Goal: Task Accomplishment & Management: Complete application form

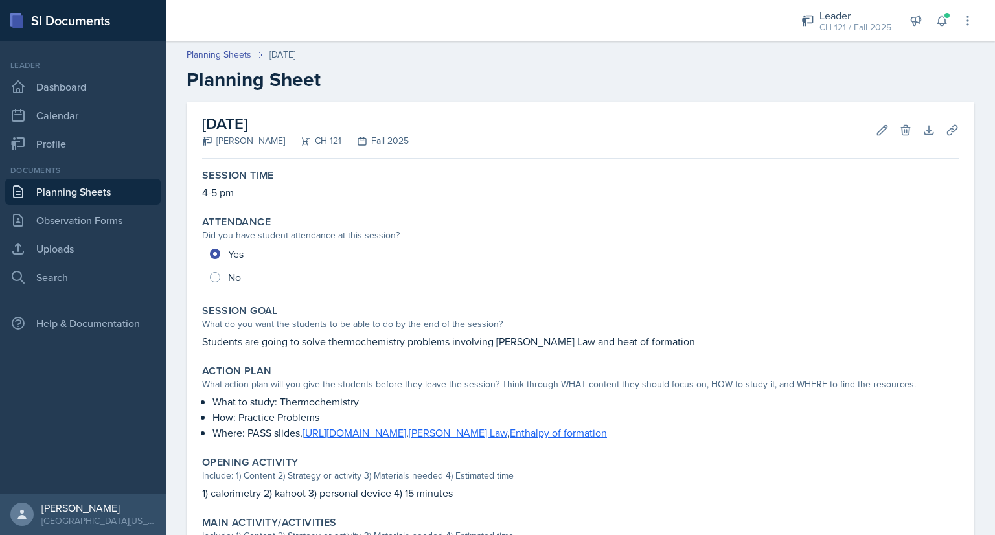
scroll to position [202, 0]
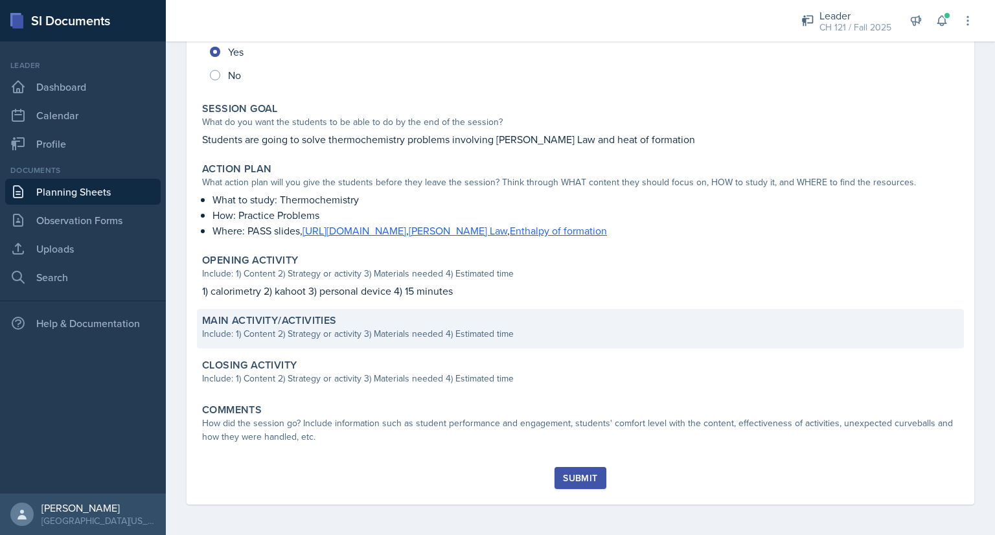
click at [334, 330] on div "Include: 1) Content 2) Strategy or activity 3) Materials needed 4) Estimated ti…" at bounding box center [580, 334] width 756 height 14
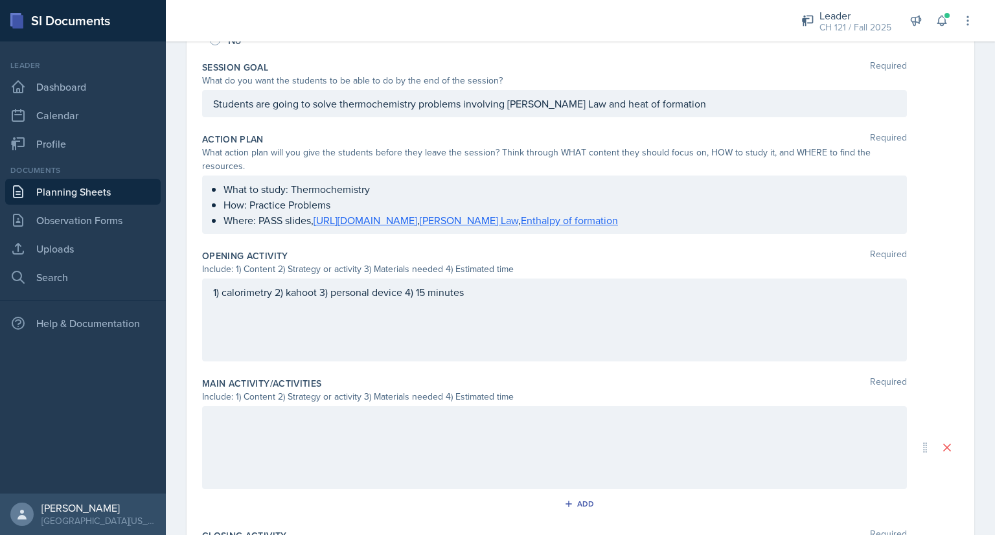
click at [387, 436] on div at bounding box center [554, 447] width 705 height 83
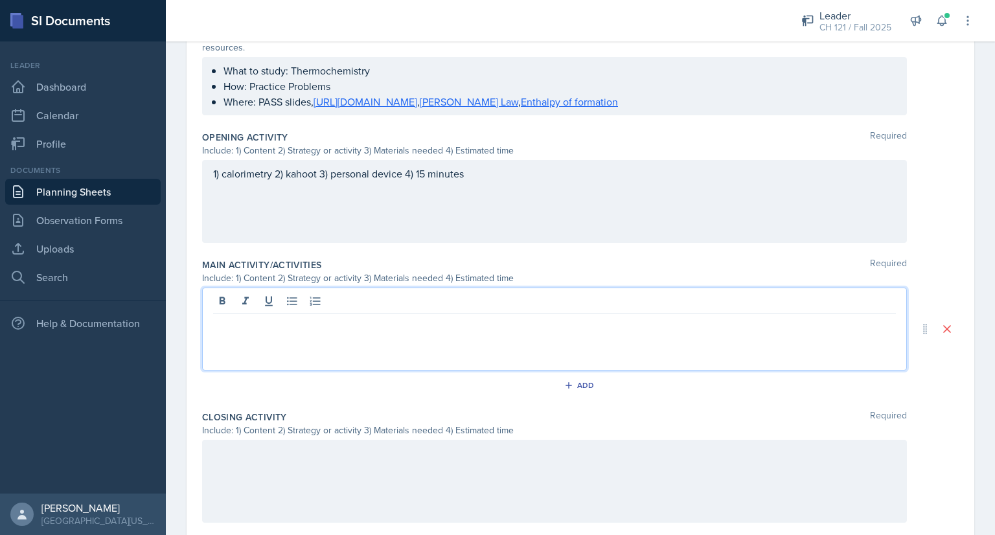
scroll to position [400, 0]
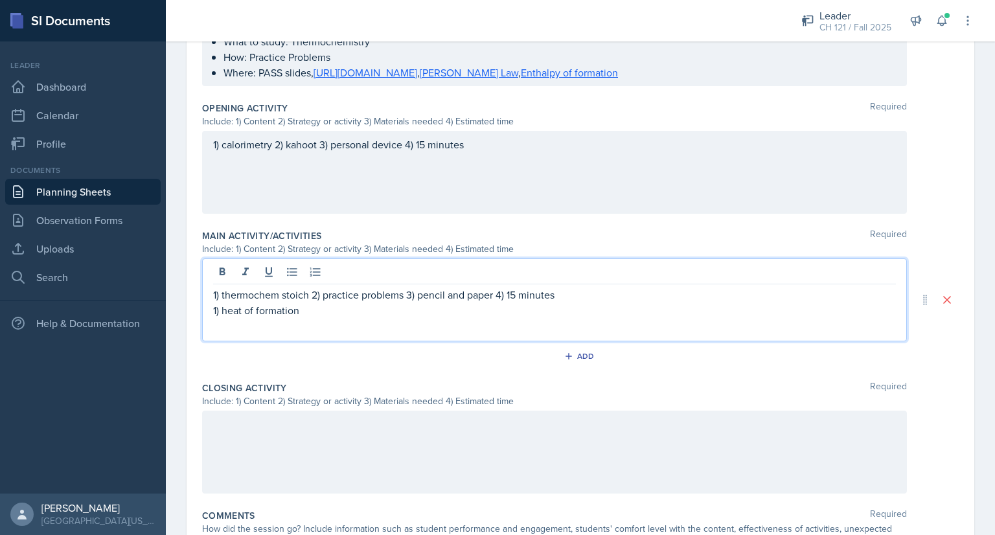
drag, startPoint x: 310, startPoint y: 293, endPoint x: 606, endPoint y: 301, distance: 296.0
click at [606, 301] on div "1) thermochem stoich 2) practice problems 3) pencil and paper 4) 15 minutes 1) …" at bounding box center [554, 302] width 683 height 31
click at [606, 302] on p "1) heat of formation" at bounding box center [554, 310] width 683 height 16
drag, startPoint x: 576, startPoint y: 288, endPoint x: 311, endPoint y: 286, distance: 264.9
click at [311, 287] on p "1) thermochem stoich 2) practice problems 3) pencil and paper 4) 15 minutes" at bounding box center [554, 295] width 683 height 16
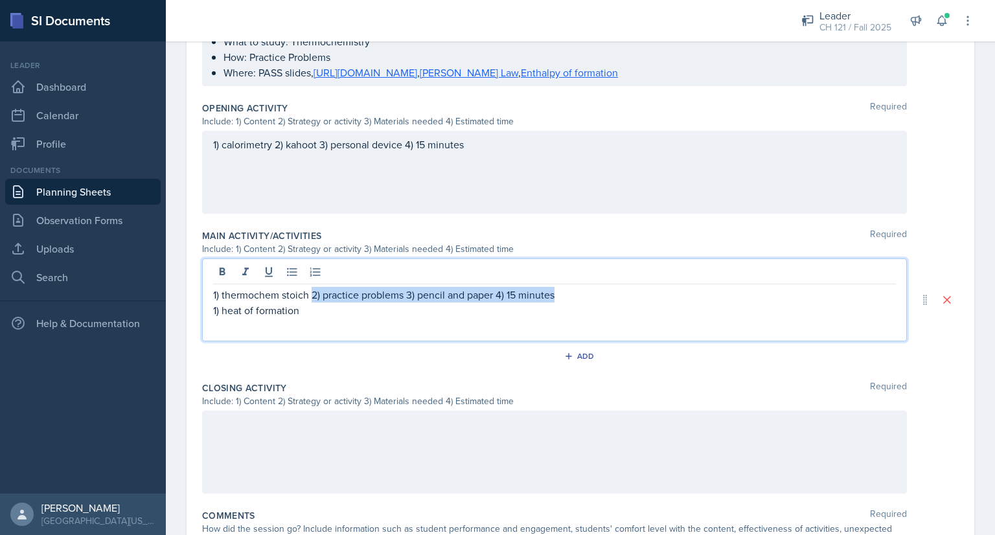
copy p "2) practice problems 3) pencil and paper 4) 15 minutes"
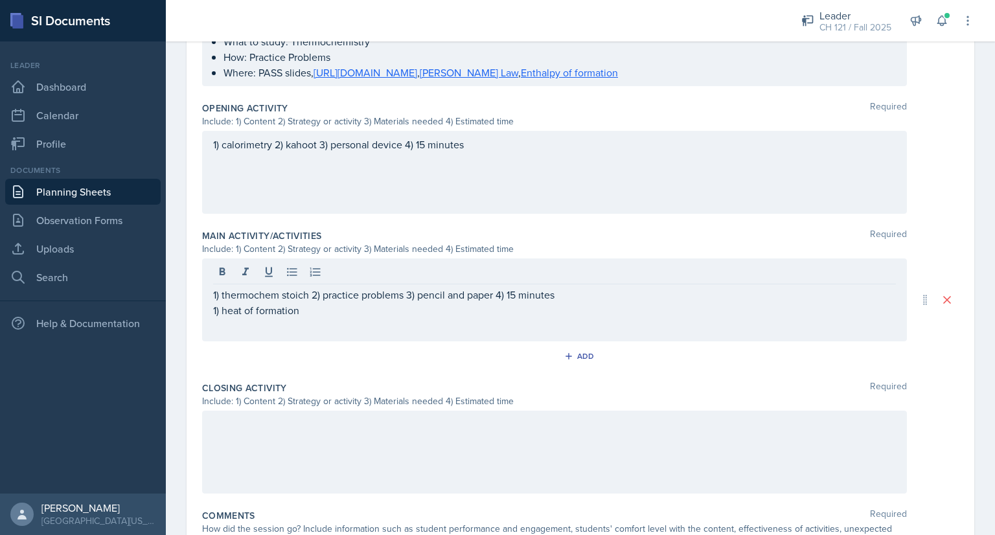
click at [316, 317] on div "1) thermochem stoich 2) practice problems 3) pencil and paper 4) 15 minutes 1) …" at bounding box center [554, 299] width 705 height 83
click at [314, 316] on div "1) thermochem stoich 2) practice problems 3) pencil and paper 4) 15 minutes 1) …" at bounding box center [554, 299] width 705 height 83
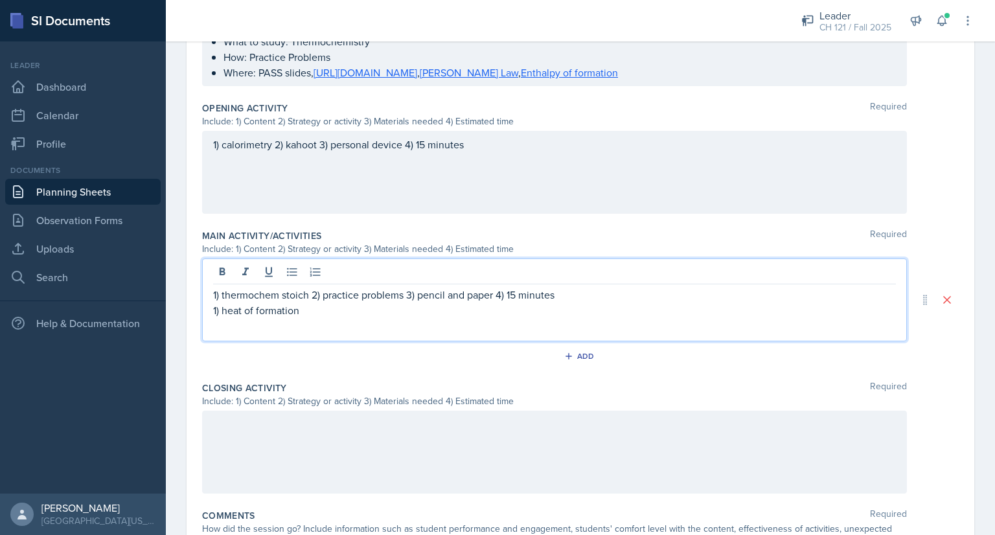
click at [318, 311] on p "1) heat of formation" at bounding box center [554, 310] width 683 height 16
click at [518, 292] on p "1) thermochem stoich 2) practice problems 3) pencil and paper 4) 15 minutes" at bounding box center [554, 295] width 683 height 16
click at [502, 310] on p "1) heat of formation 2) practice problems 3) pencil and paper 4) 15 minutes" at bounding box center [554, 310] width 683 height 16
click at [571, 306] on p "1) heat of formation 2) practice problems 3) pencil and paper 4) 10 minutes" at bounding box center [554, 310] width 683 height 16
click at [247, 321] on p "1) [PERSON_NAME];s law" at bounding box center [554, 326] width 683 height 16
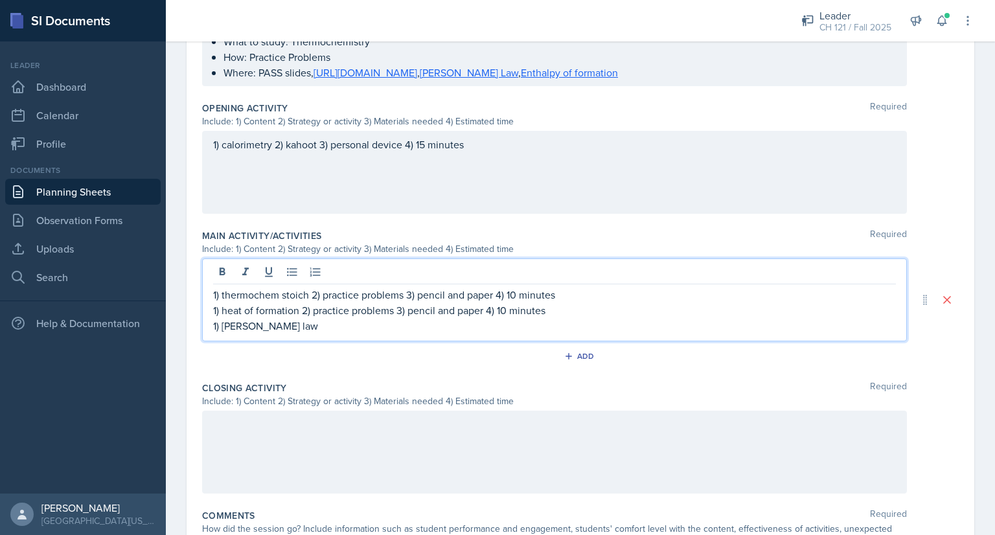
click at [300, 322] on p "1) [PERSON_NAME] law" at bounding box center [554, 326] width 683 height 16
drag, startPoint x: 366, startPoint y: 324, endPoint x: 284, endPoint y: 327, distance: 82.3
click at [284, 327] on p "1) [PERSON_NAME] law 2) practice problems 3) pencil and paper 4) 15 minutes" at bounding box center [554, 326] width 683 height 16
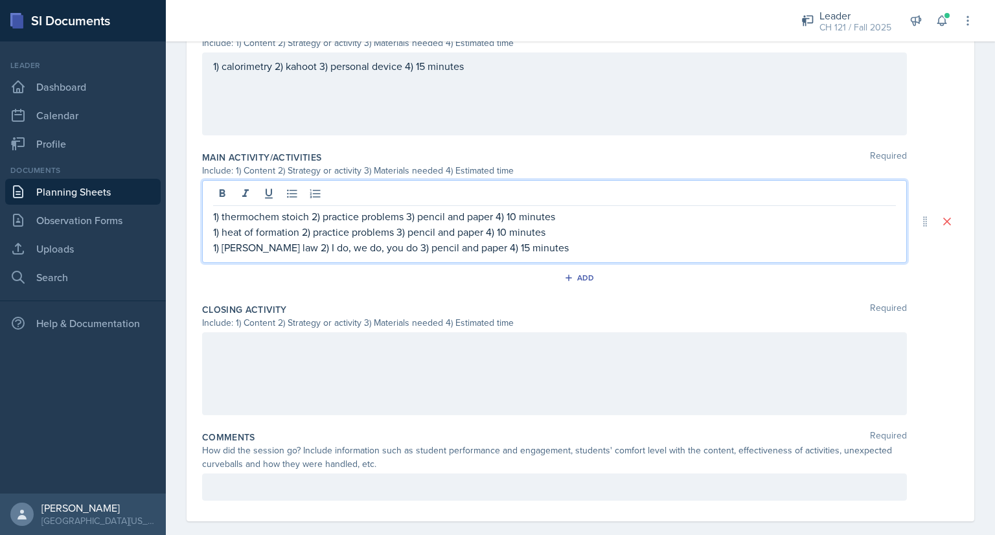
click at [339, 363] on div at bounding box center [554, 373] width 705 height 83
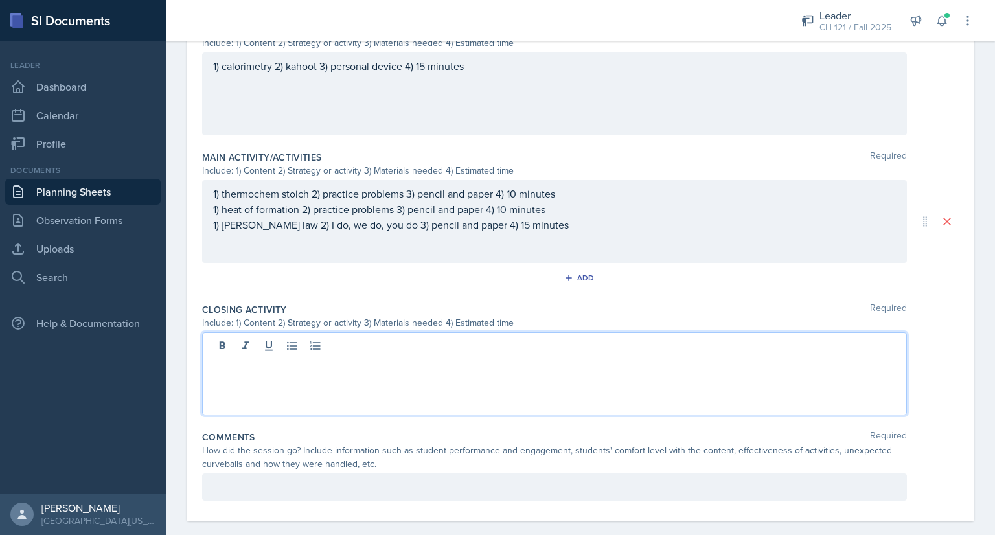
scroll to position [494, 0]
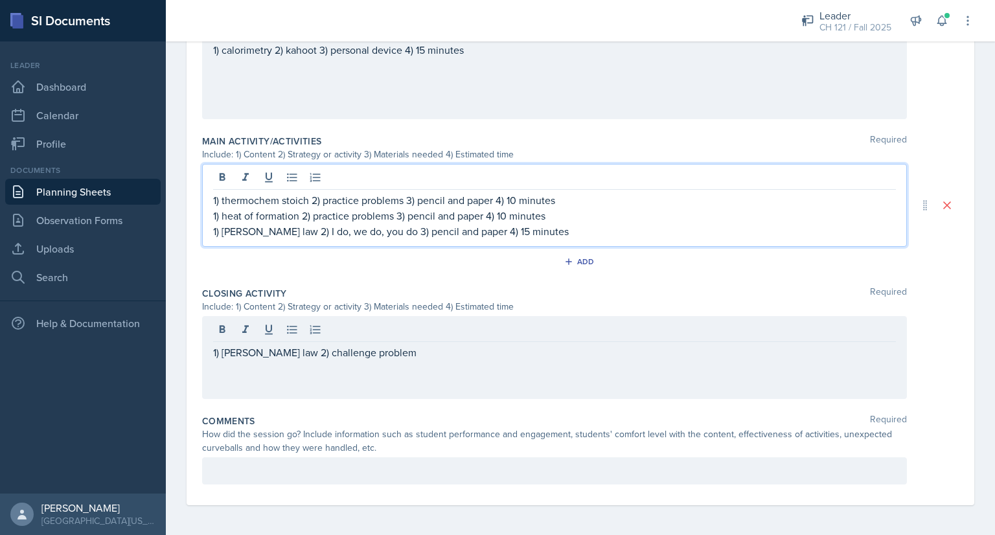
click at [374, 207] on div "1) thermochem stoich 2) practice problems 3) pencil and paper 4) 10 minutes 1) …" at bounding box center [554, 215] width 683 height 47
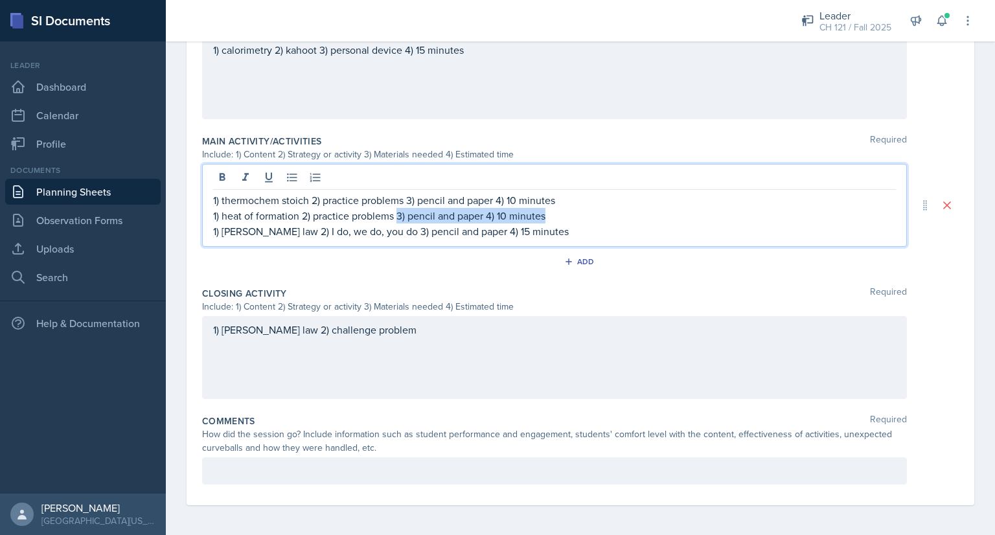
drag, startPoint x: 397, startPoint y: 214, endPoint x: 557, endPoint y: 210, distance: 160.0
click at [557, 210] on p "1) heat of formation 2) practice problems 3) pencil and paper 4) 10 minutes" at bounding box center [554, 216] width 683 height 16
copy p "3) pencil and paper 4) 10 minutes"
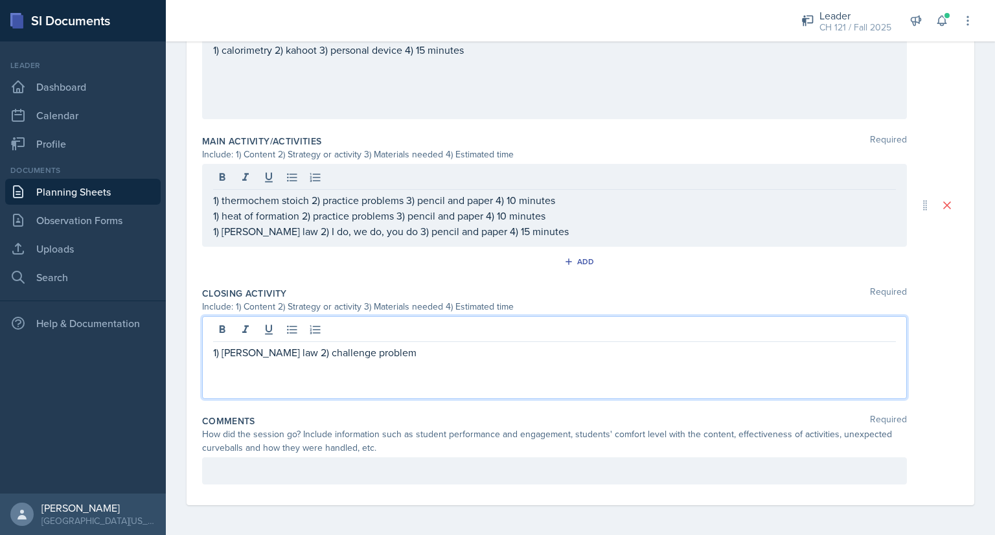
click at [394, 331] on div "1) [PERSON_NAME] law 2) challenge problem" at bounding box center [554, 357] width 705 height 83
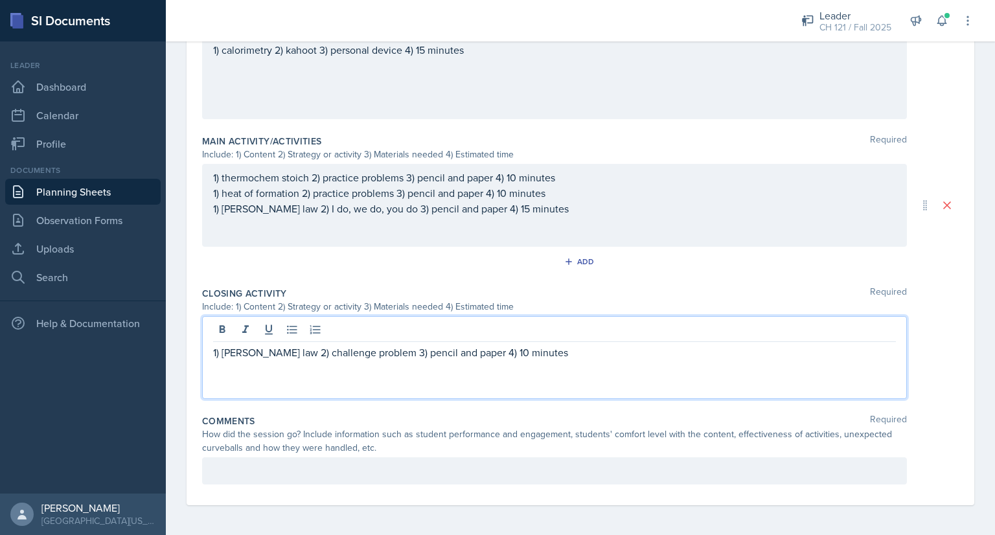
click at [258, 473] on div at bounding box center [554, 470] width 705 height 27
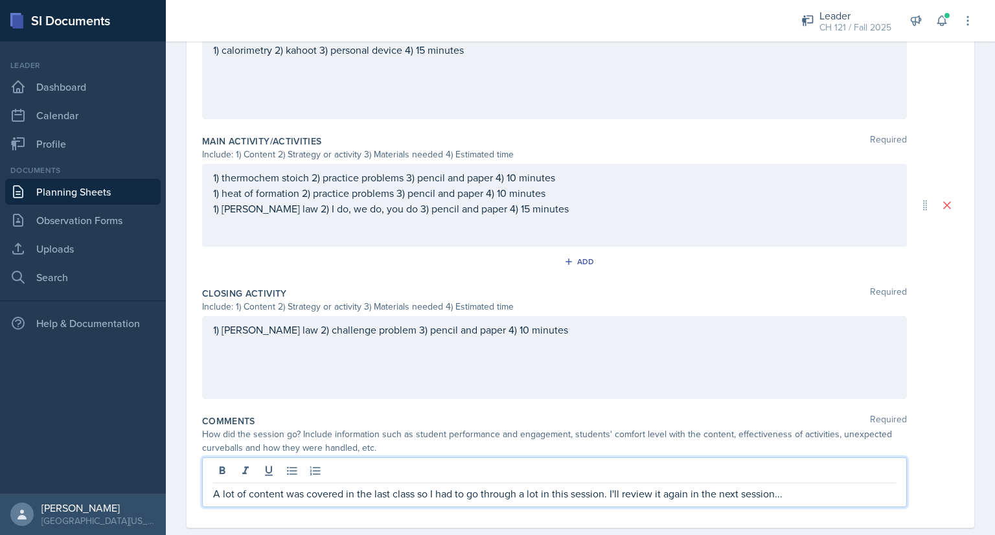
scroll to position [0, 0]
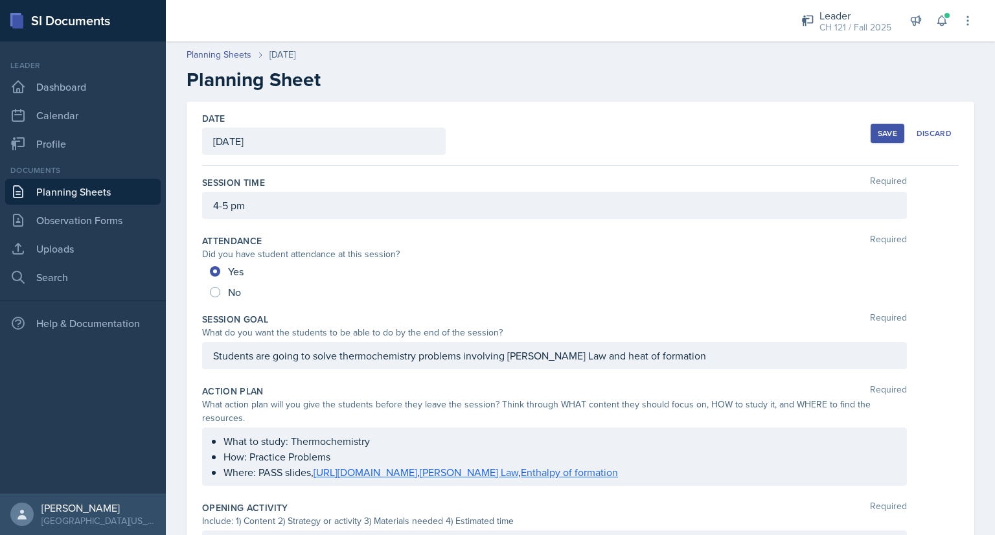
click at [870, 135] on button "Save" at bounding box center [887, 133] width 34 height 19
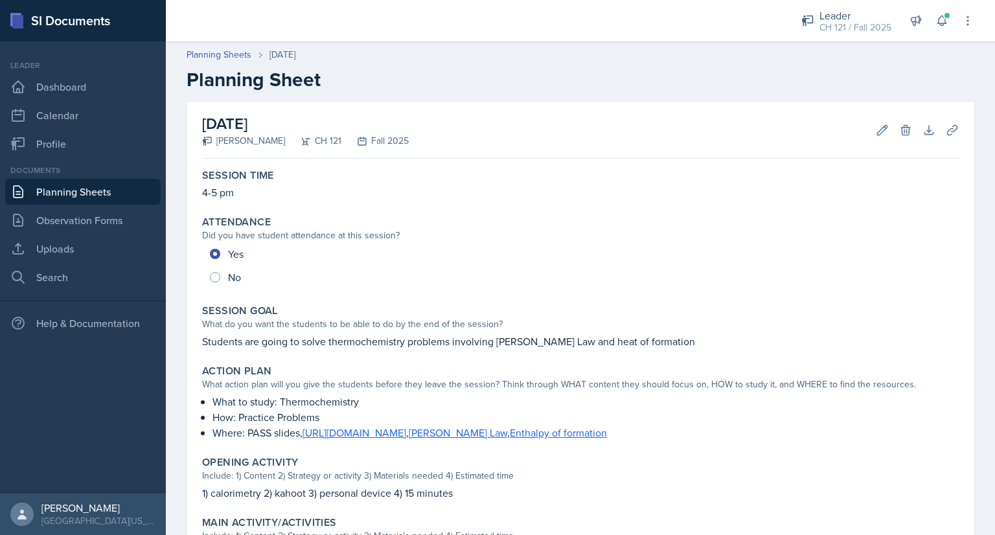
click at [100, 188] on link "Planning Sheets" at bounding box center [82, 192] width 155 height 26
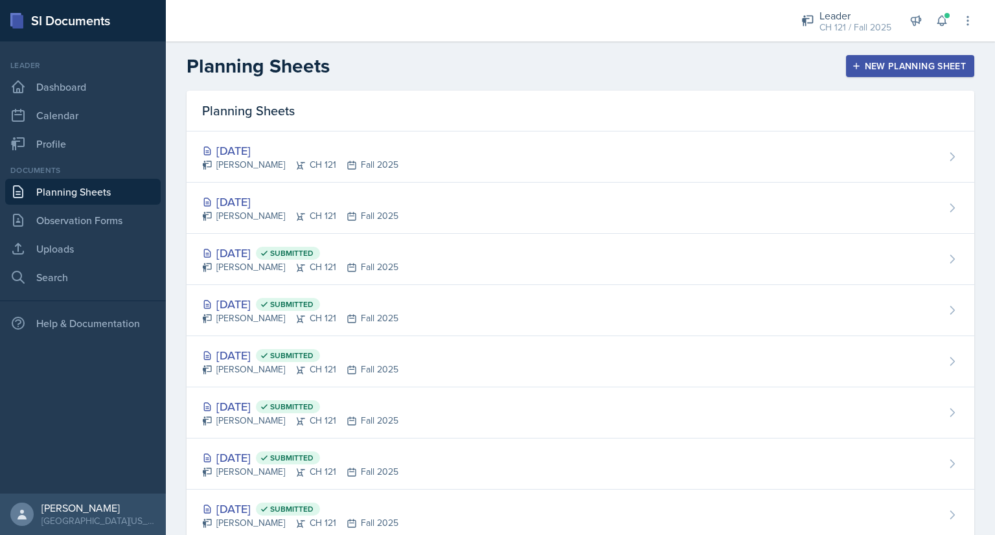
click at [879, 66] on div "New Planning Sheet" at bounding box center [909, 66] width 111 height 10
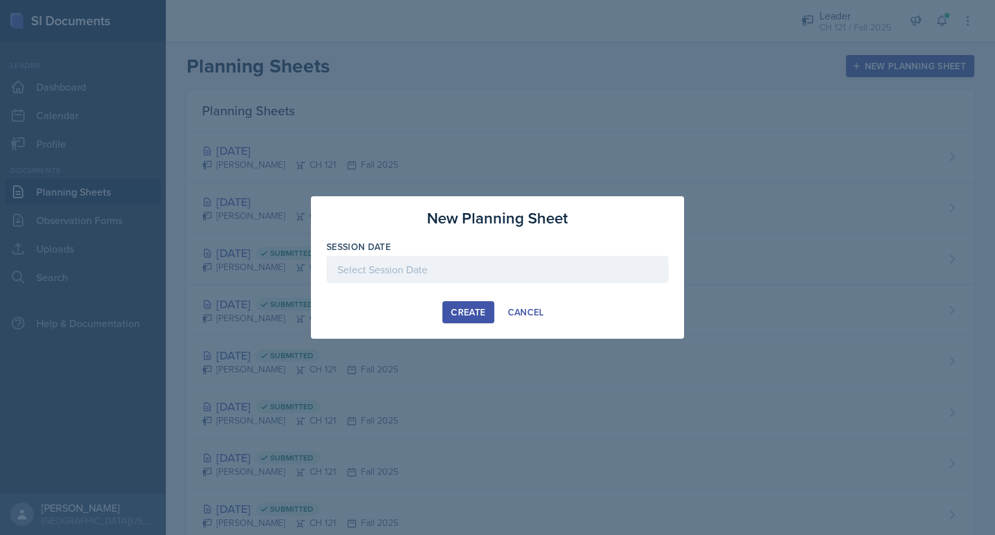
click at [377, 267] on div at bounding box center [497, 269] width 342 height 27
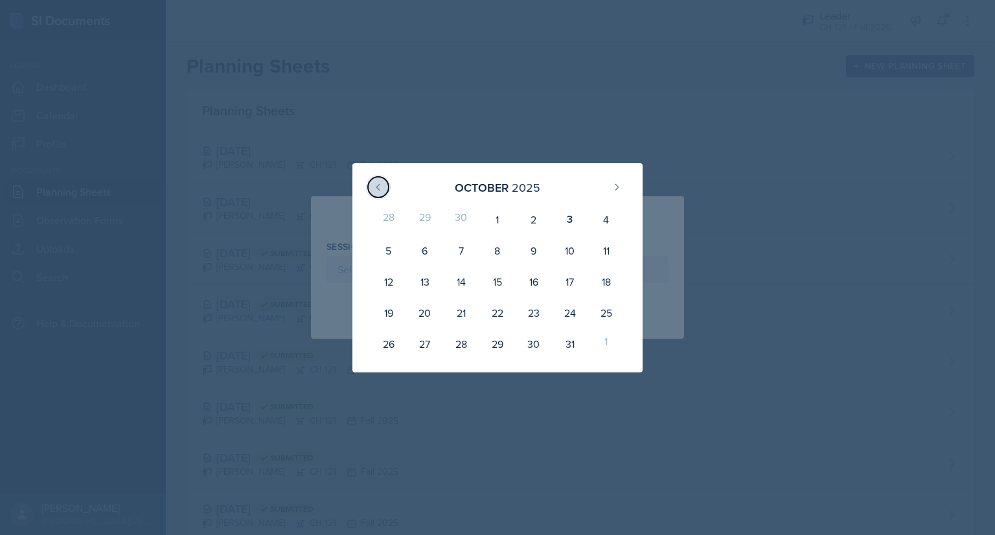
click at [378, 191] on icon at bounding box center [378, 187] width 10 height 10
click at [464, 310] on div "23" at bounding box center [461, 312] width 36 height 31
type input "[DATE]"
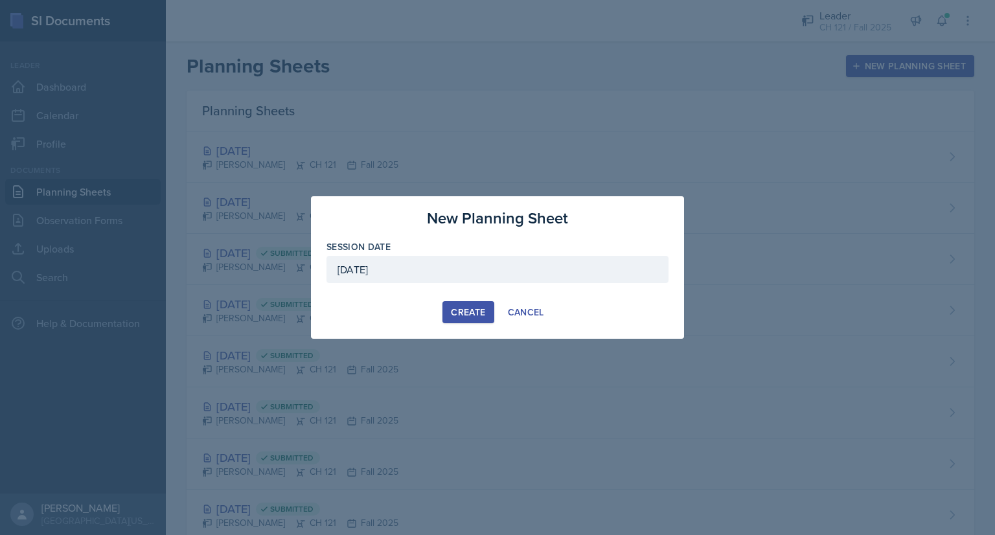
click at [462, 313] on div "Create" at bounding box center [468, 312] width 34 height 10
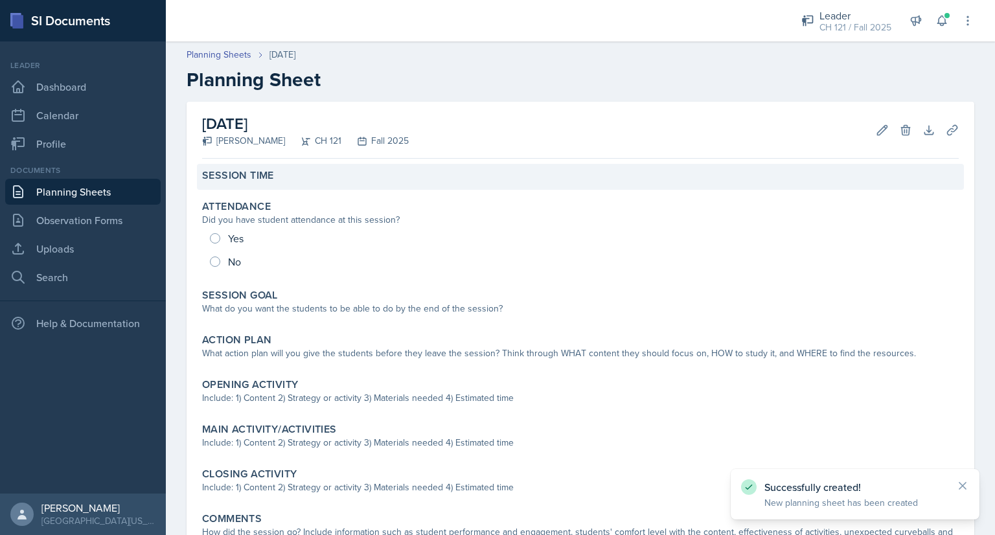
click at [391, 179] on div "Session Time" at bounding box center [580, 175] width 756 height 13
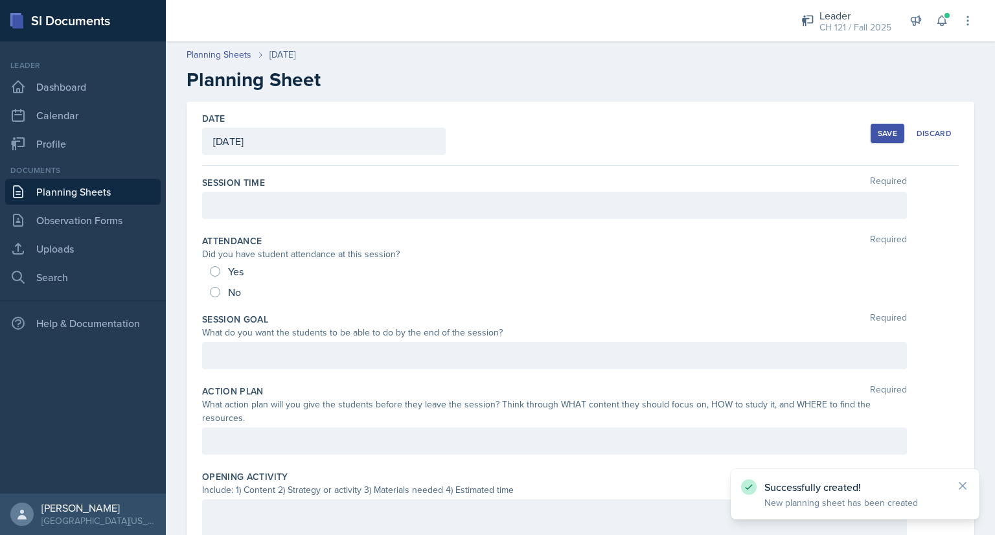
click at [382, 206] on div at bounding box center [554, 205] width 705 height 27
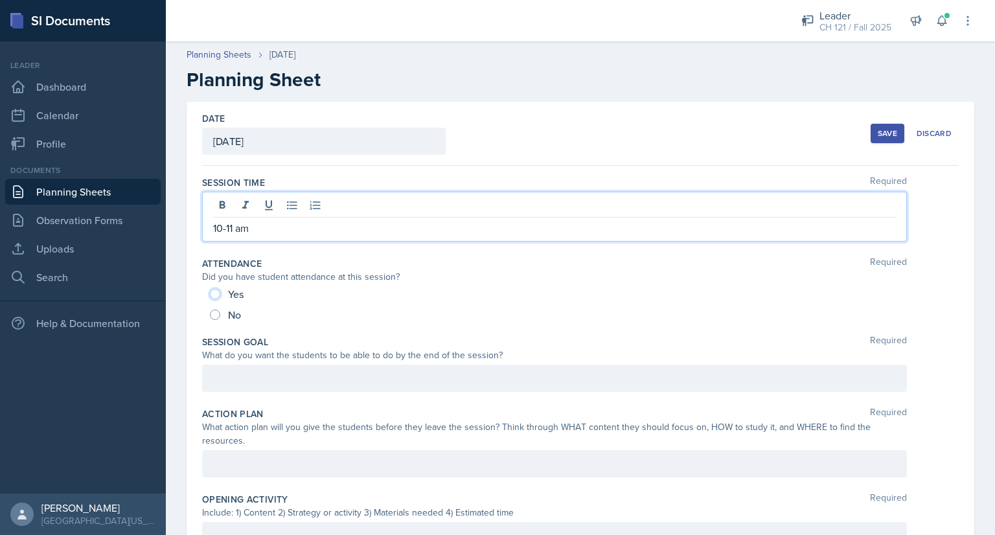
click at [216, 291] on input "Yes" at bounding box center [215, 294] width 10 height 10
radio input "true"
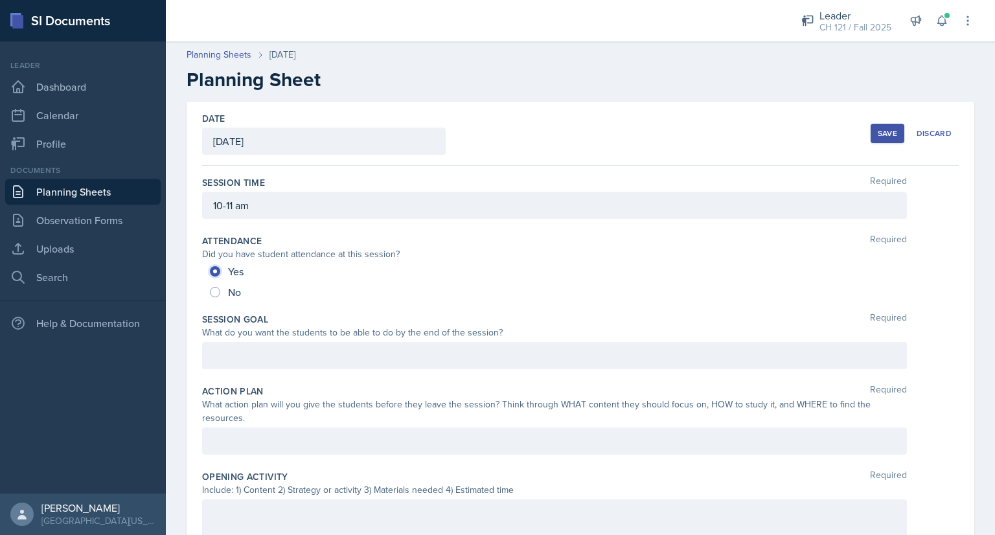
scroll to position [36, 0]
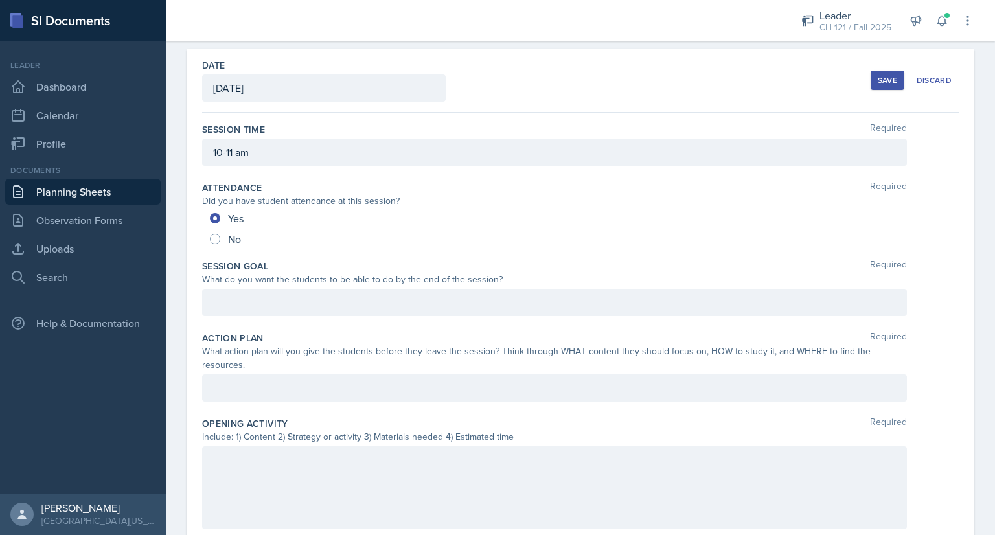
click at [345, 312] on div at bounding box center [554, 302] width 705 height 27
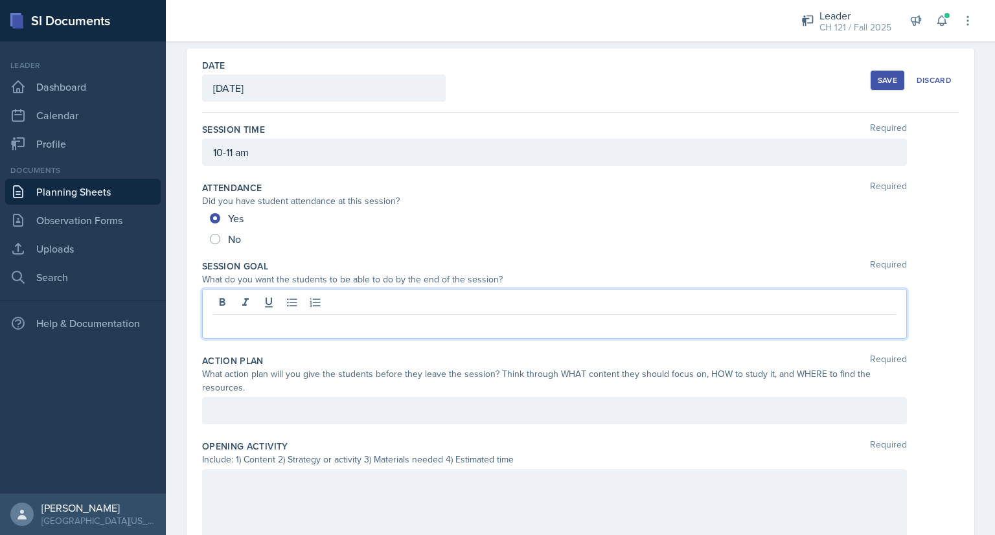
scroll to position [75, 0]
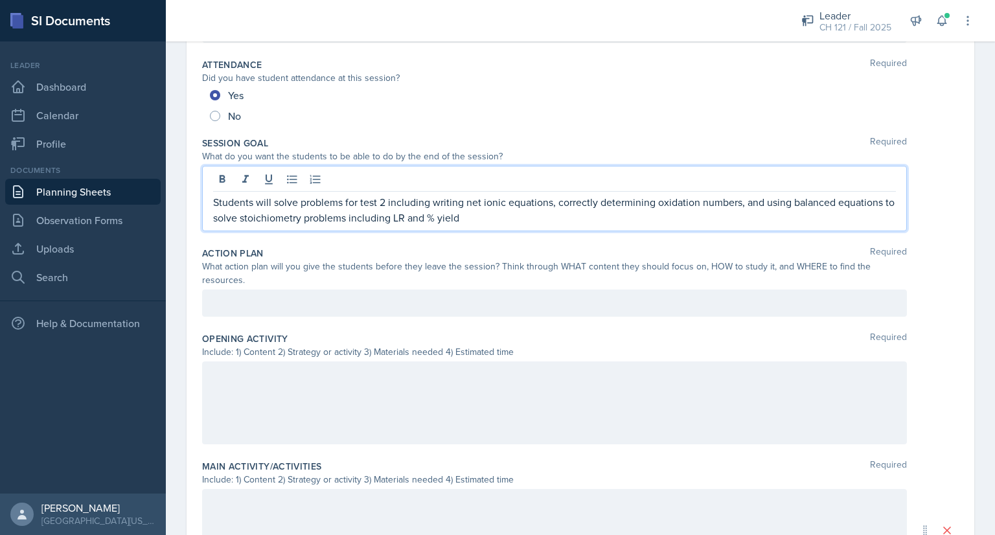
click at [338, 296] on p at bounding box center [554, 303] width 683 height 16
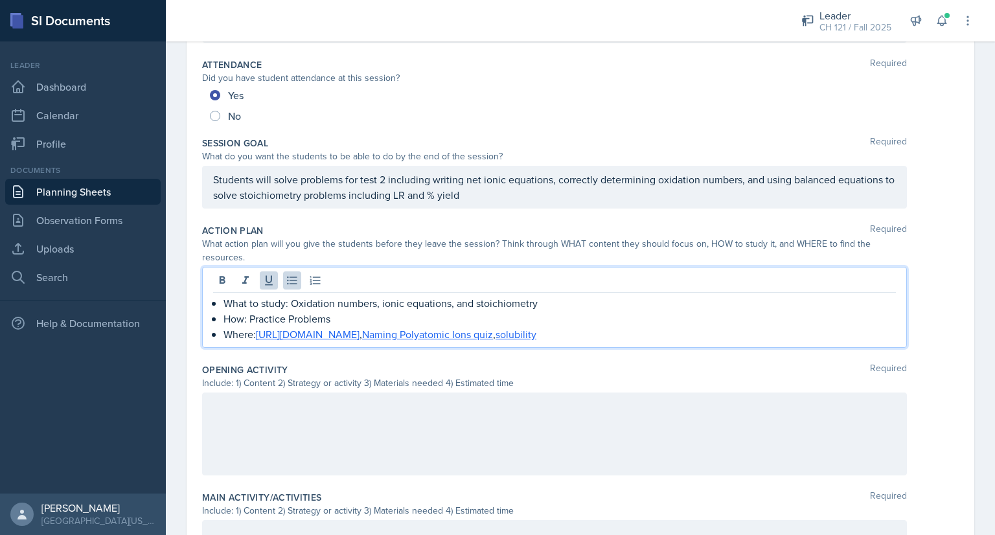
click at [350, 436] on div at bounding box center [554, 433] width 705 height 83
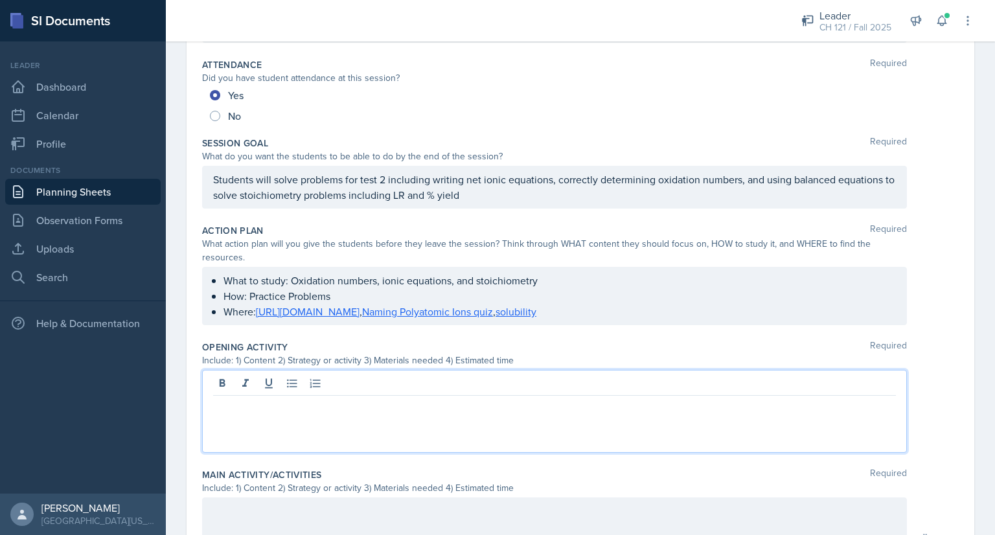
scroll to position [199, 0]
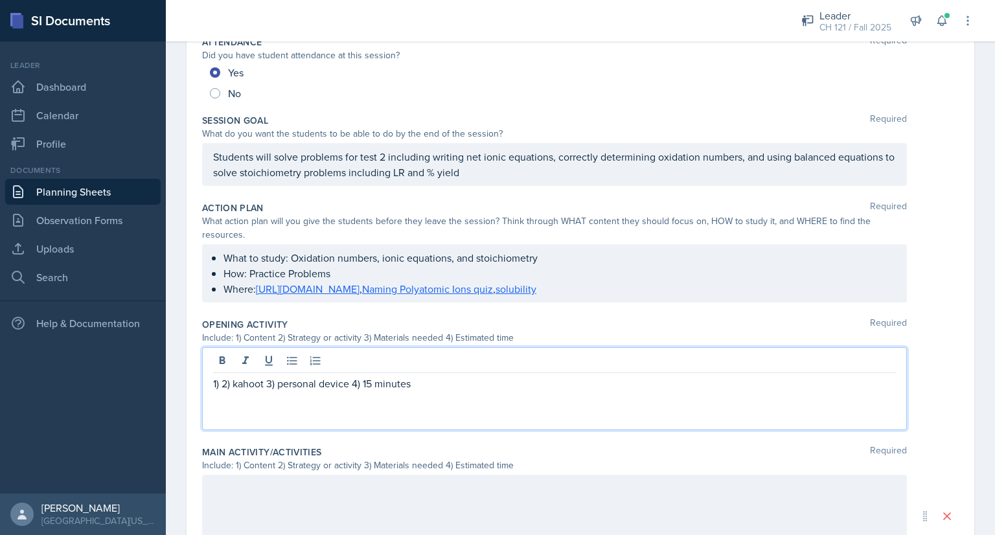
click at [372, 387] on p "1) 2) kahoot 3) personal device 4) 15 minutes" at bounding box center [554, 384] width 683 height 16
click at [225, 382] on p "1) 2) kahoot 3) personal device 4) 20 minutes" at bounding box center [554, 384] width 683 height 16
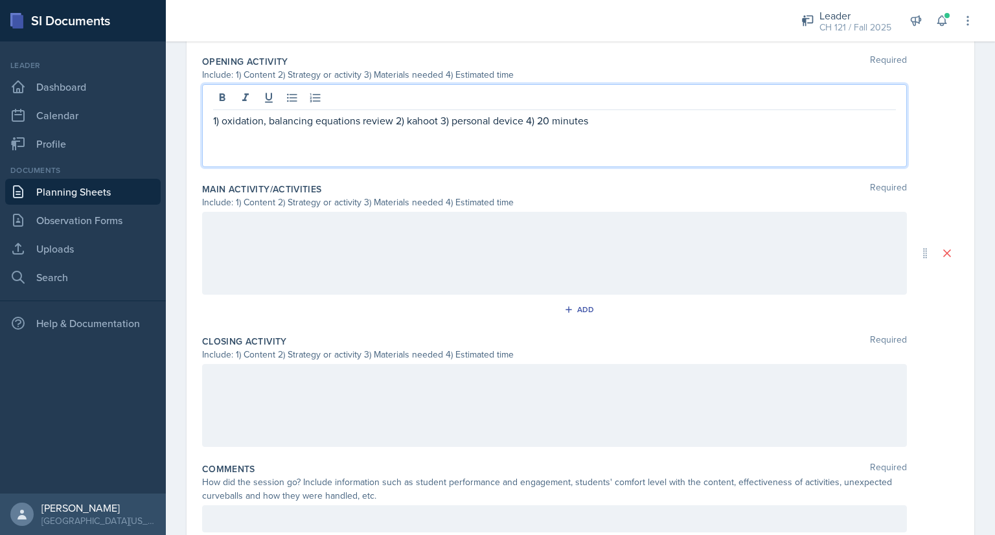
scroll to position [464, 0]
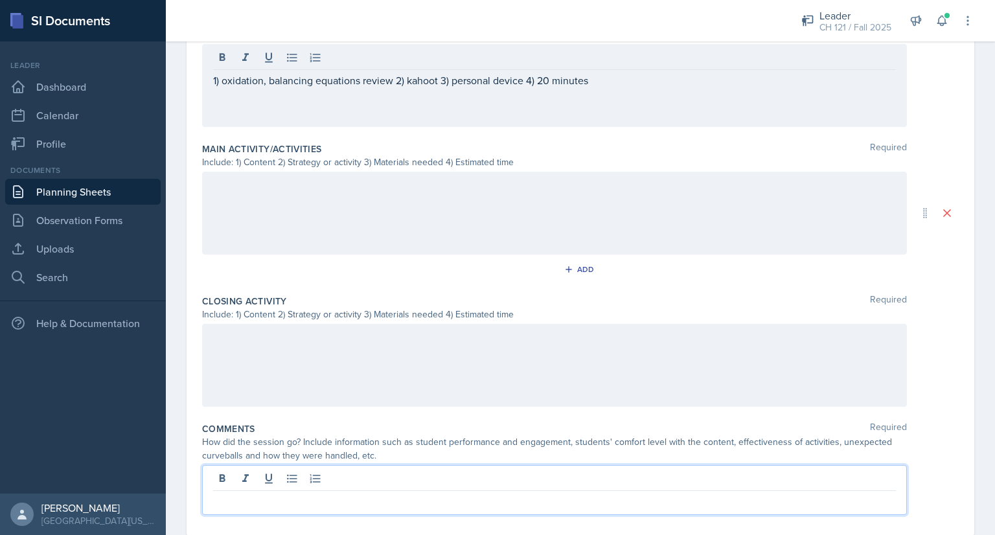
click at [256, 493] on p at bounding box center [554, 501] width 683 height 16
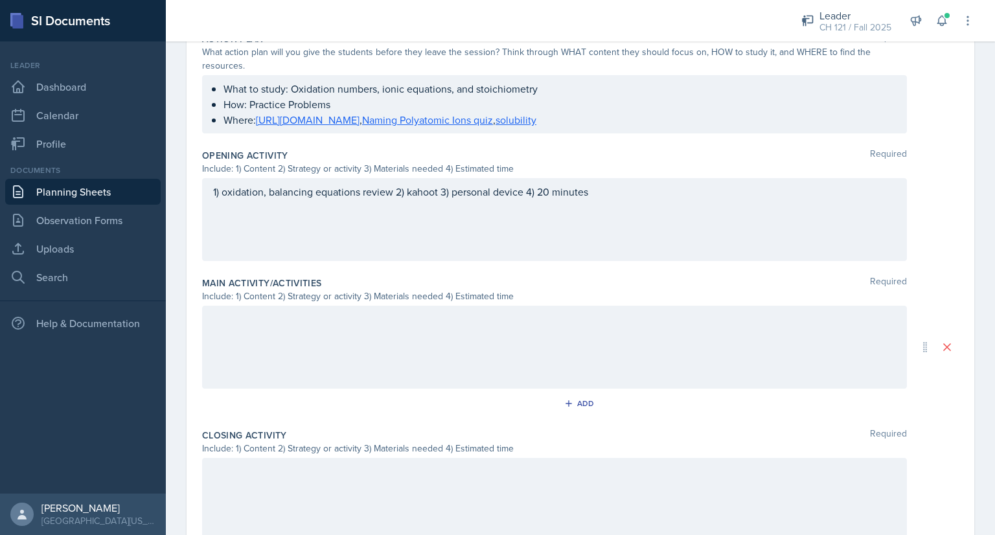
scroll to position [0, 0]
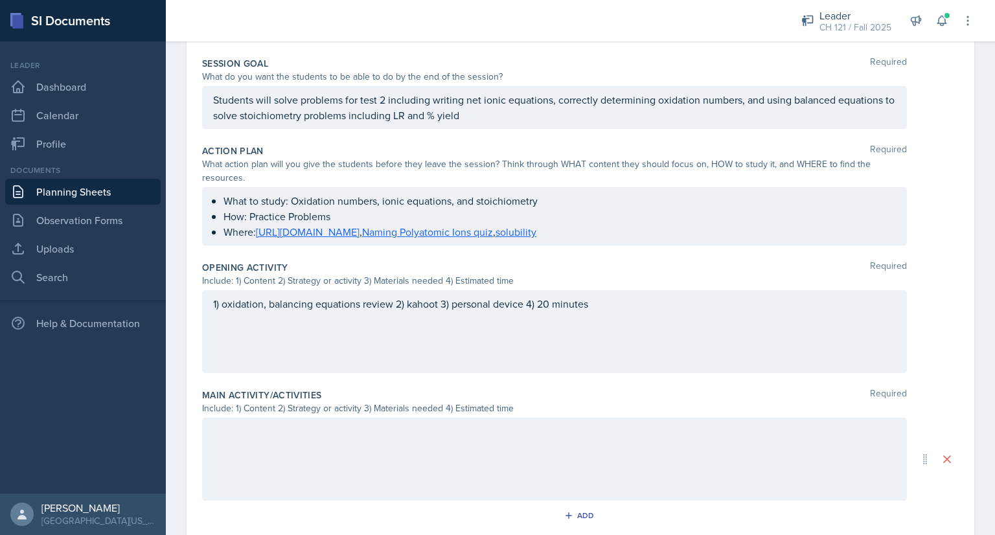
click at [389, 438] on div at bounding box center [554, 459] width 705 height 83
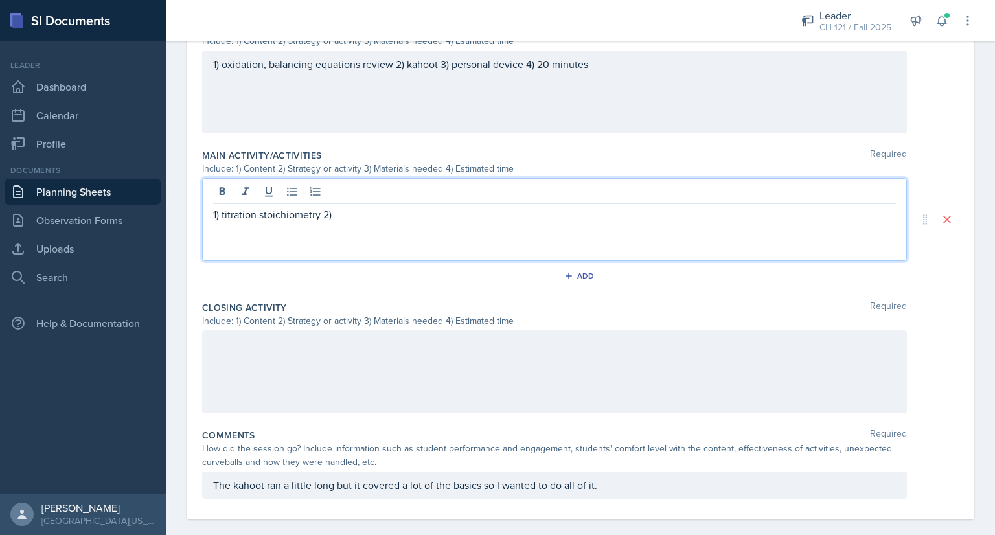
click at [354, 350] on div at bounding box center [554, 371] width 705 height 83
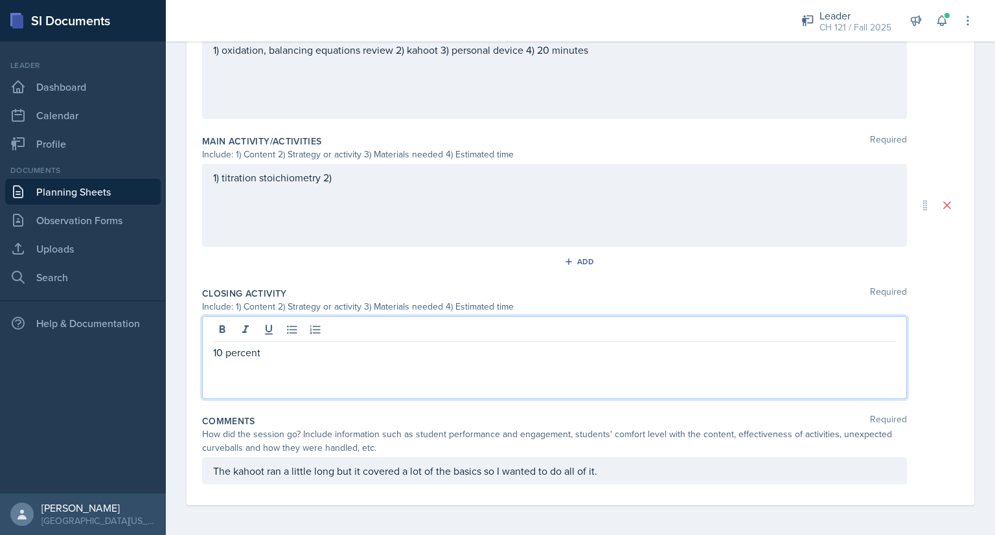
click at [224, 350] on p "10 percent" at bounding box center [554, 352] width 683 height 16
click at [272, 354] on p "1) percent" at bounding box center [554, 352] width 683 height 16
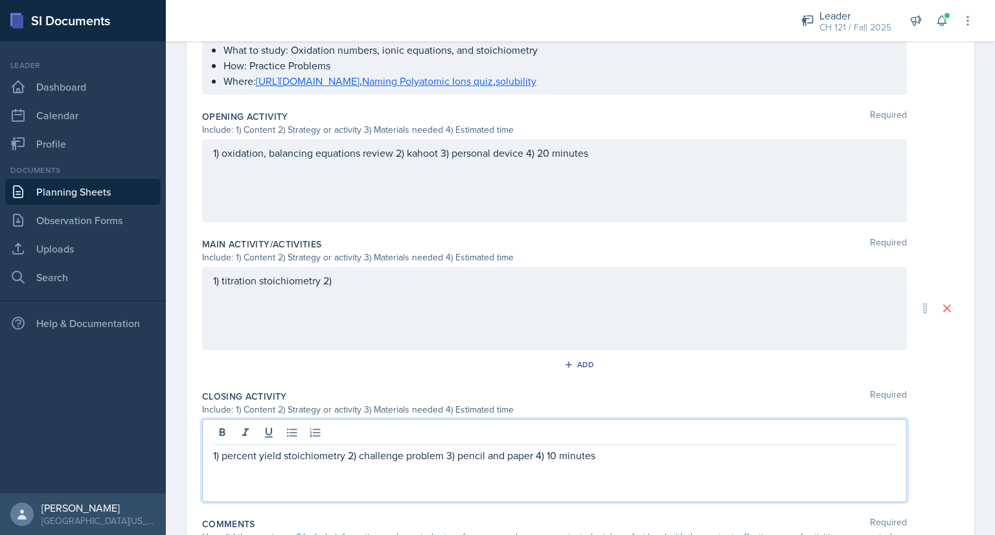
click at [379, 293] on div "1) titration stoichiometry 2)" at bounding box center [554, 308] width 705 height 83
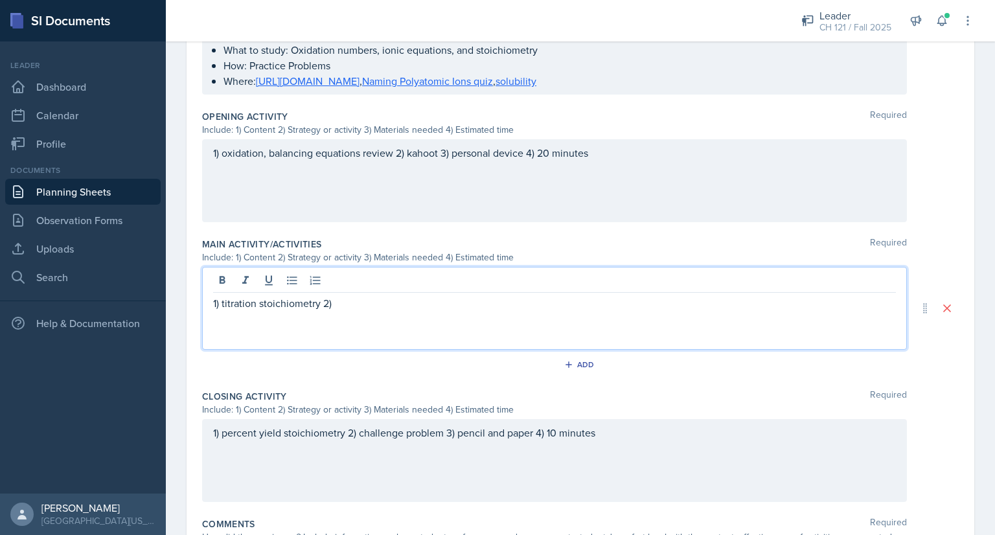
scroll to position [429, 0]
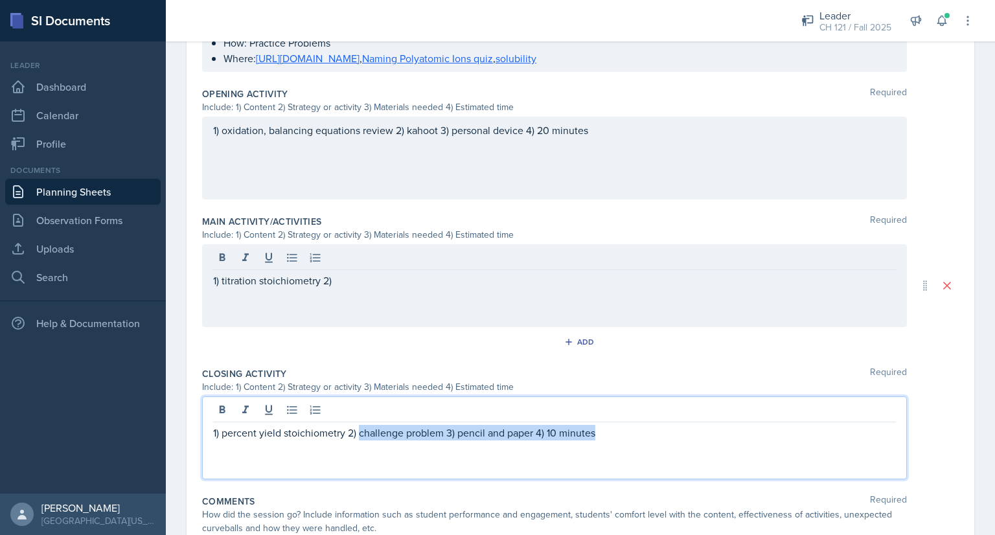
drag, startPoint x: 359, startPoint y: 411, endPoint x: 684, endPoint y: 440, distance: 325.7
click at [684, 440] on div "1) percent yield stoichiometry 2) challenge problem 3) pencil and paper 4) 10 m…" at bounding box center [554, 437] width 705 height 83
copy p "challenge problem 3) pencil and paper 4) 10 minutes"
click at [430, 260] on div "1) titration stoichiometry 2)" at bounding box center [554, 285] width 705 height 83
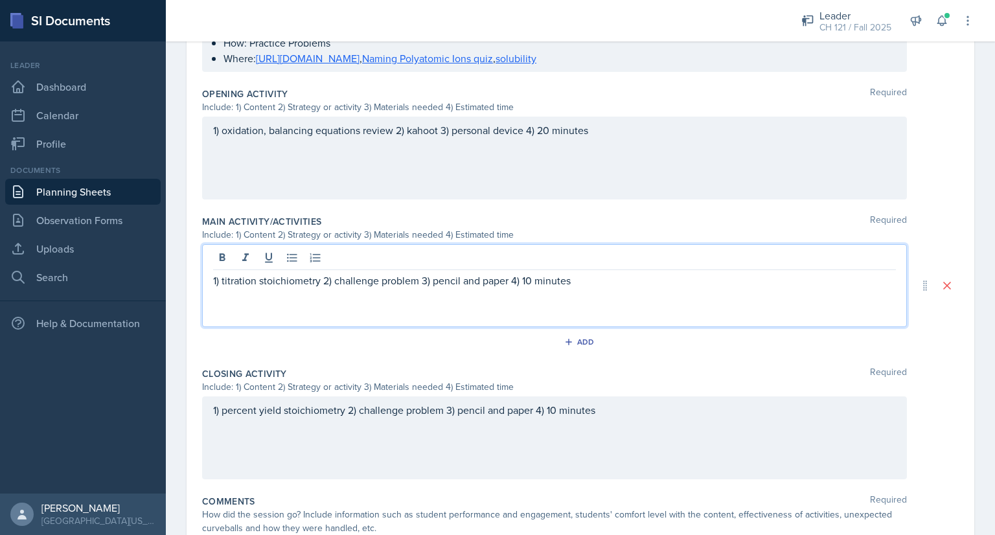
click at [357, 280] on p "1) titration stoichiometry 2) challenge problem 3) pencil and paper 4) 10 minut…" at bounding box center [554, 281] width 683 height 16
click at [409, 279] on p "1) titration stoichiometry 2) practice problem 3) pencil and paper 4) 10 minutes" at bounding box center [554, 281] width 683 height 16
click at [528, 277] on p "1) titration stoichiometry 2) practice problems 3) pencil and paper 4) 10 minut…" at bounding box center [554, 281] width 683 height 16
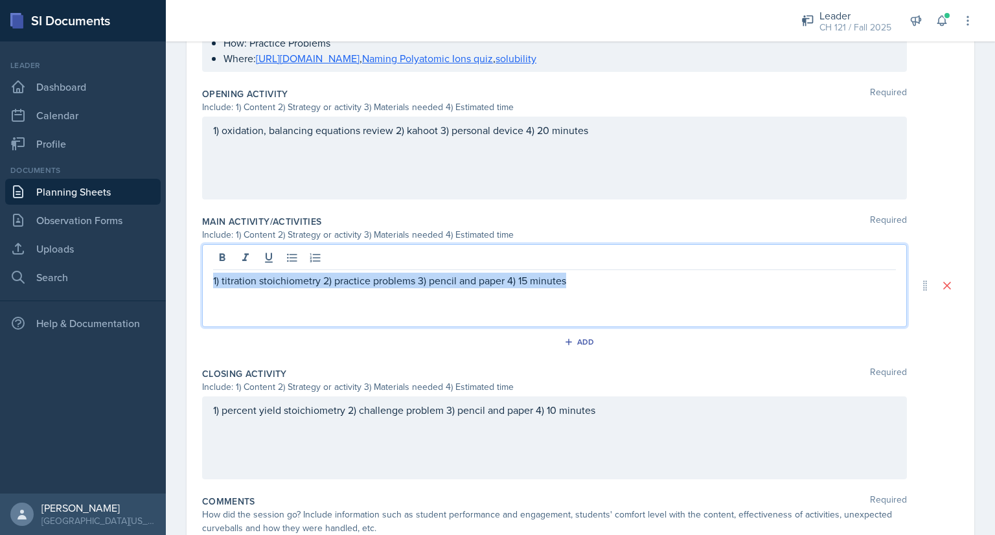
drag, startPoint x: 517, startPoint y: 271, endPoint x: 197, endPoint y: 264, distance: 320.6
click at [197, 264] on div "Date [DATE] [DATE] 28 29 30 1 2 3 4 5 6 7 8 9 10 11 12 13 14 15 16 17 18 19 20 …" at bounding box center [579, 128] width 787 height 913
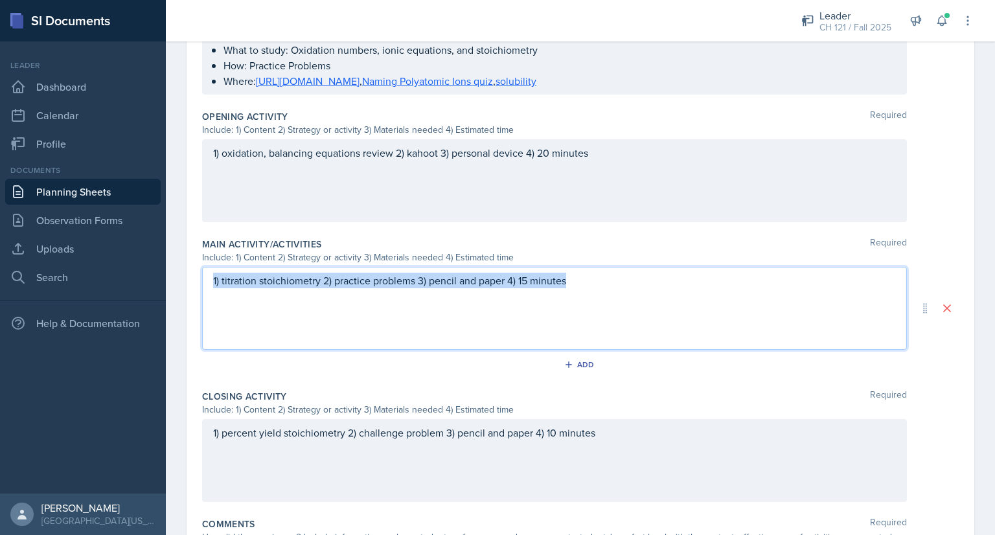
copy p "1) titration stoichiometry 2) practice problems 3) pencil and paper 4) 15 minut…"
click at [583, 273] on p "1) titration stoichiometry 2) practice problems 3) pencil and paper 4) 15 minut…" at bounding box center [554, 281] width 683 height 16
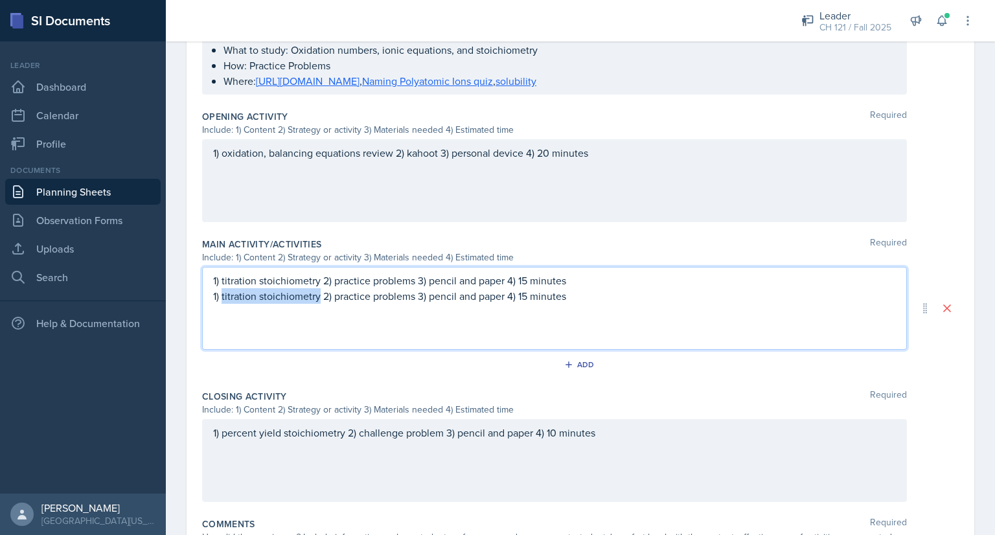
drag, startPoint x: 318, startPoint y: 293, endPoint x: 221, endPoint y: 299, distance: 97.3
click at [221, 299] on p "1) titration stoichiometry 2) practice problems 3) pencil and paper 4) 15 minut…" at bounding box center [554, 296] width 683 height 16
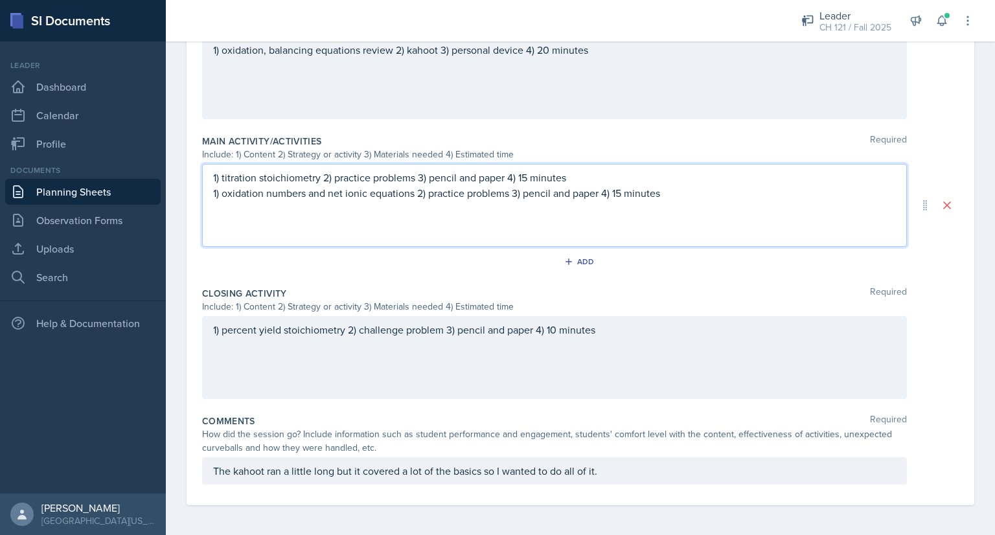
click at [621, 471] on p "The kahoot ran a little long but it covered a lot of the basics so I wanted to …" at bounding box center [554, 471] width 683 height 16
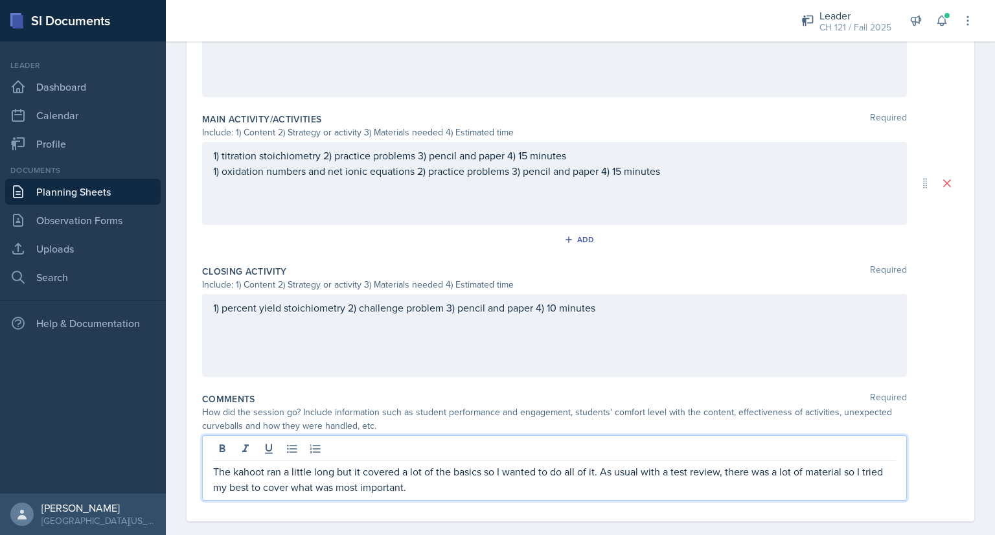
click at [236, 469] on p "The kahoot ran a little long but it covered a lot of the basics so I wanted to …" at bounding box center [554, 479] width 683 height 31
click at [417, 482] on p "The Kahoot ran a little long but it covered a lot of the basics so I wanted to …" at bounding box center [554, 479] width 683 height 31
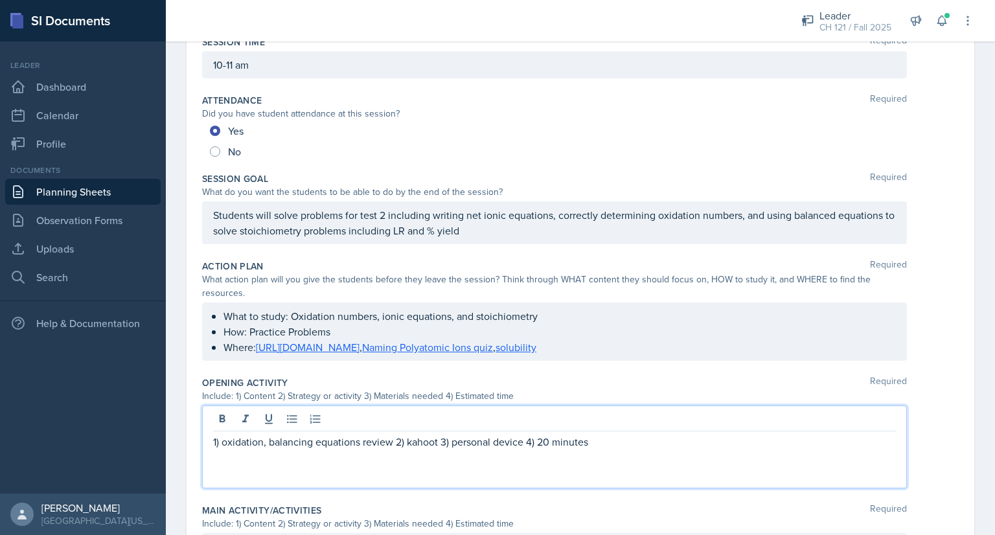
scroll to position [163, 0]
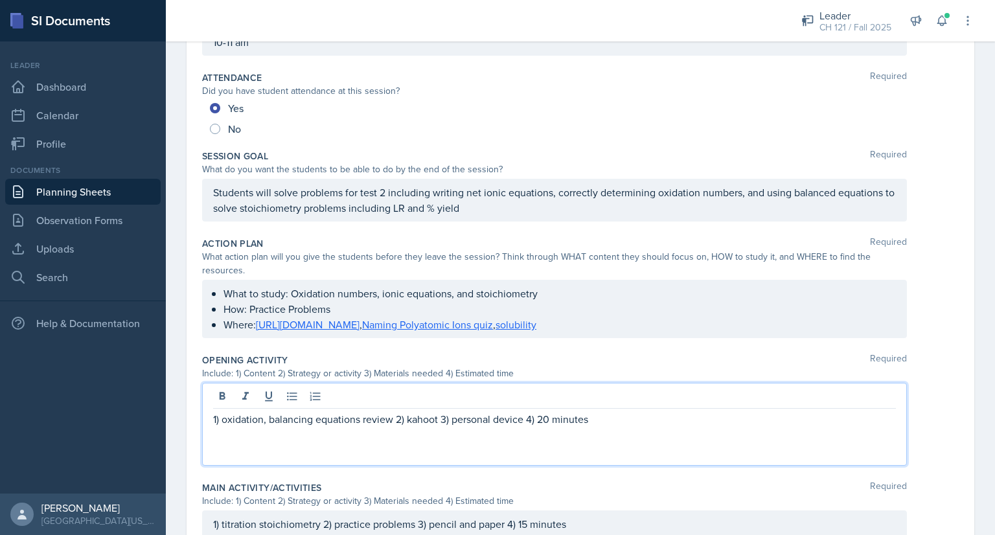
click at [411, 414] on p "1) oxidation, balancing equations review 2) kahoot 3) personal device 4) 20 min…" at bounding box center [554, 419] width 683 height 16
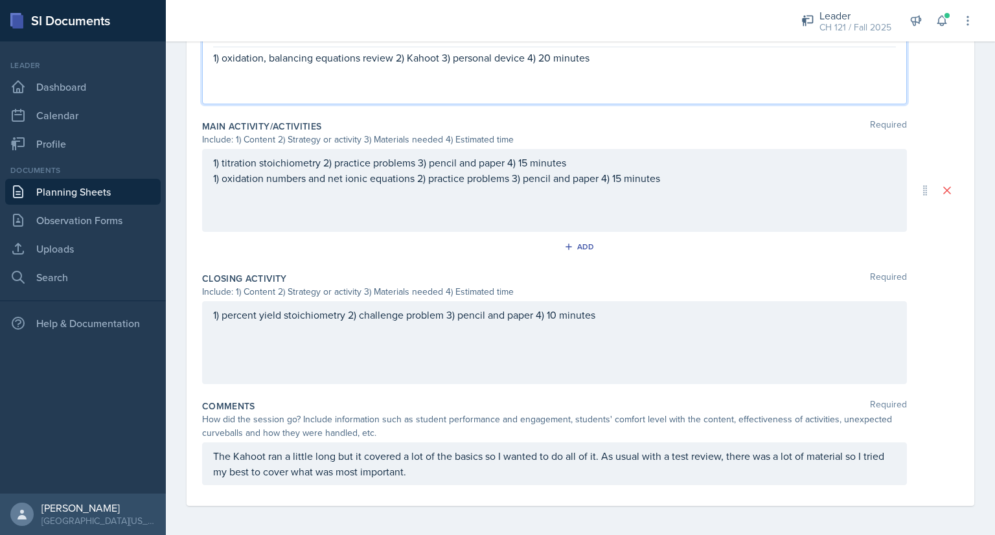
scroll to position [525, 0]
click at [418, 469] on p "The Kahoot ran a little long but it covered a lot of the basics so I wanted to …" at bounding box center [554, 462] width 683 height 31
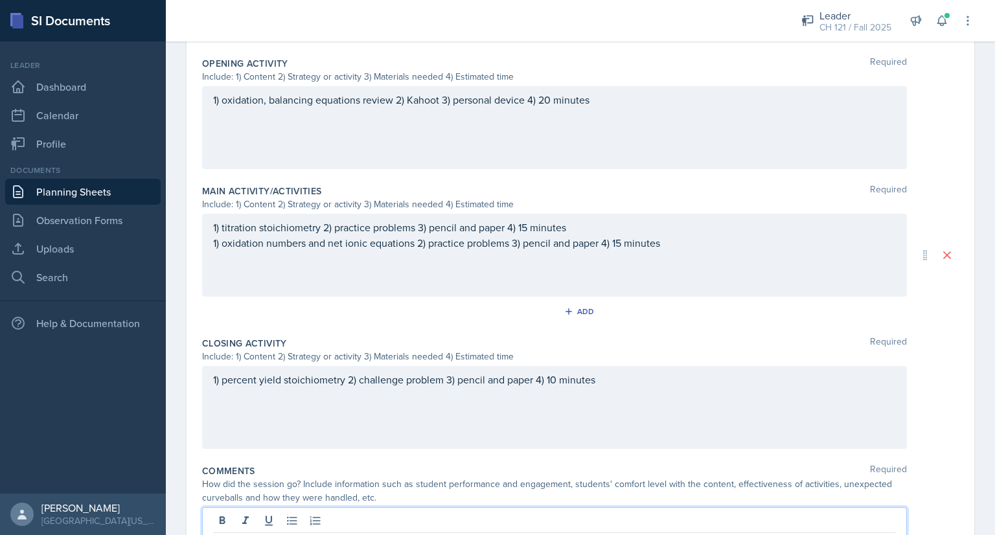
scroll to position [458, 0]
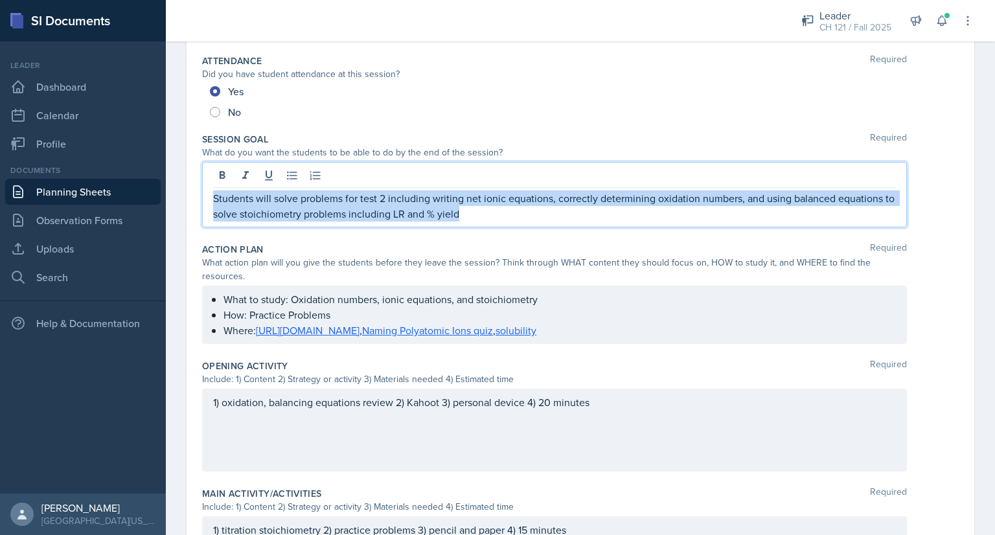
drag, startPoint x: 505, startPoint y: 217, endPoint x: 190, endPoint y: 198, distance: 315.3
click at [190, 198] on div "Date [DATE] [DATE] 28 29 30 1 2 3 4 5 6 7 8 9 10 11 12 13 14 15 16 17 18 19 20 …" at bounding box center [579, 416] width 787 height 989
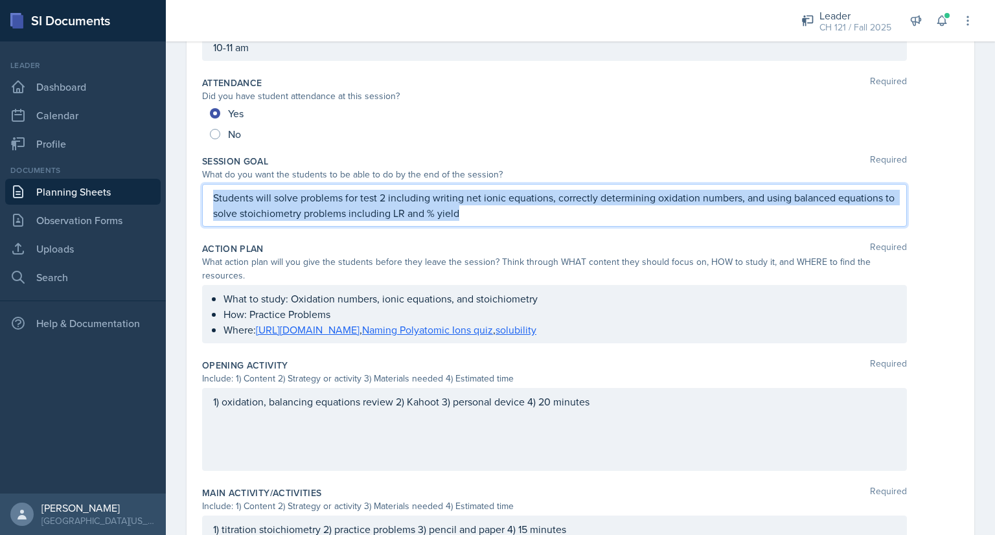
copy p "Students will solve problems for test 2 including writing net ionic equations, …"
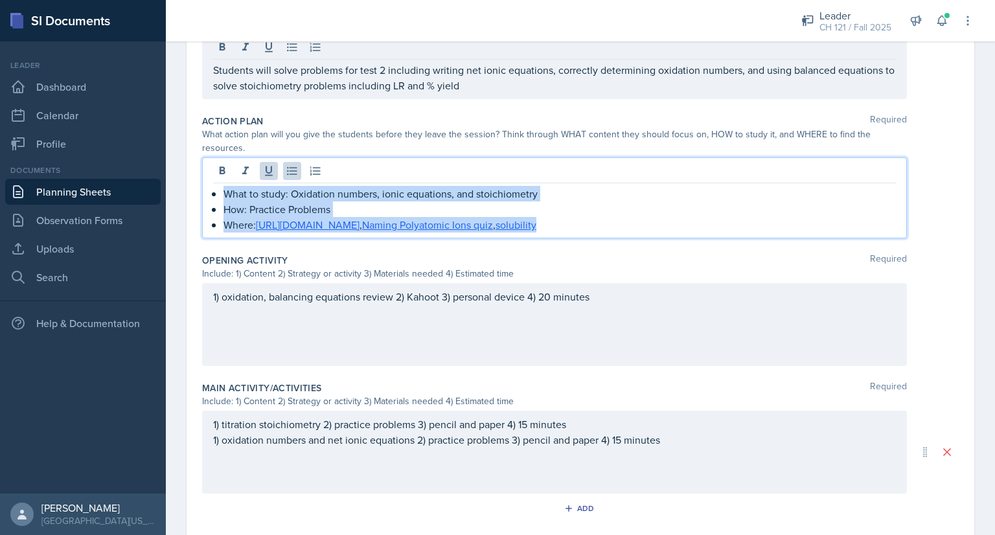
drag, startPoint x: 568, startPoint y: 225, endPoint x: 177, endPoint y: 189, distance: 392.8
click at [177, 189] on div "Date [DATE] [DATE] 28 29 30 1 2 3 4 5 6 7 8 9 10 11 12 13 14 15 16 17 18 19 20 …" at bounding box center [580, 303] width 829 height 1021
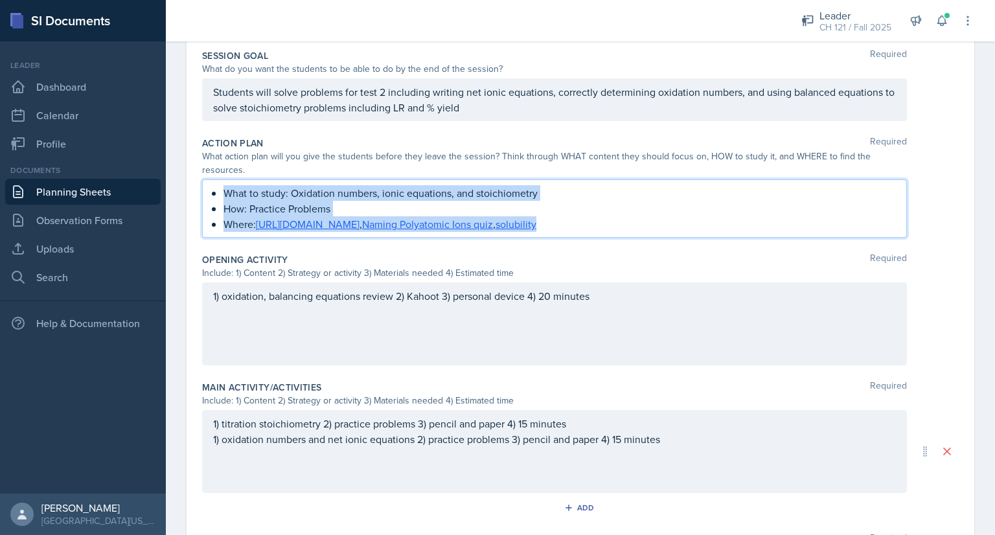
copy ul "What to study: Oxidation numbers, ionic equations, and stoichiometry How: Pract…"
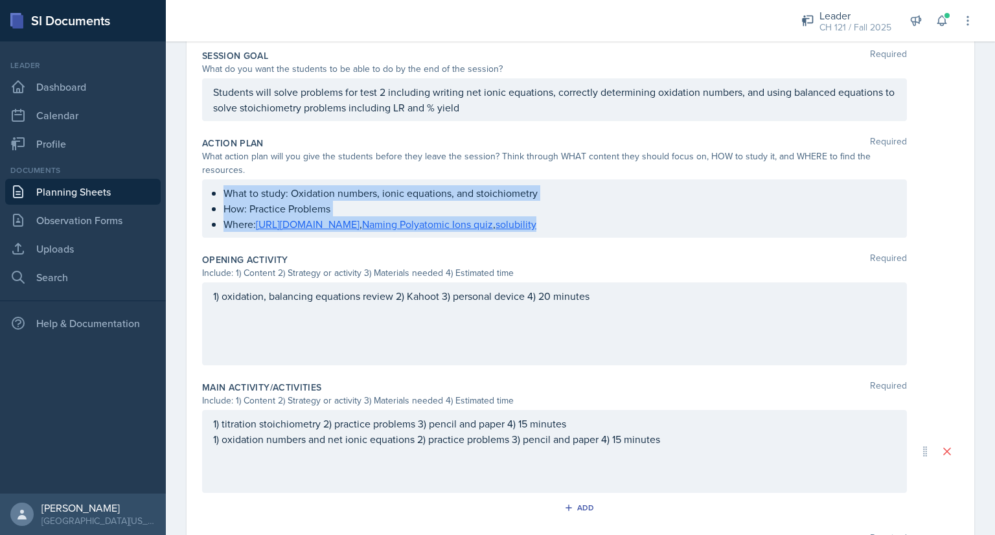
scroll to position [286, 0]
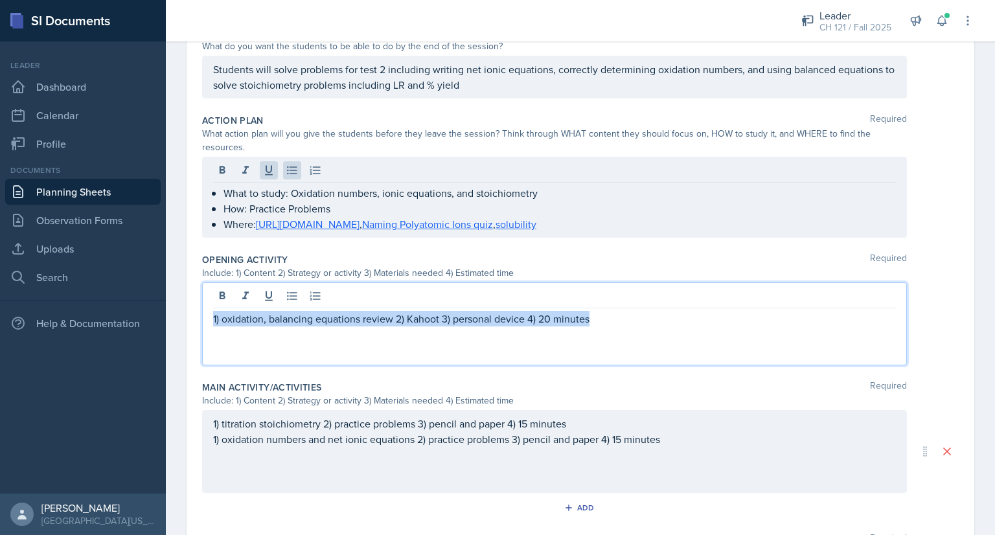
drag, startPoint x: 626, startPoint y: 288, endPoint x: 177, endPoint y: 291, distance: 448.8
click at [177, 291] on div "Date [DATE] [DATE] 28 29 30 1 2 3 4 5 6 7 8 9 10 11 12 13 14 15 16 17 18 19 20 …" at bounding box center [580, 314] width 829 height 998
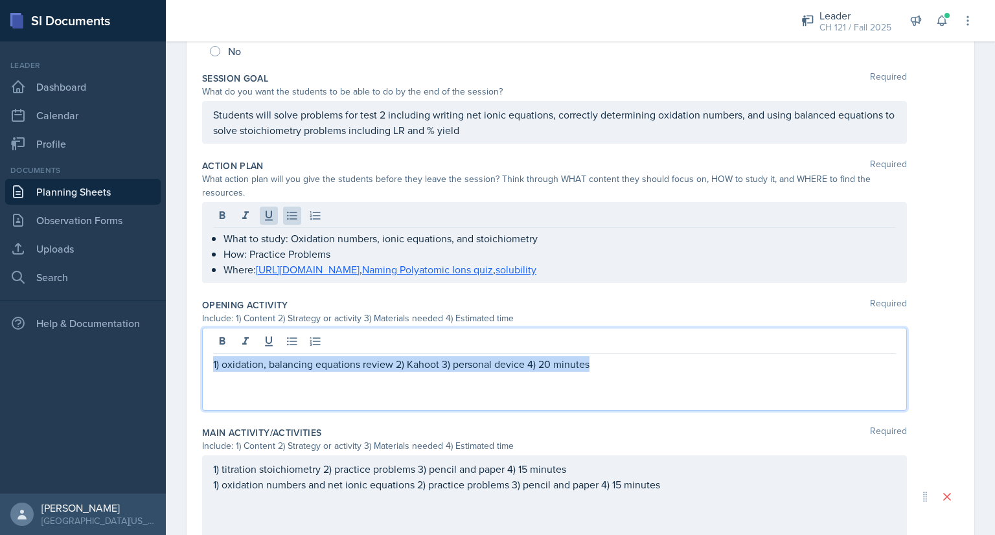
copy p "1) oxidation, balancing equations review 2) Kahoot 3) personal device 4) 20 min…"
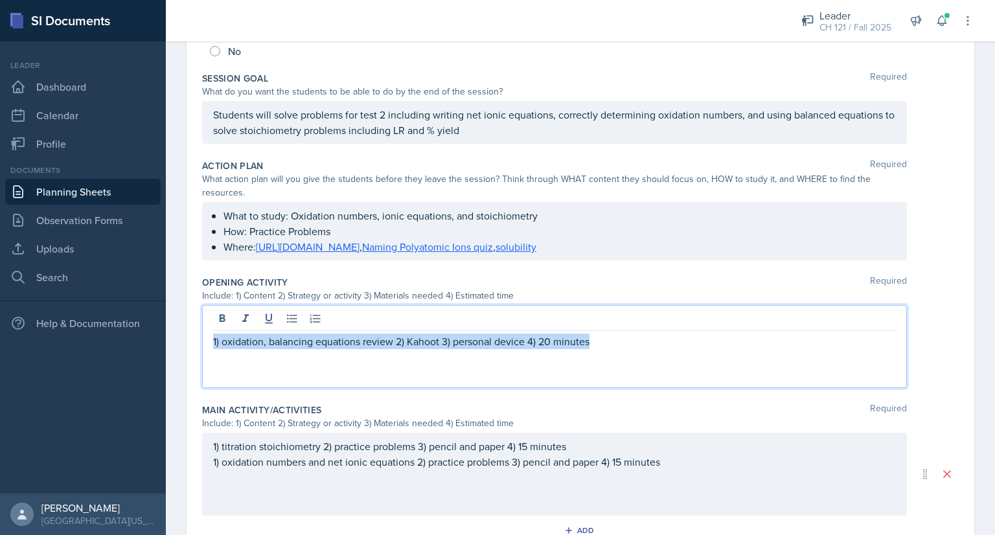
scroll to position [264, 0]
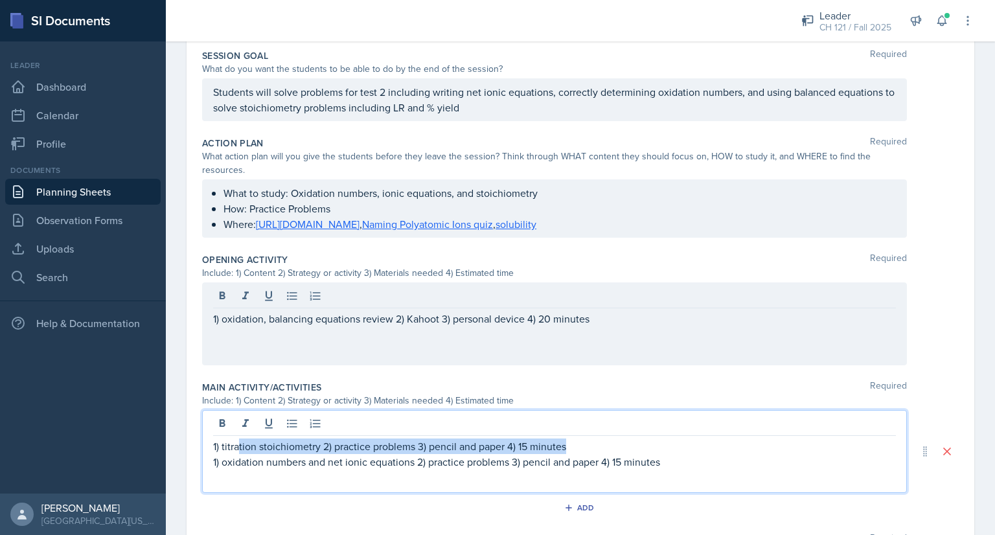
drag, startPoint x: 681, startPoint y: 443, endPoint x: 391, endPoint y: 443, distance: 290.1
click at [238, 446] on div "1) titration stoichiometry 2) practice problems 3) pencil and paper 4) 15 minut…" at bounding box center [554, 453] width 683 height 31
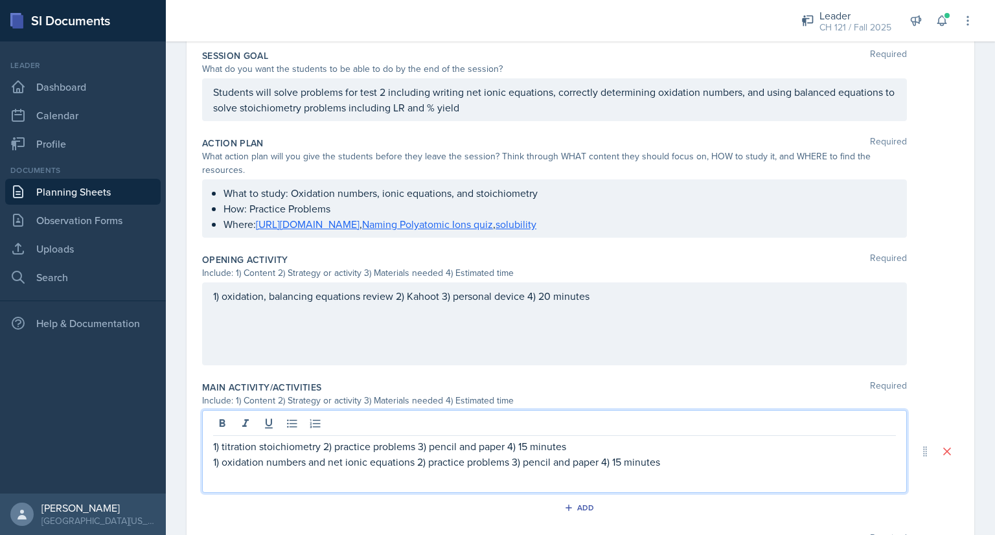
click at [697, 466] on p "1) oxidation numbers and net ionic equations 2) practice problems 3) pencil and…" at bounding box center [554, 462] width 683 height 16
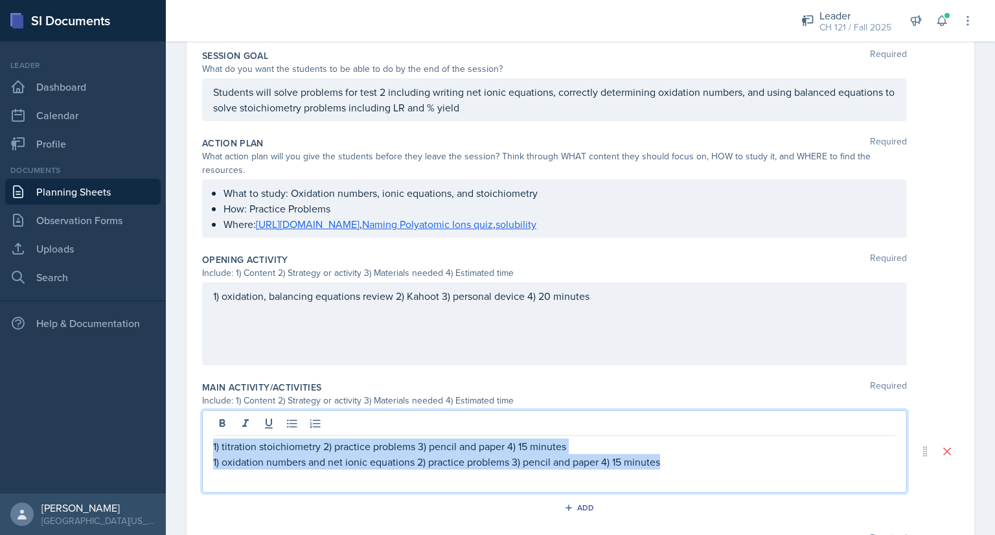
drag, startPoint x: 697, startPoint y: 466, endPoint x: 188, endPoint y: 443, distance: 509.5
click at [188, 443] on div "Date [DATE] [DATE] 28 29 30 1 2 3 4 5 6 7 8 9 10 11 12 13 14 15 16 17 18 19 20 …" at bounding box center [579, 310] width 787 height 944
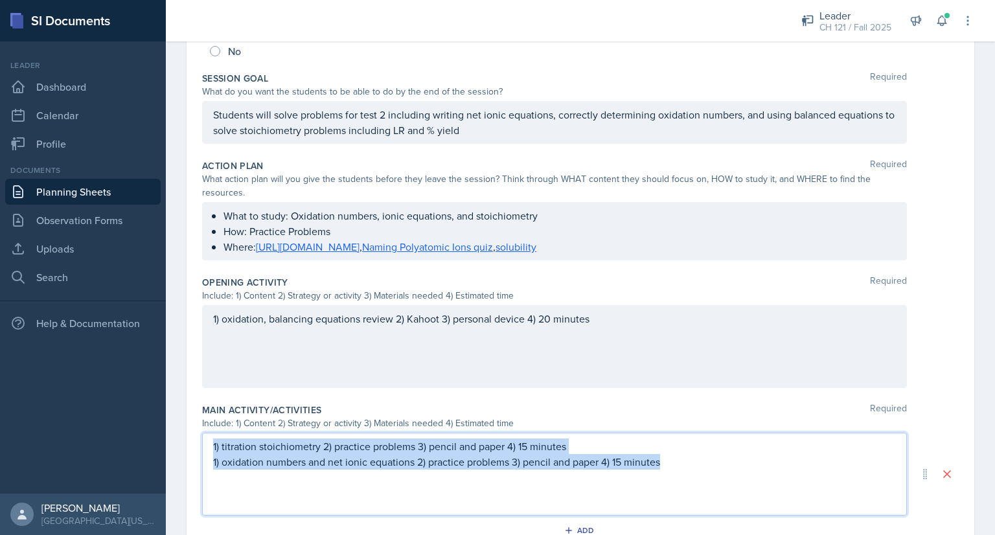
copy div "1) titration stoichiometry 2) practice problems 3) pencil and paper 4) 15 minut…"
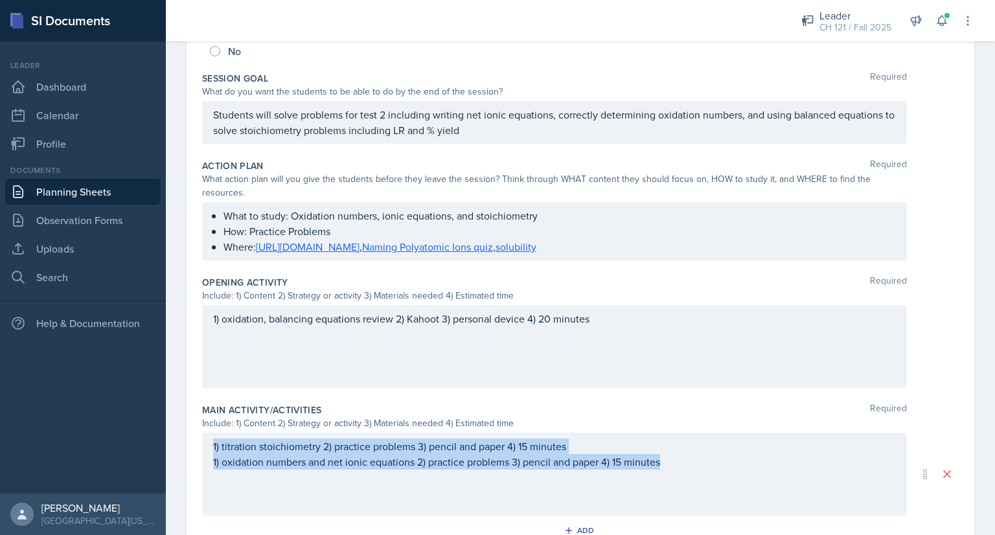
scroll to position [264, 0]
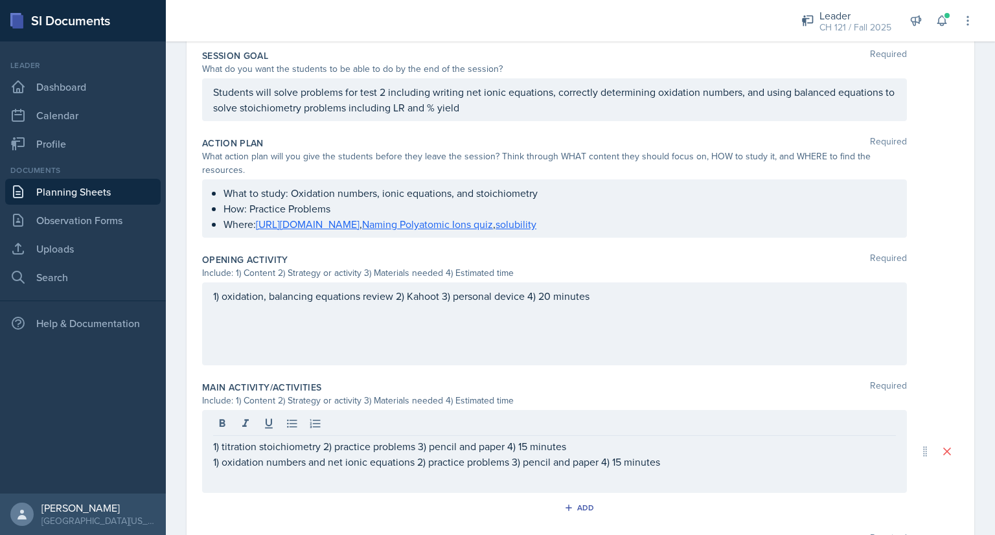
click at [615, 310] on div "1) oxidation, balancing equations review 2) Kahoot 3) personal device 4) 20 min…" at bounding box center [554, 323] width 705 height 83
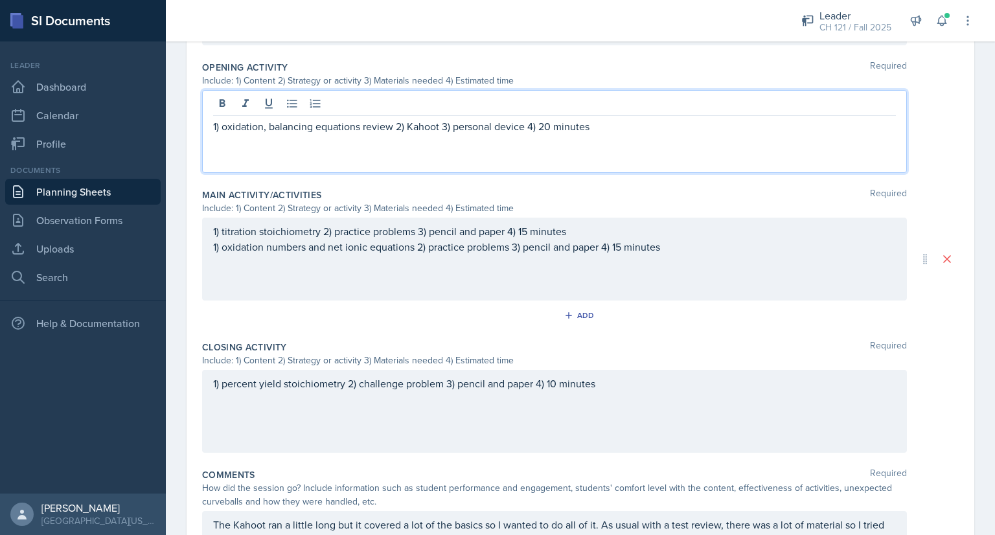
click at [621, 381] on p "1) percent yield stoichiometry 2) challenge problem 3) pencil and paper 4) 10 m…" at bounding box center [554, 384] width 683 height 16
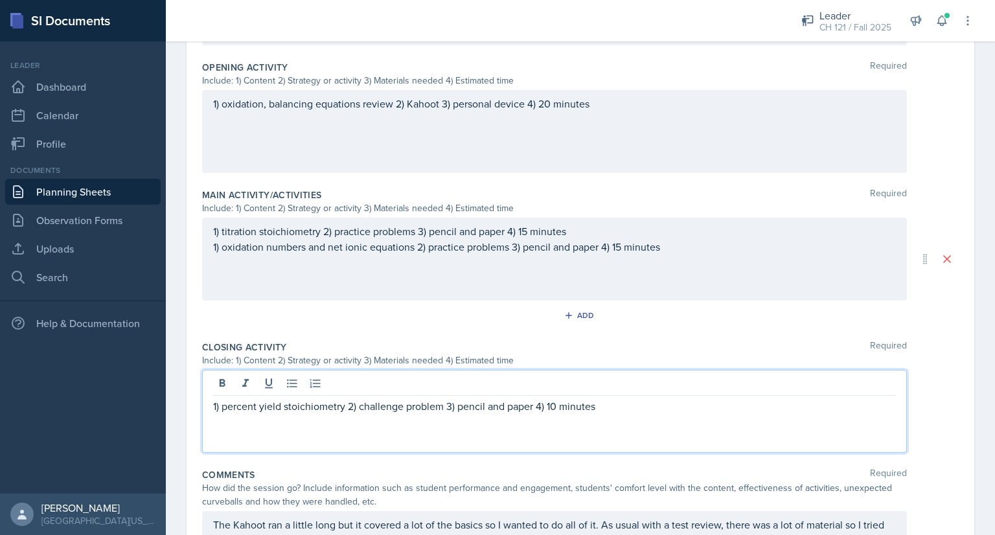
scroll to position [479, 0]
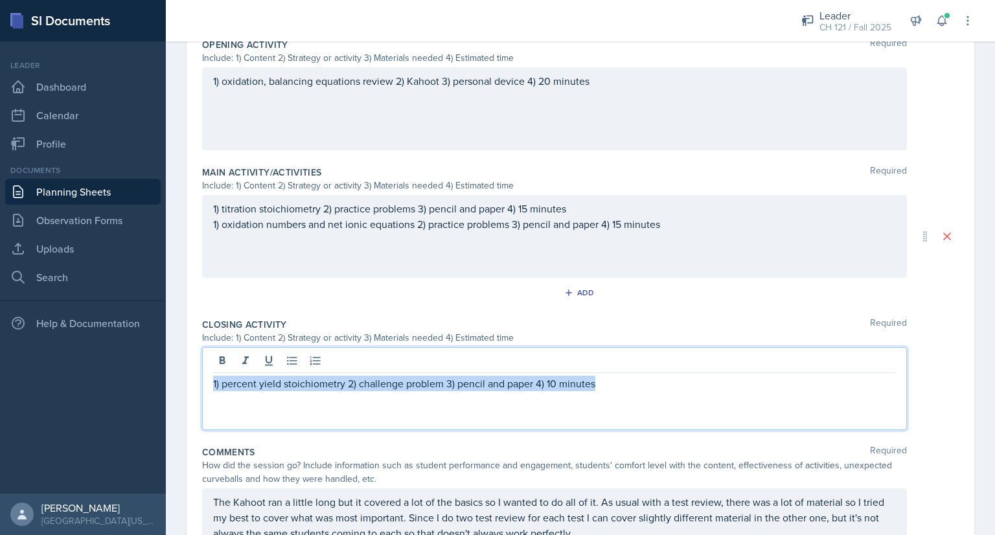
drag, startPoint x: 621, startPoint y: 381, endPoint x: 56, endPoint y: 346, distance: 565.7
click at [56, 346] on div "SI Documents Leader Dashboard Calendar Profile Documents Planning Sheets Observ…" at bounding box center [497, 267] width 995 height 535
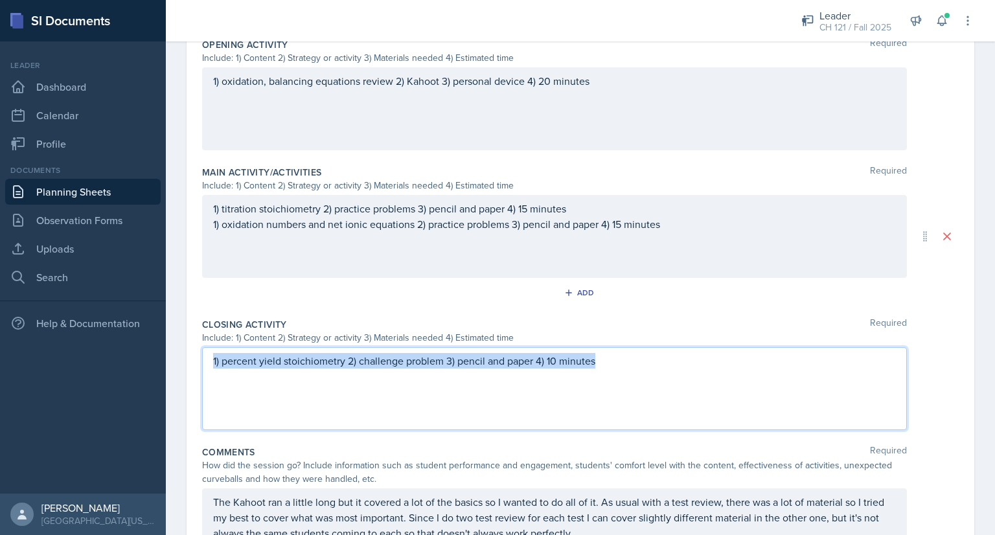
scroll to position [456, 0]
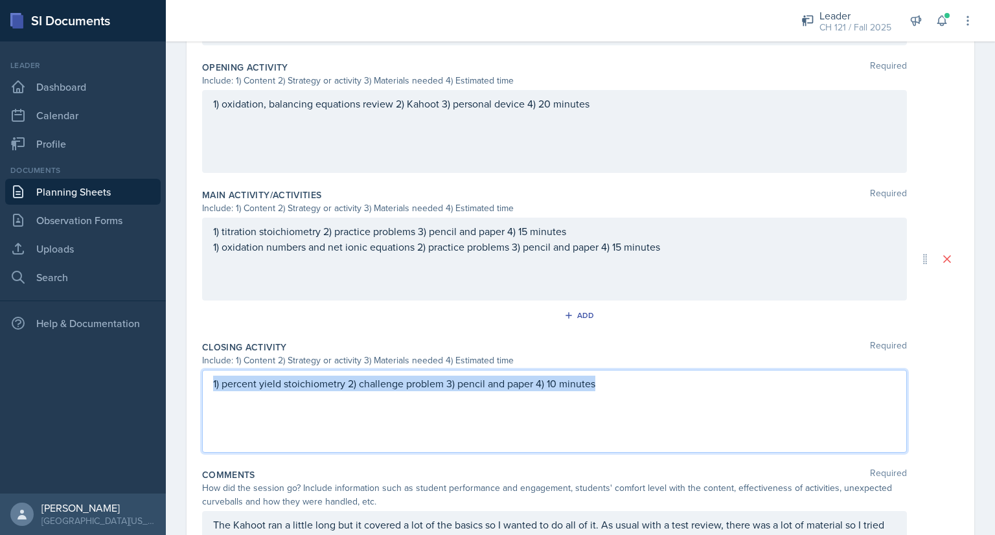
copy p "1) percent yield stoichiometry 2) challenge problem 3) pencil and paper 4) 10 m…"
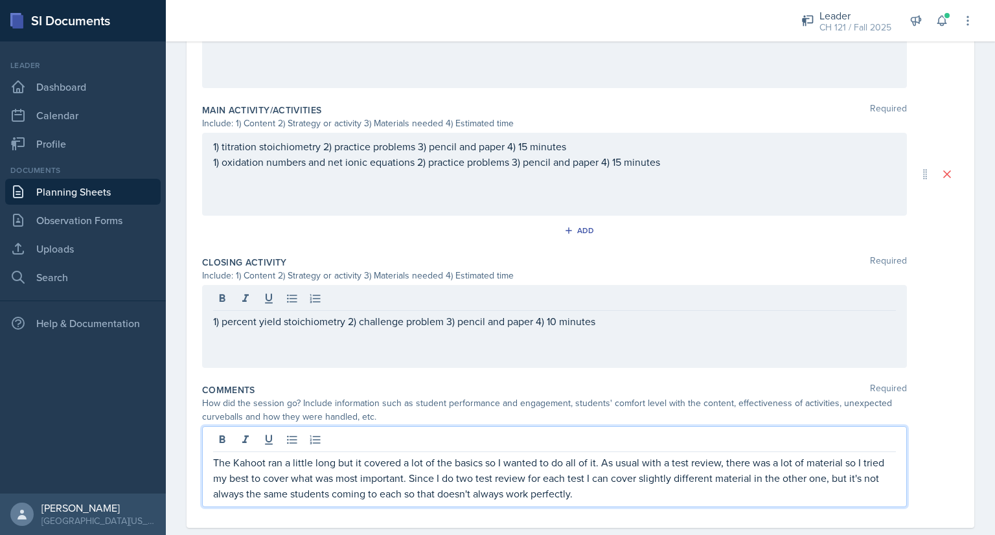
scroll to position [563, 0]
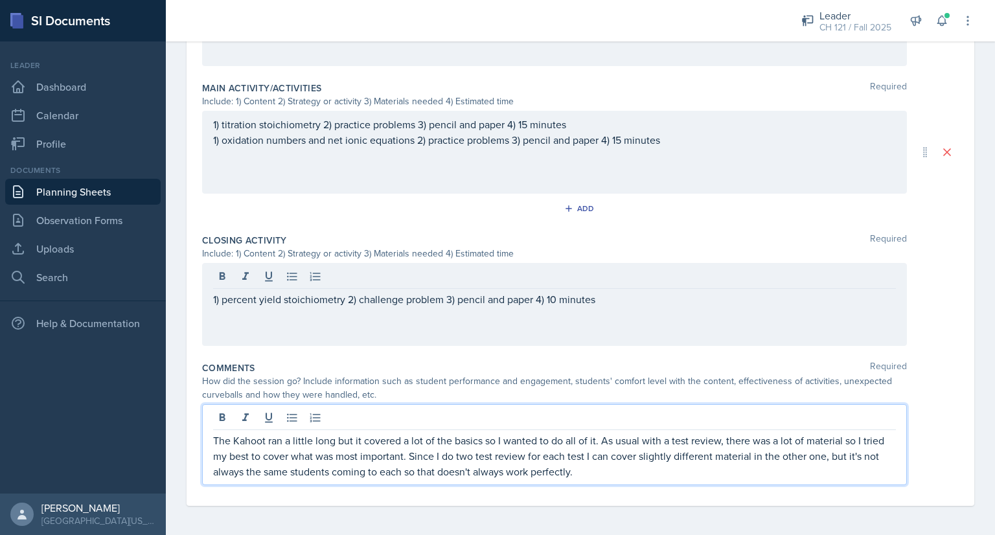
click at [640, 469] on p "The Kahoot ran a little long but it covered a lot of the basics so I wanted to …" at bounding box center [554, 456] width 683 height 47
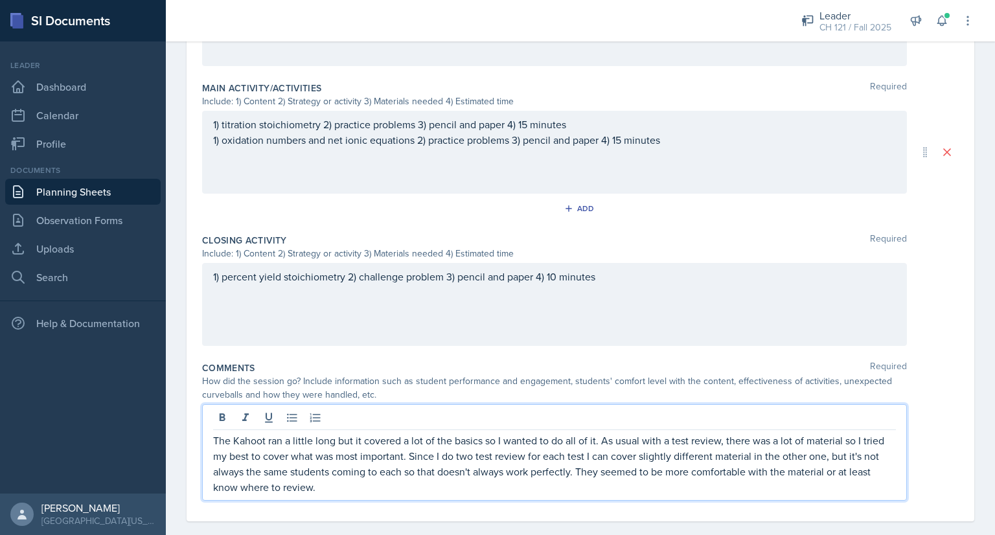
scroll to position [0, 0]
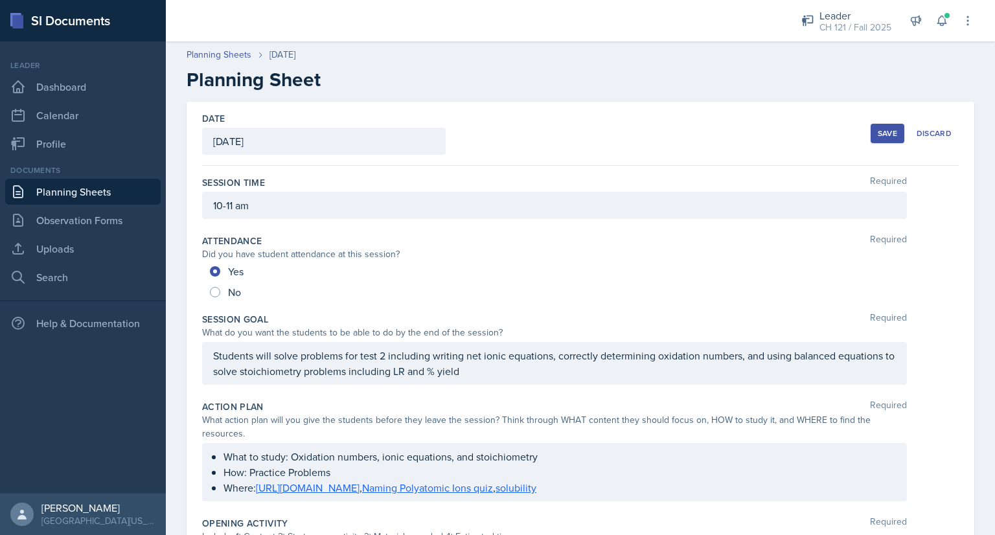
click at [872, 139] on button "Save" at bounding box center [887, 133] width 34 height 19
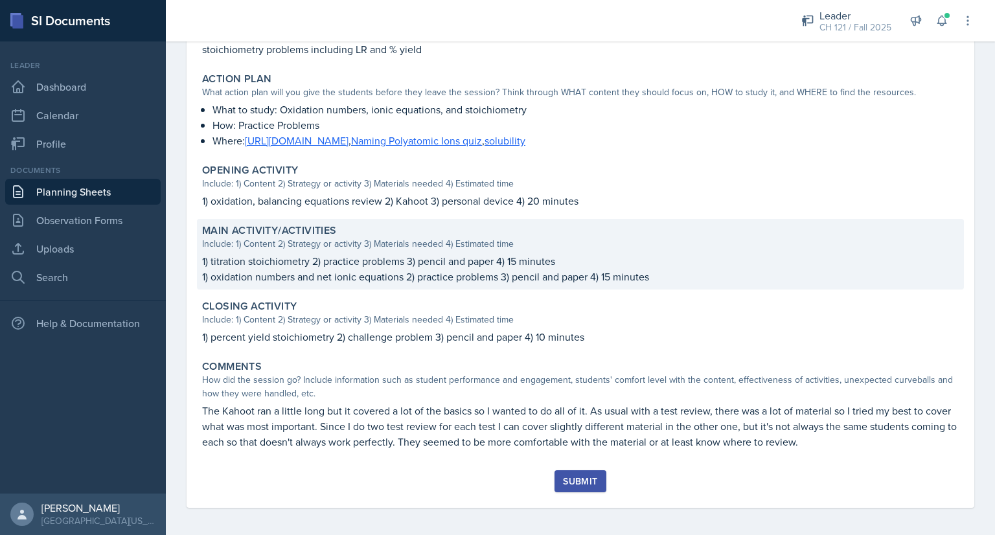
scroll to position [311, 0]
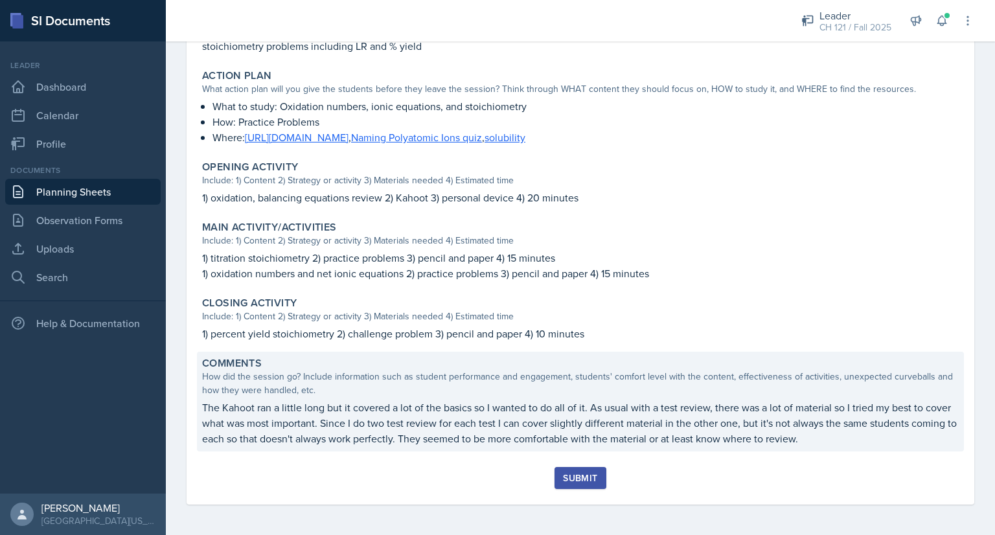
click at [455, 414] on p "The Kahoot ran a little long but it covered a lot of the basics so I wanted to …" at bounding box center [580, 423] width 756 height 47
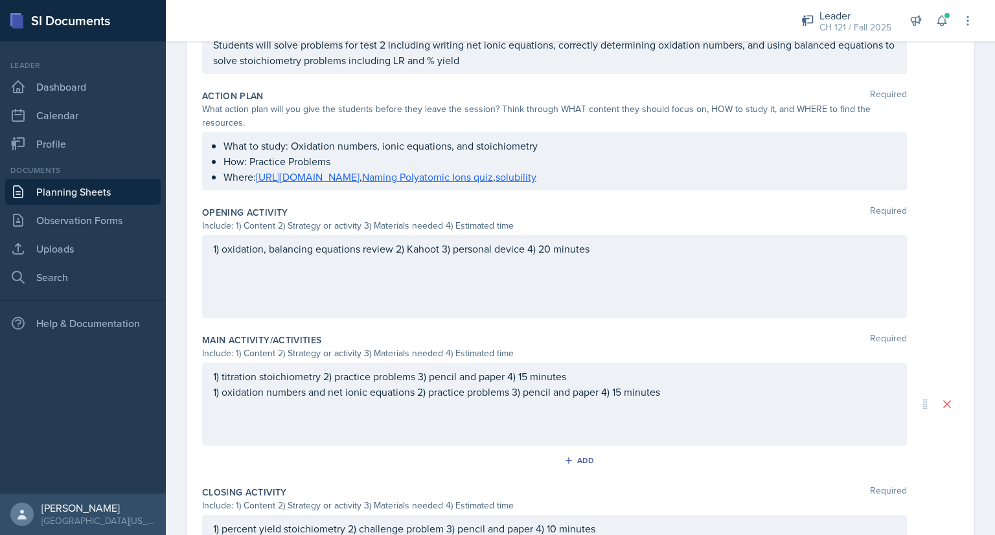
scroll to position [556, 0]
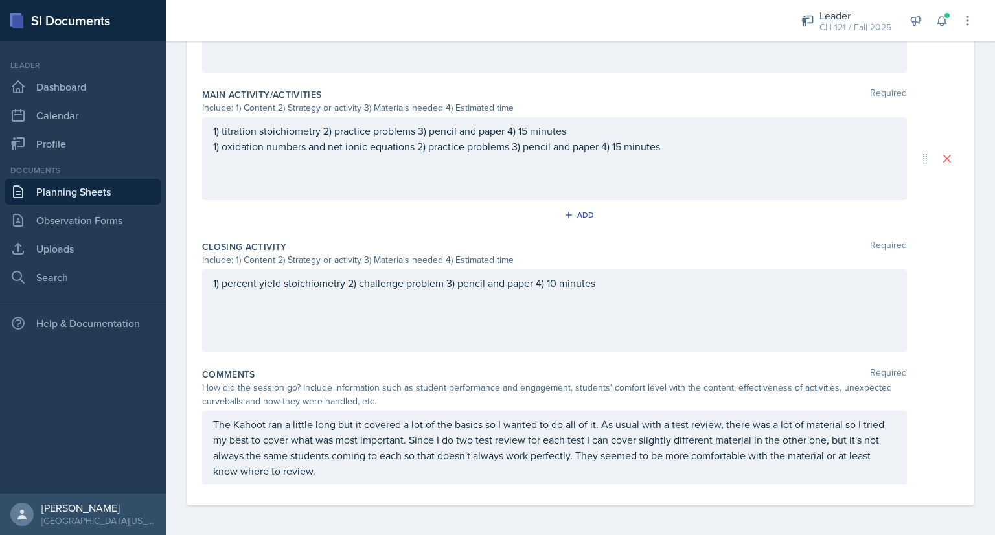
click at [526, 438] on p "The Kahoot ran a little long but it covered a lot of the basics so I wanted to …" at bounding box center [554, 447] width 683 height 62
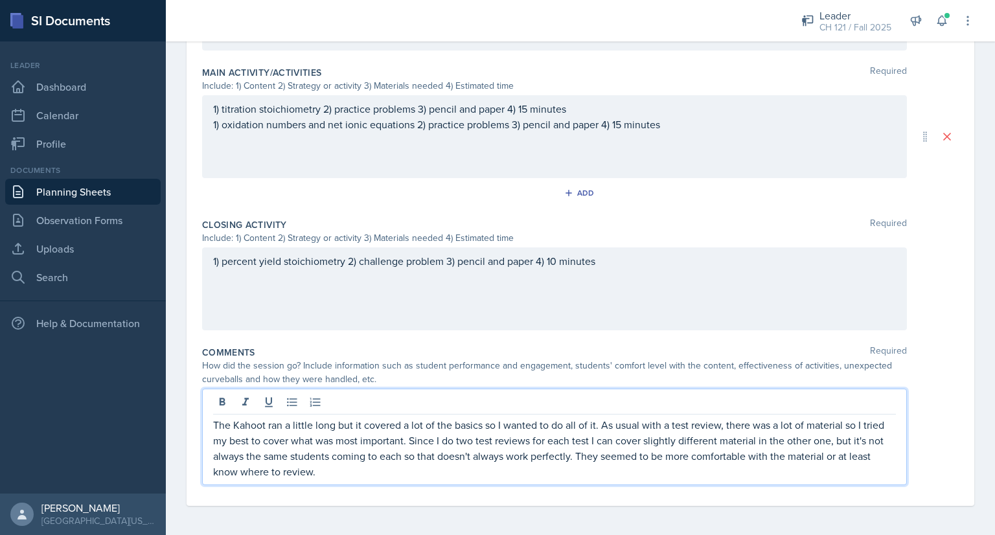
click at [618, 437] on p "The Kahoot ran a little long but it covered a lot of the basics so I wanted to …" at bounding box center [554, 448] width 683 height 62
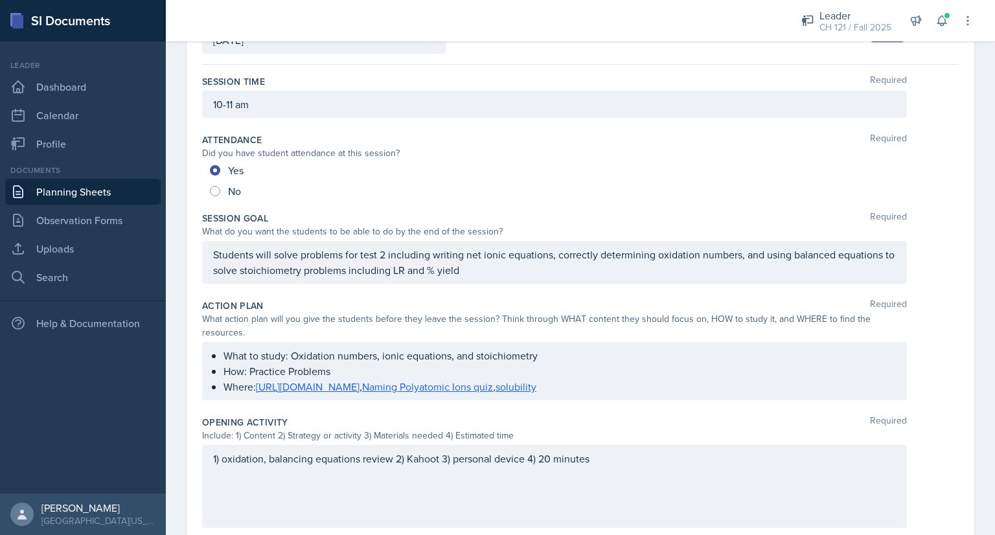
scroll to position [84, 0]
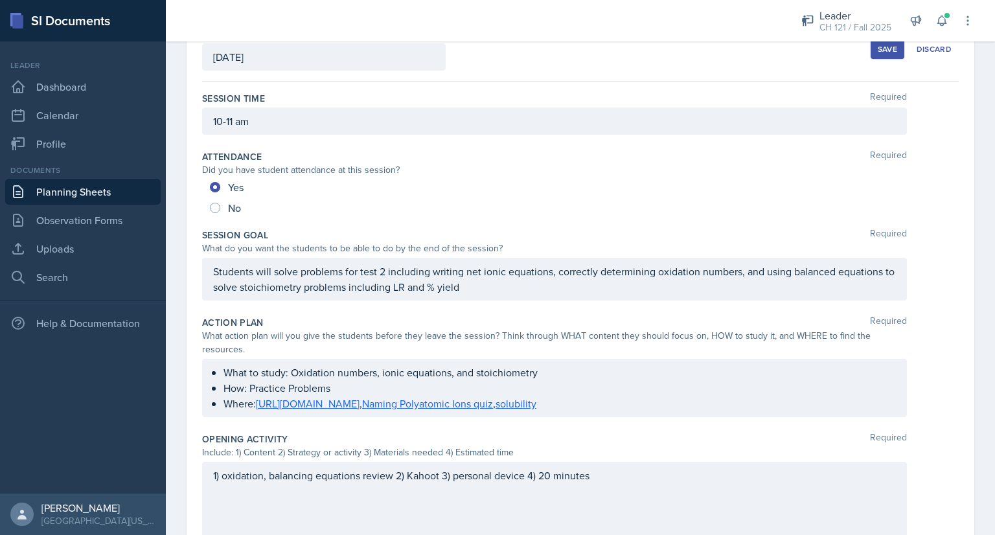
click at [877, 51] on div "Save" at bounding box center [886, 49] width 19 height 10
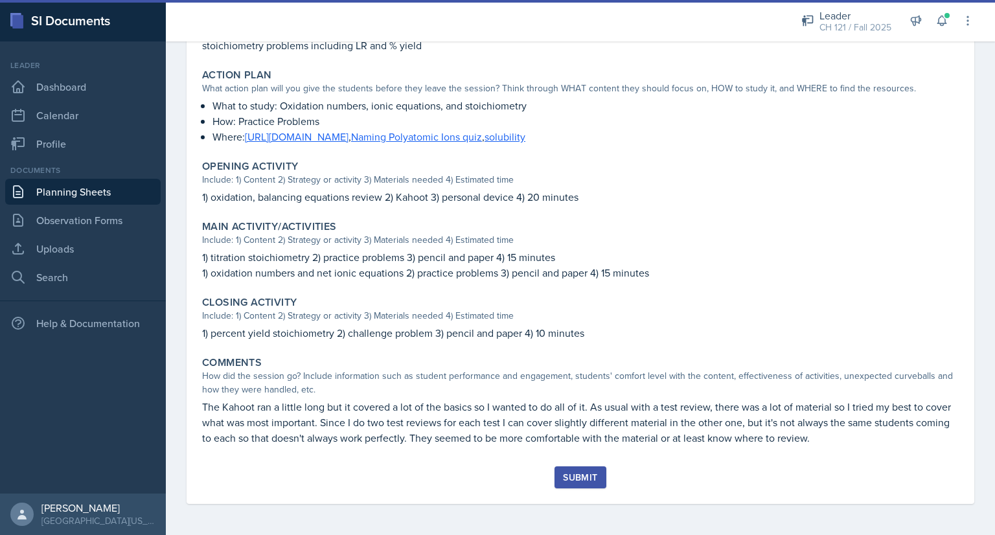
scroll to position [311, 0]
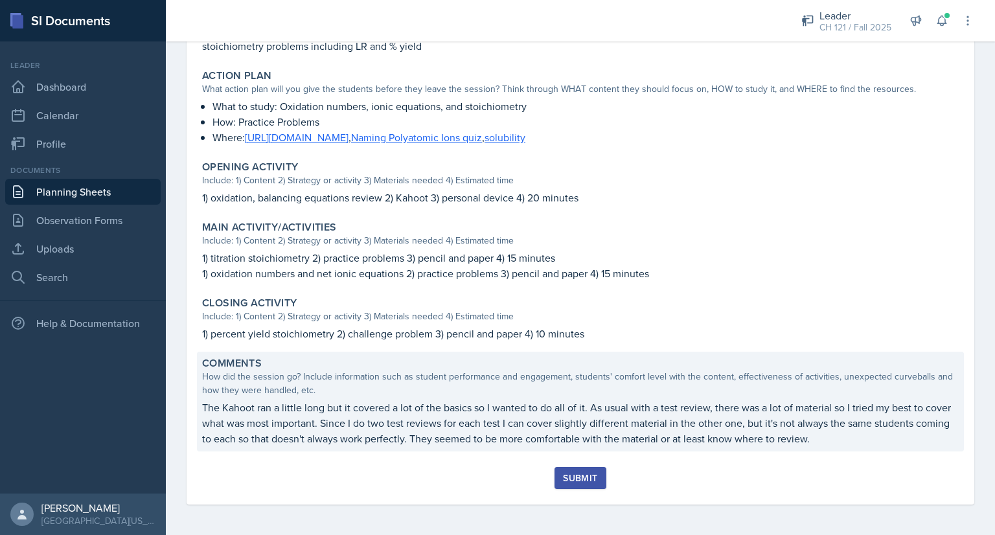
click at [728, 431] on p "The Kahoot ran a little long but it covered a lot of the basics so I wanted to …" at bounding box center [580, 423] width 756 height 47
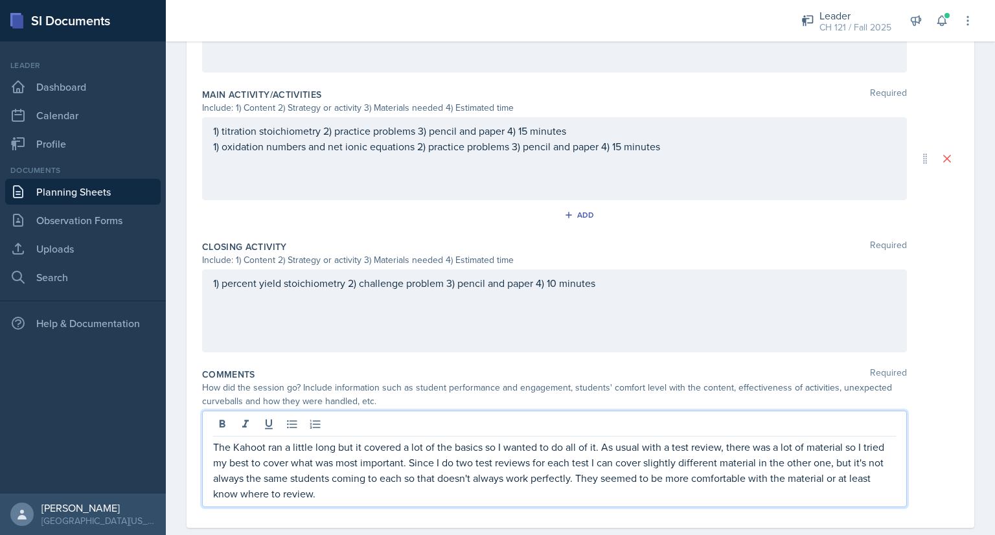
scroll to position [578, 0]
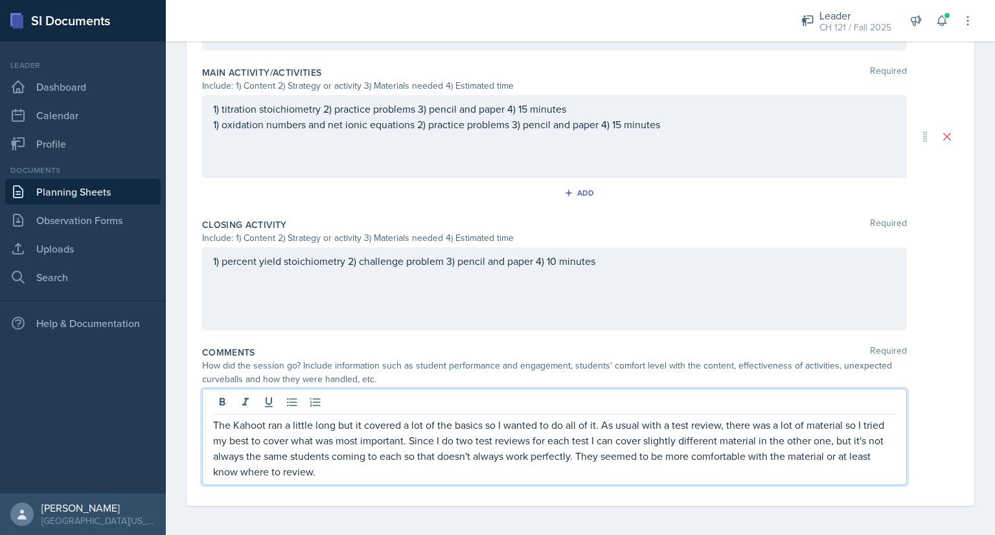
click at [310, 472] on p "The Kahoot ran a little long but it covered a lot of the basics so I wanted to …" at bounding box center [554, 448] width 683 height 62
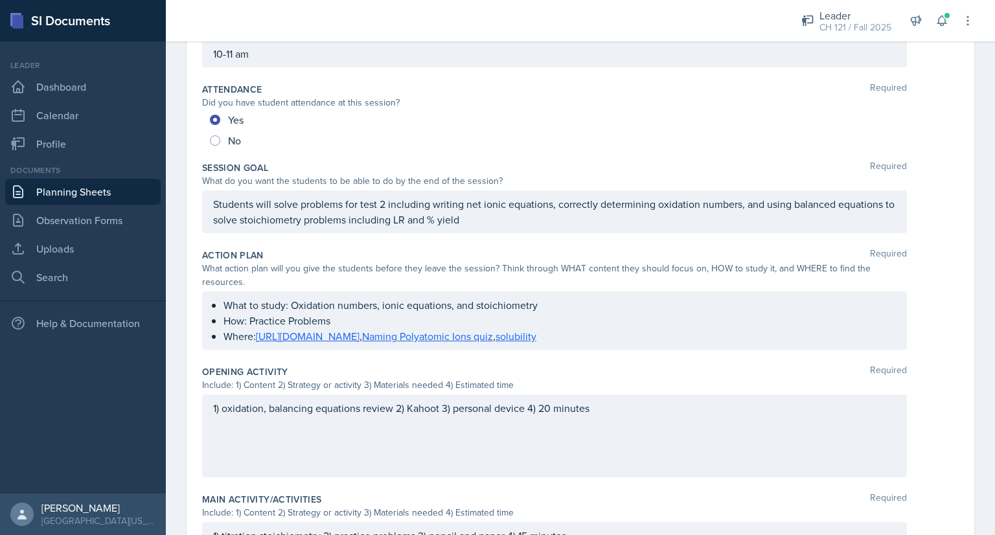
scroll to position [0, 0]
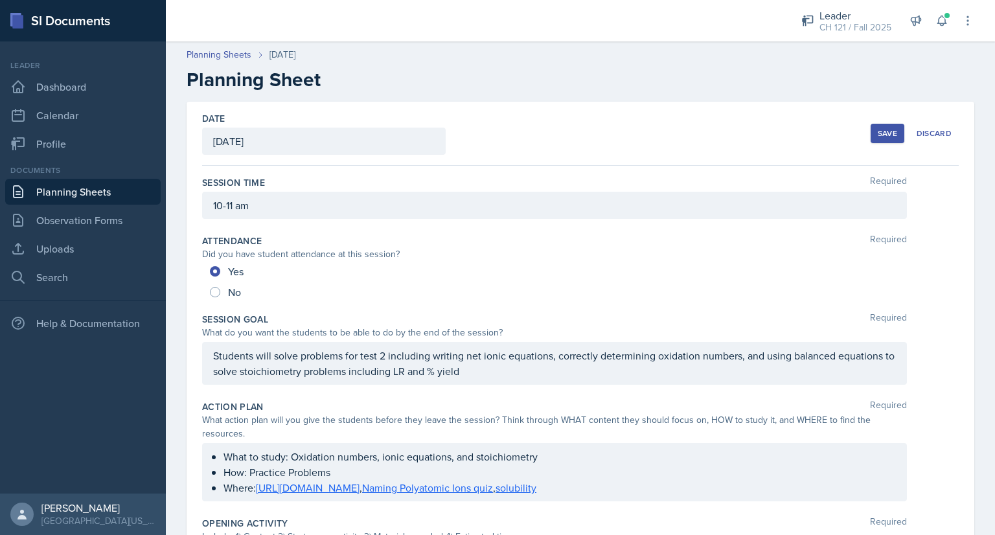
click at [886, 130] on div "Save" at bounding box center [886, 133] width 19 height 10
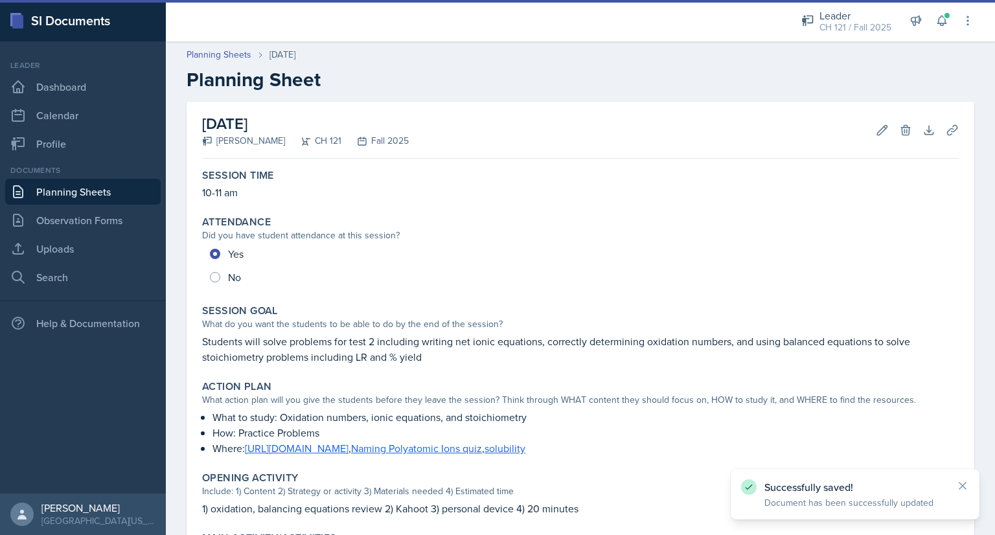
scroll to position [326, 0]
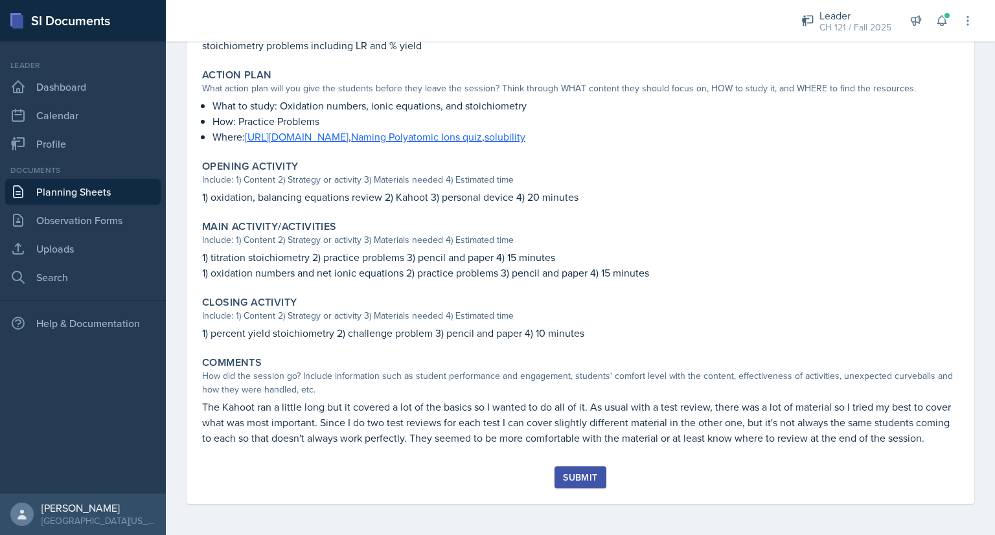
click at [575, 472] on div "Submit" at bounding box center [580, 477] width 34 height 10
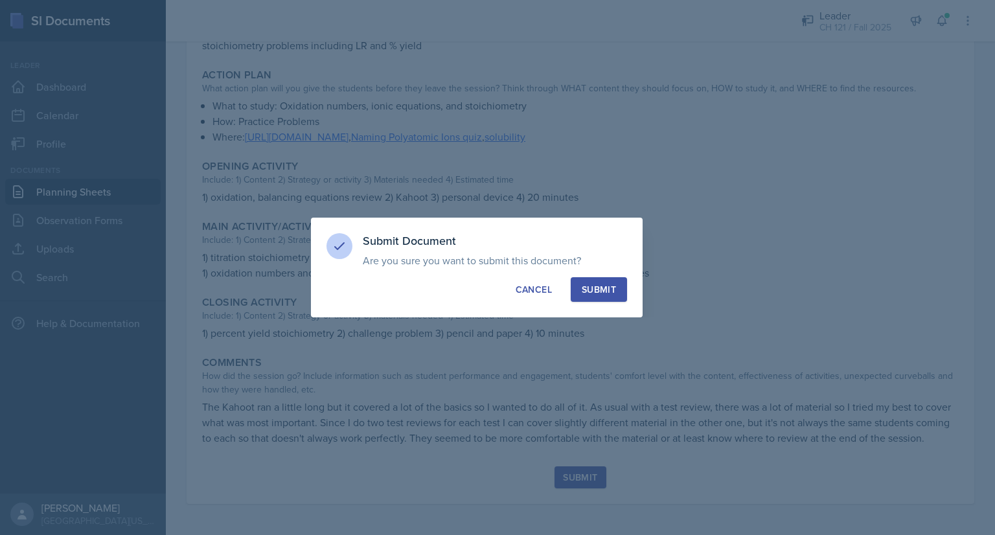
click at [594, 291] on div "Submit" at bounding box center [598, 289] width 34 height 13
radio input "true"
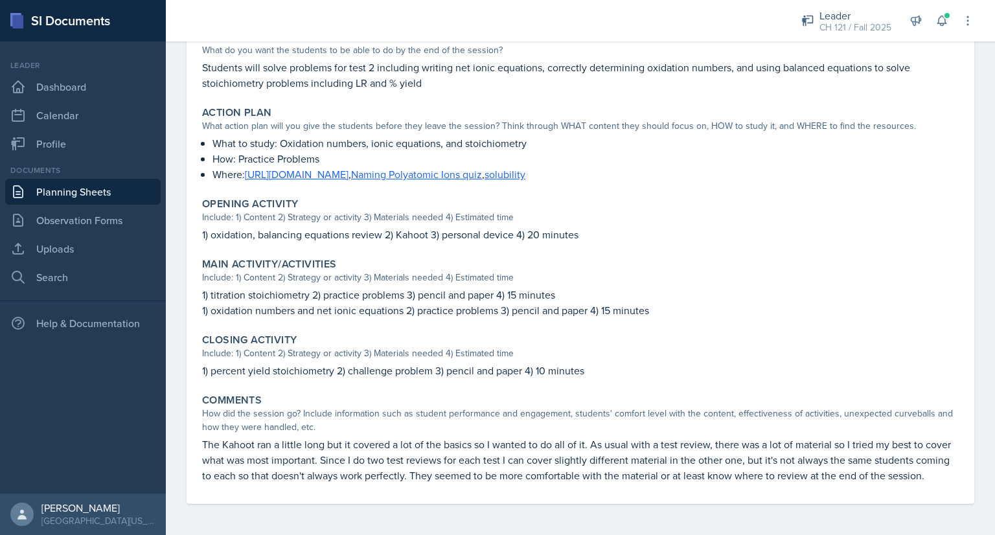
scroll to position [0, 0]
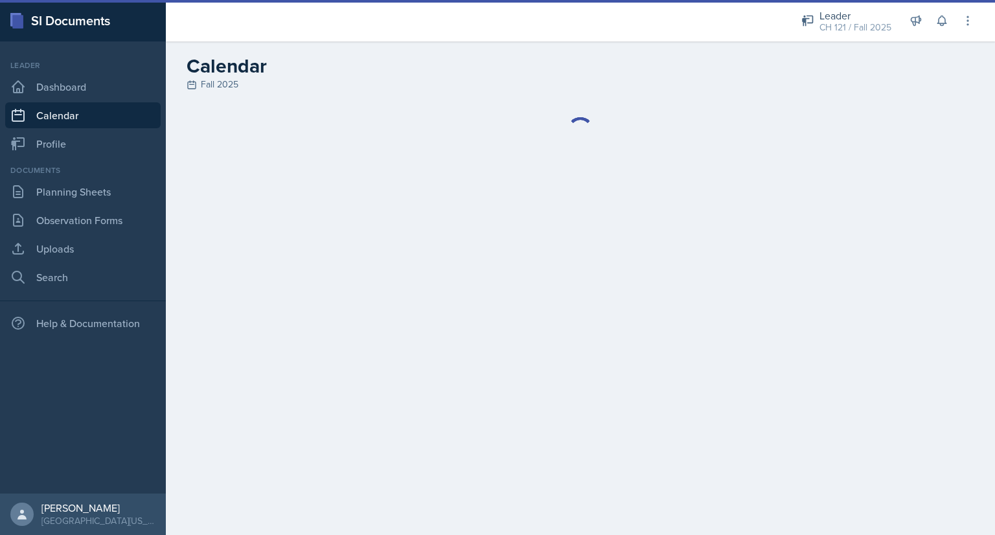
click at [562, 4] on div at bounding box center [471, 20] width 591 height 41
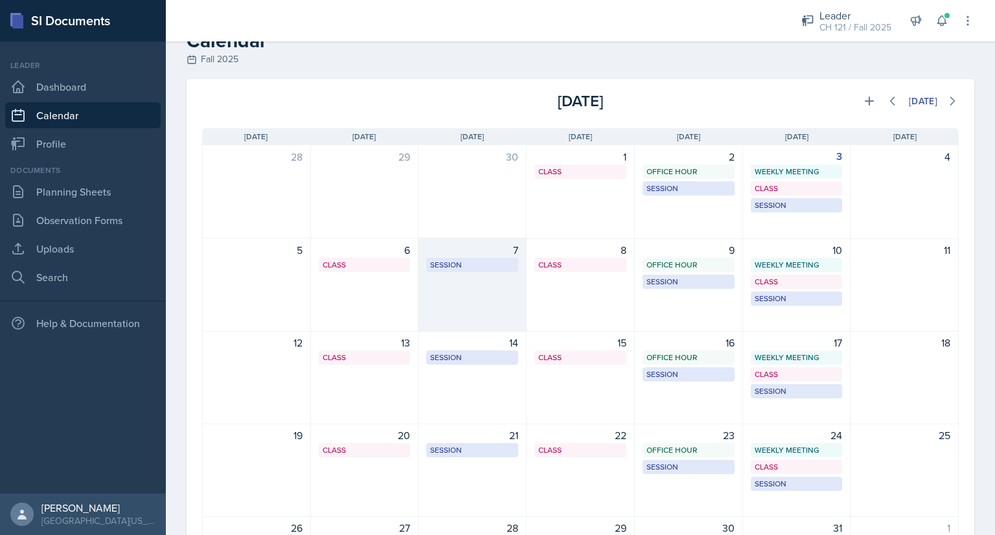
scroll to position [4, 0]
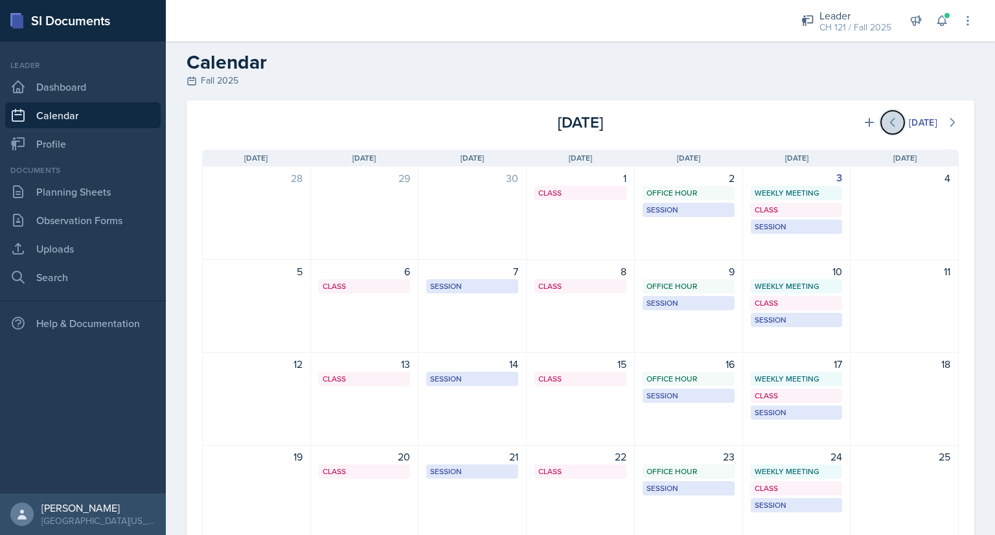
click at [886, 126] on icon at bounding box center [892, 122] width 13 height 13
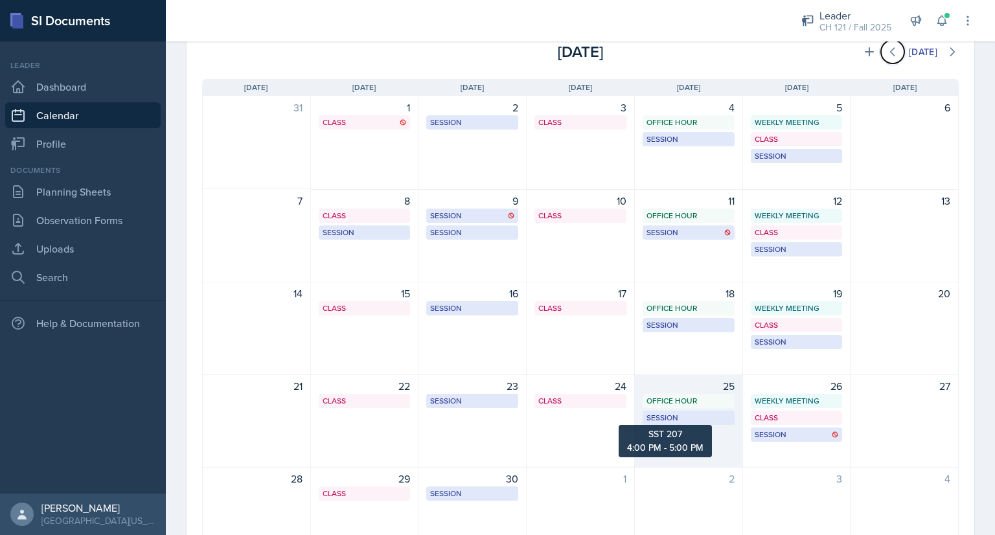
scroll to position [0, 0]
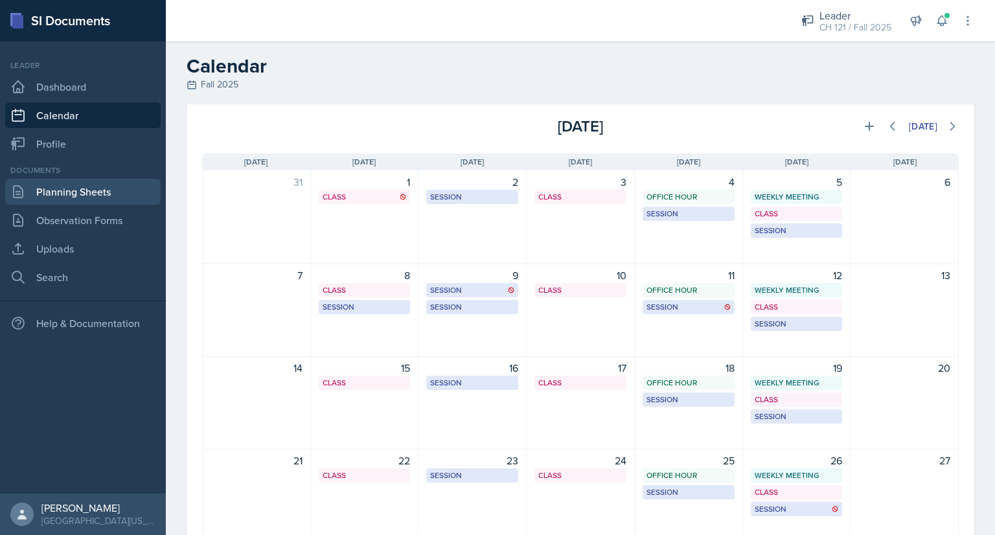
click at [91, 192] on link "Planning Sheets" at bounding box center [82, 192] width 155 height 26
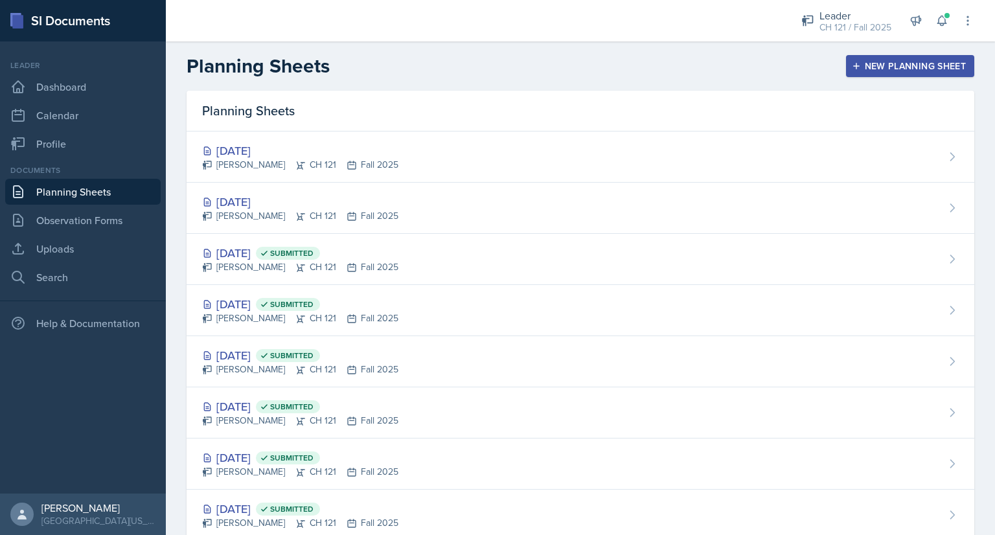
click at [855, 58] on button "New Planning Sheet" at bounding box center [910, 66] width 128 height 22
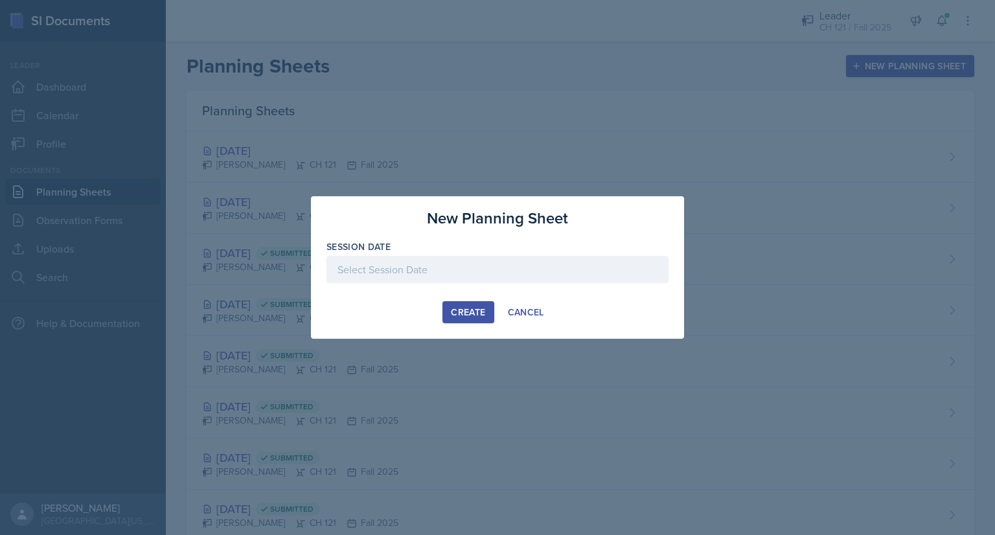
click at [467, 265] on div at bounding box center [497, 269] width 342 height 27
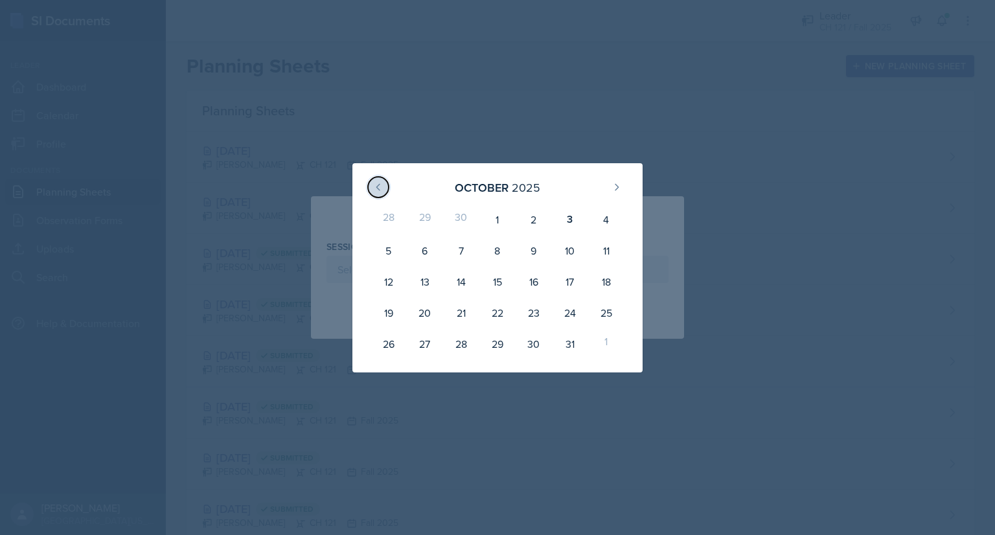
click at [378, 184] on icon at bounding box center [378, 187] width 10 height 10
click at [526, 311] on div "25" at bounding box center [533, 312] width 36 height 31
type input "September 25th, 2025"
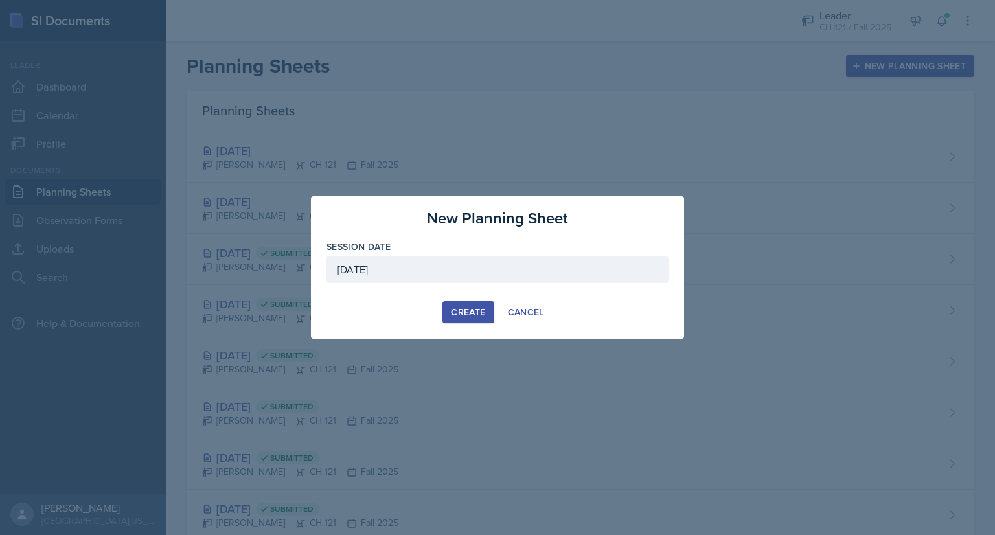
click at [453, 317] on div "Create" at bounding box center [468, 312] width 34 height 10
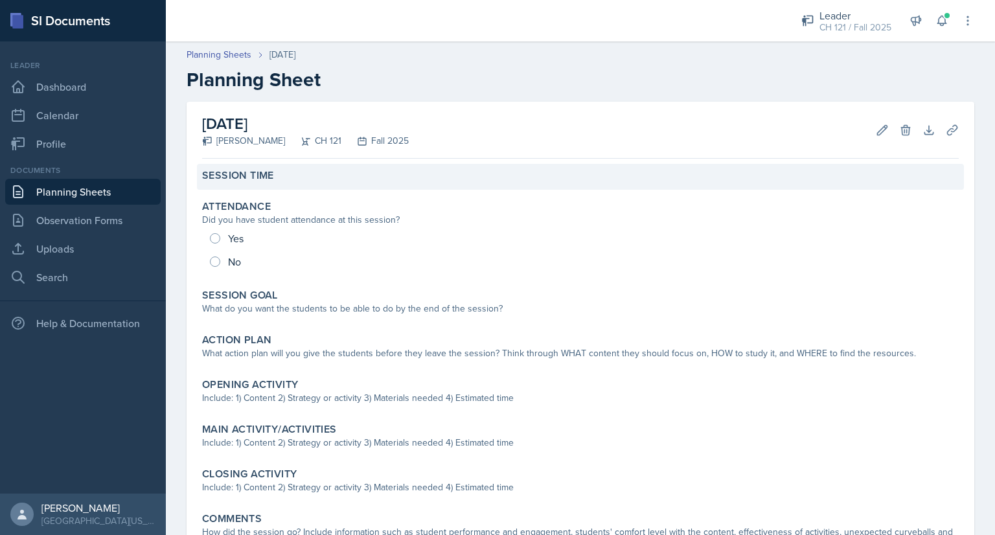
click at [358, 183] on div "Session Time" at bounding box center [580, 177] width 767 height 26
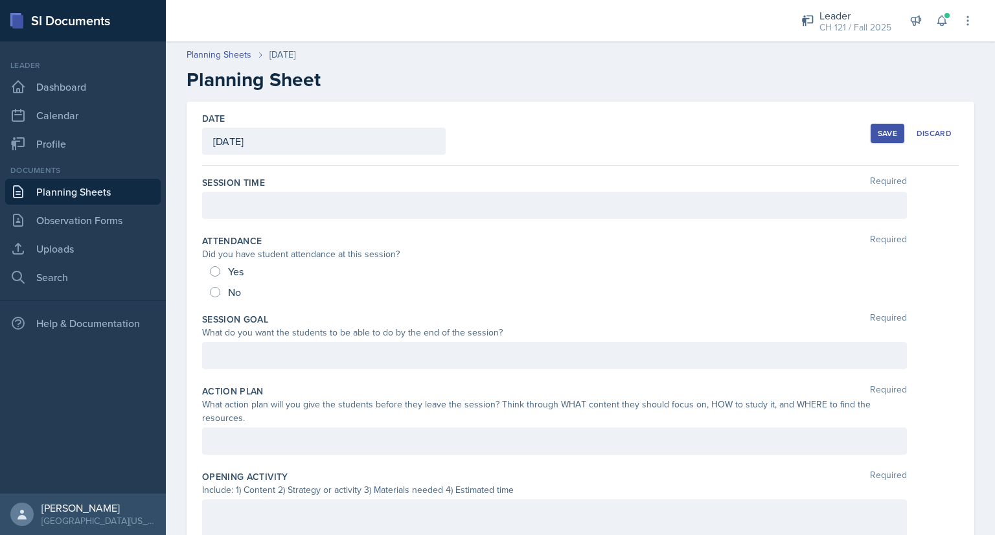
click at [348, 199] on div at bounding box center [554, 205] width 705 height 27
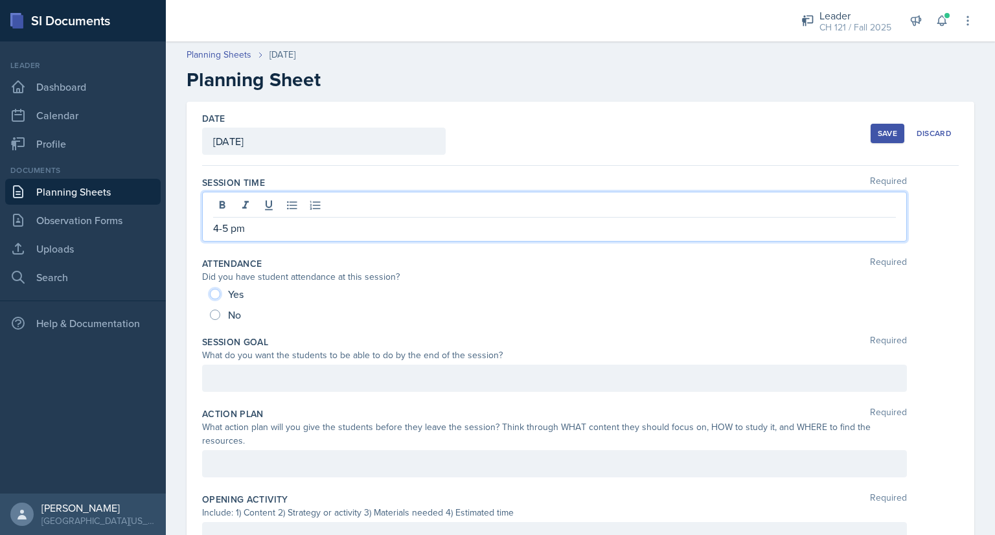
click at [215, 292] on input "Yes" at bounding box center [215, 294] width 10 height 10
radio input "true"
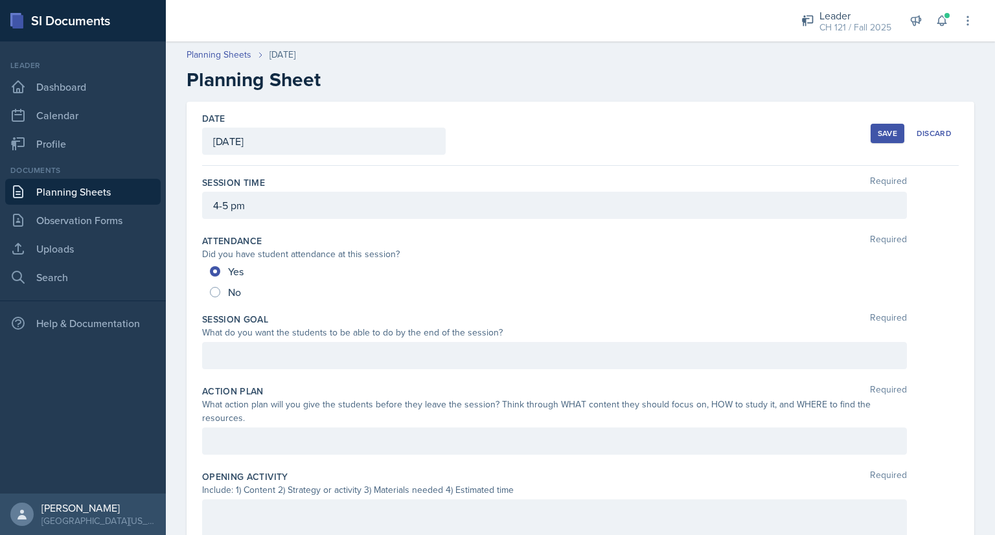
click at [269, 356] on div at bounding box center [554, 355] width 705 height 27
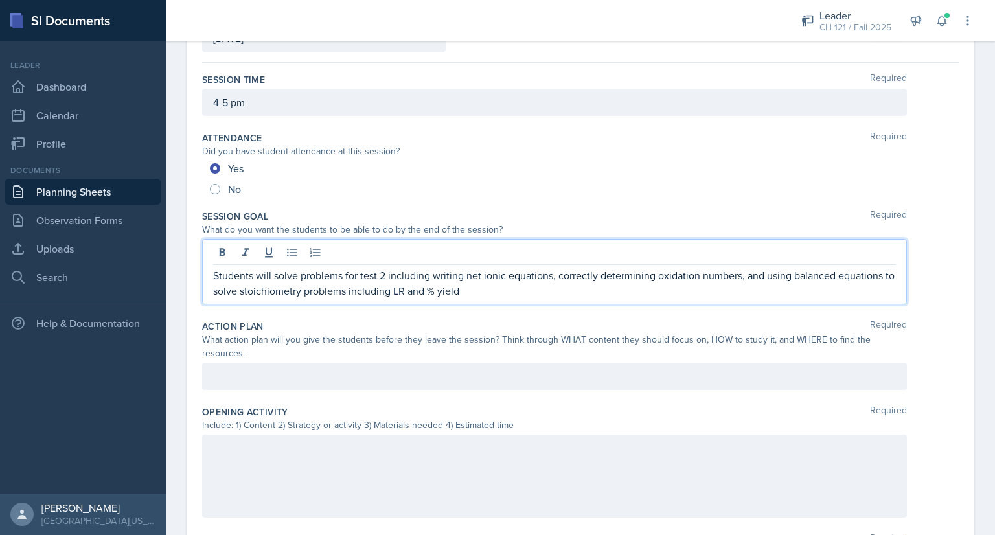
scroll to position [106, 0]
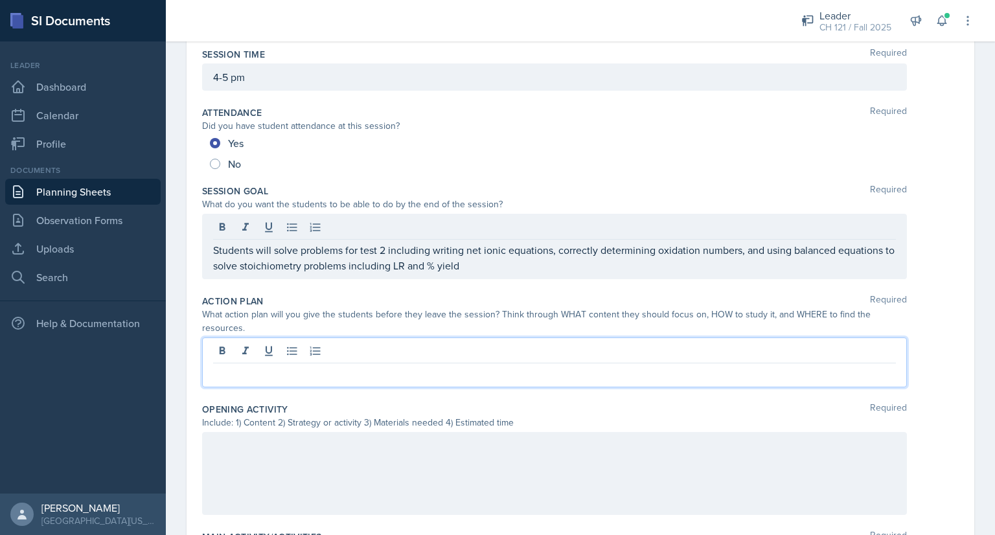
click at [256, 368] on p at bounding box center [554, 374] width 683 height 16
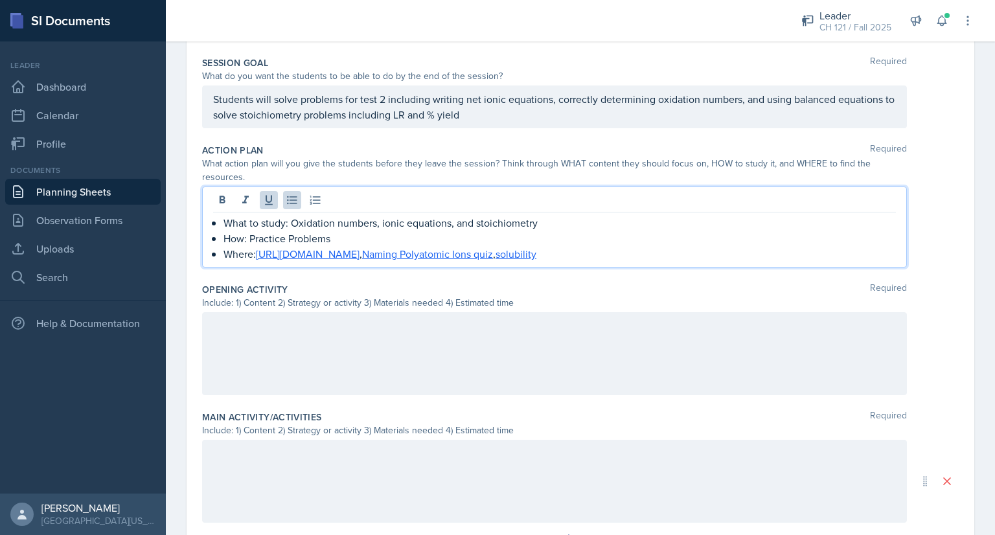
scroll to position [291, 0]
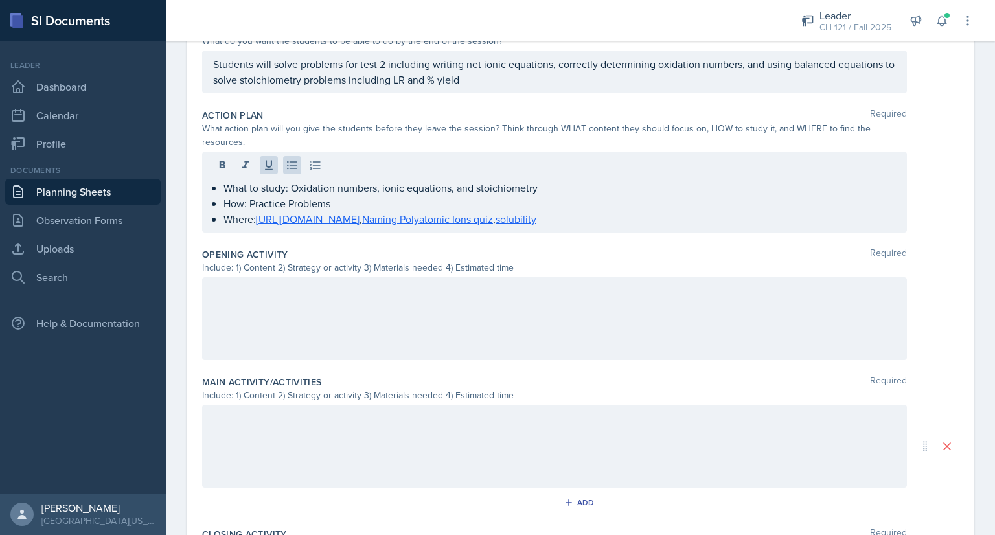
click at [271, 308] on div at bounding box center [554, 318] width 705 height 83
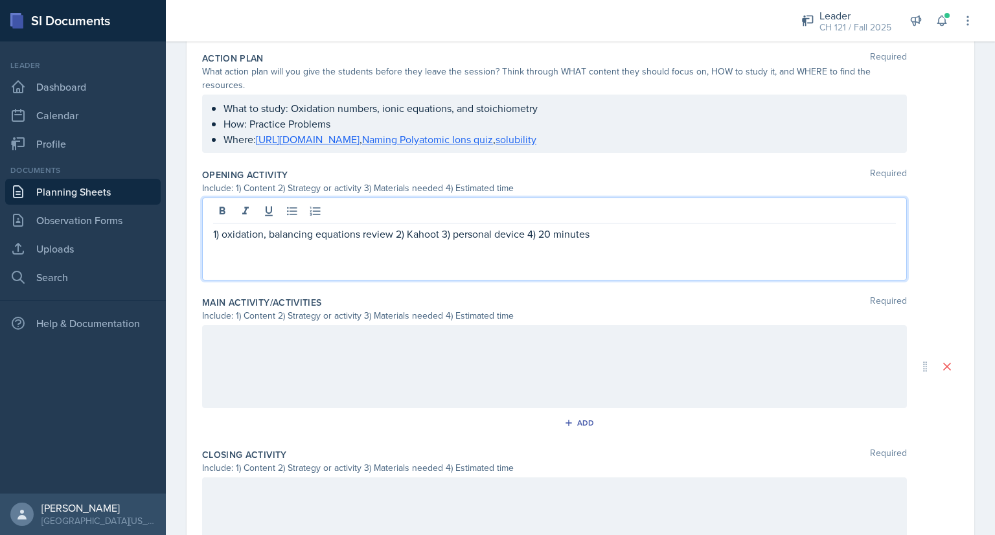
scroll to position [357, 0]
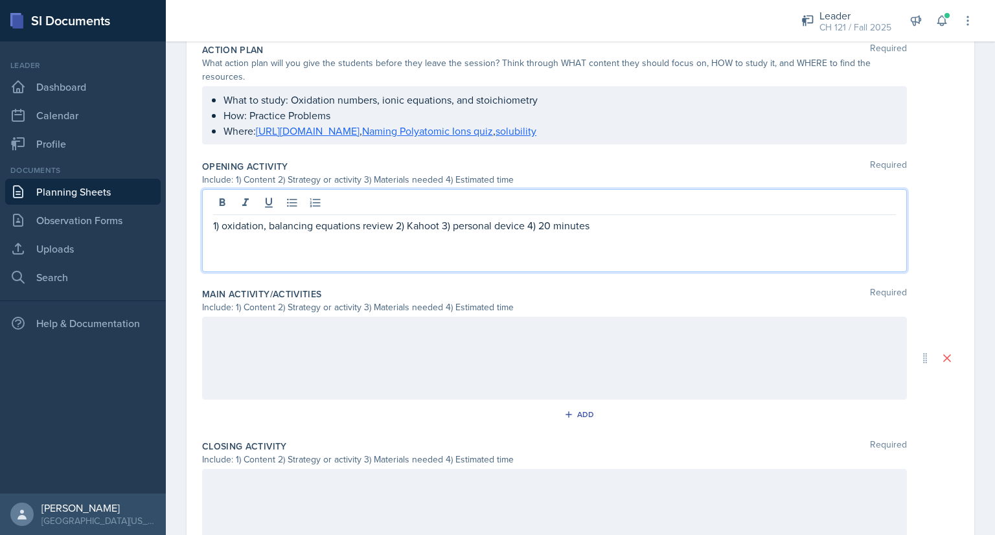
click at [346, 348] on div at bounding box center [554, 358] width 705 height 83
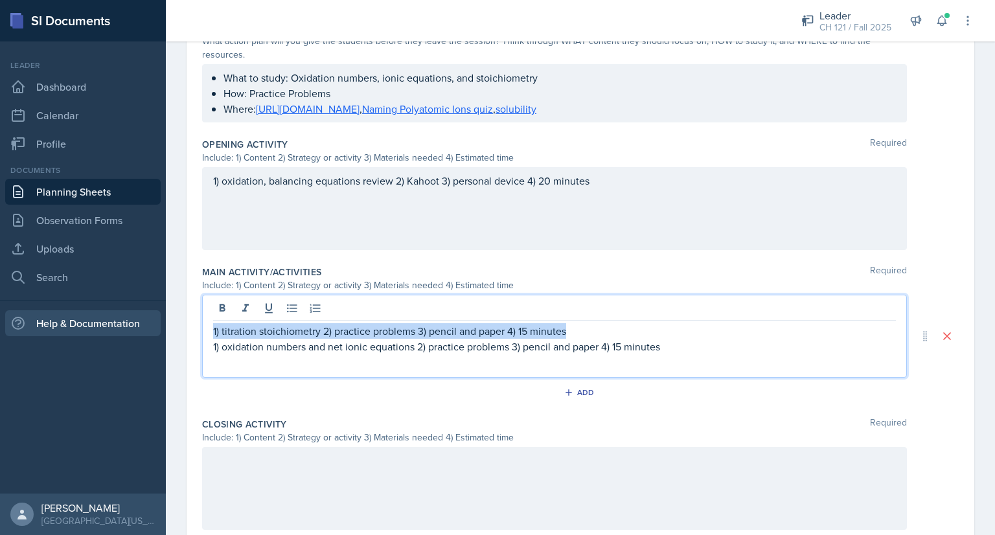
drag, startPoint x: 591, startPoint y: 326, endPoint x: 142, endPoint y: 316, distance: 448.9
click at [142, 316] on div "SI Documents Leader Dashboard Calendar Profile Documents Planning Sheets Observ…" at bounding box center [497, 267] width 995 height 535
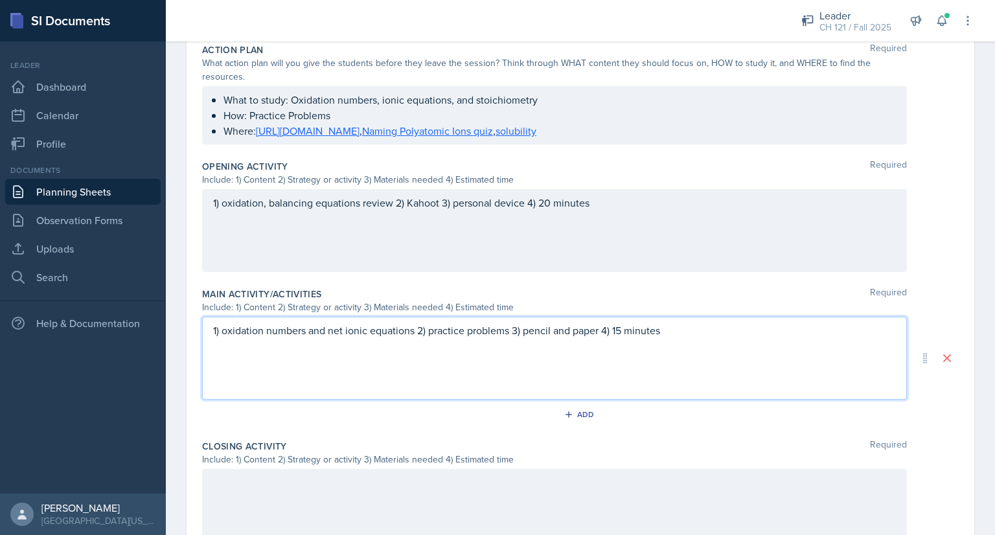
click at [216, 352] on p at bounding box center [554, 346] width 683 height 16
paste div
click at [236, 346] on p "1) titration stoichiometry 2) practice problems 3) pencil and paper 4) 15 minut…" at bounding box center [554, 346] width 683 height 16
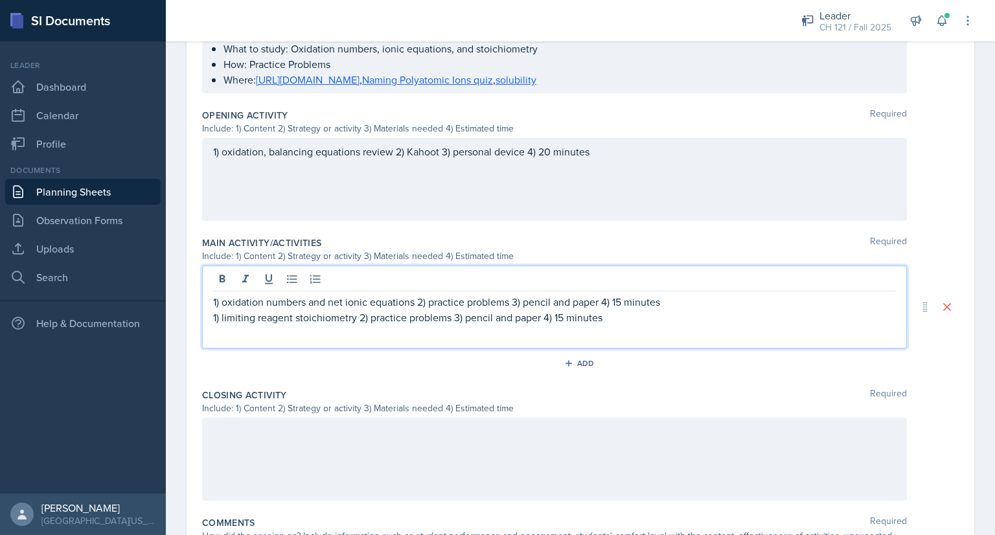
scroll to position [430, 0]
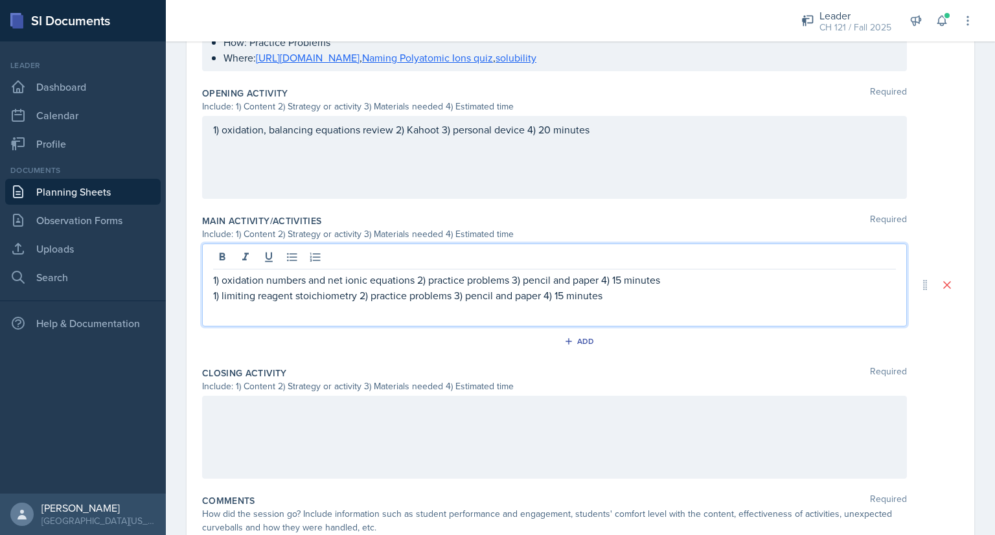
click at [372, 412] on div at bounding box center [554, 437] width 705 height 83
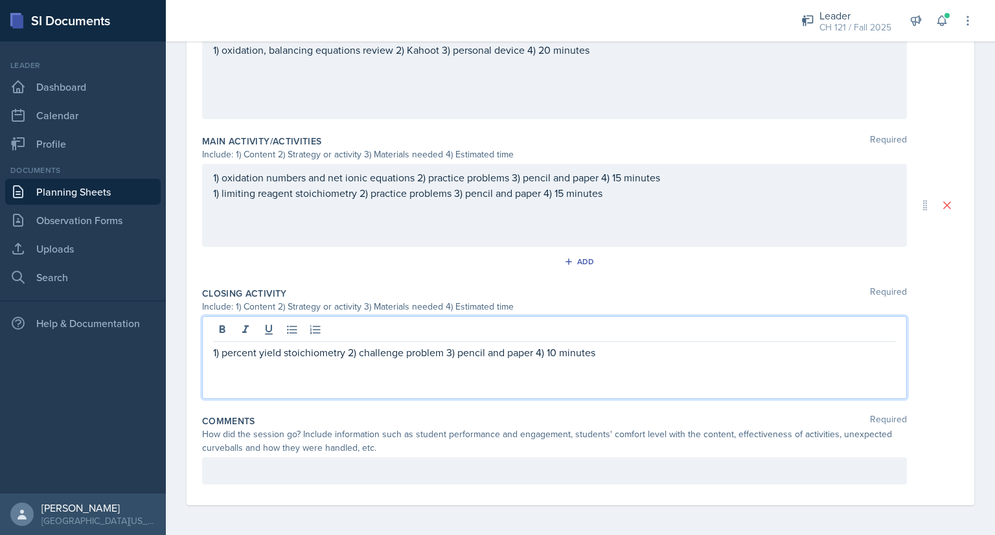
click at [347, 468] on p at bounding box center [554, 471] width 683 height 16
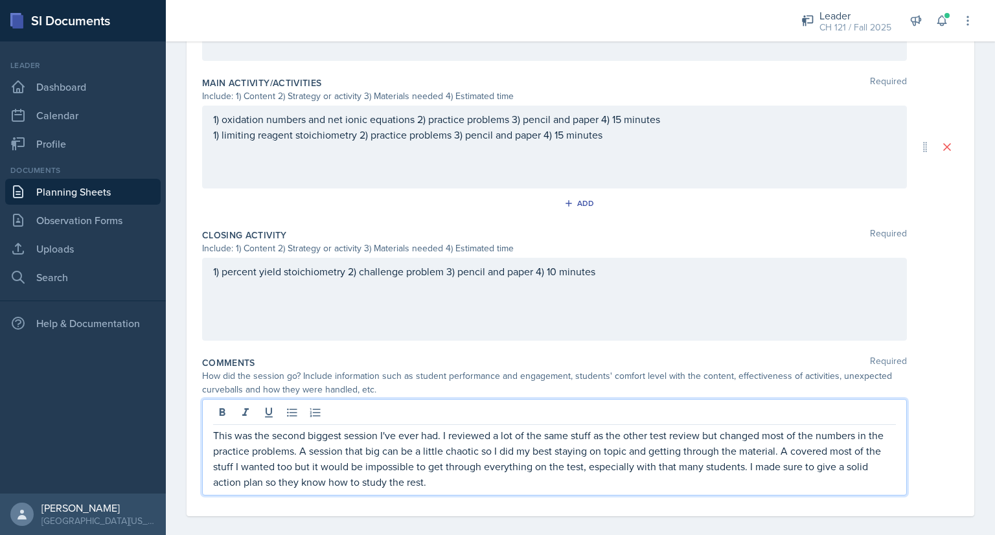
scroll to position [570, 0]
click at [787, 446] on p "This was the second biggest session I've ever had. I reviewed a lot of the same…" at bounding box center [554, 456] width 683 height 62
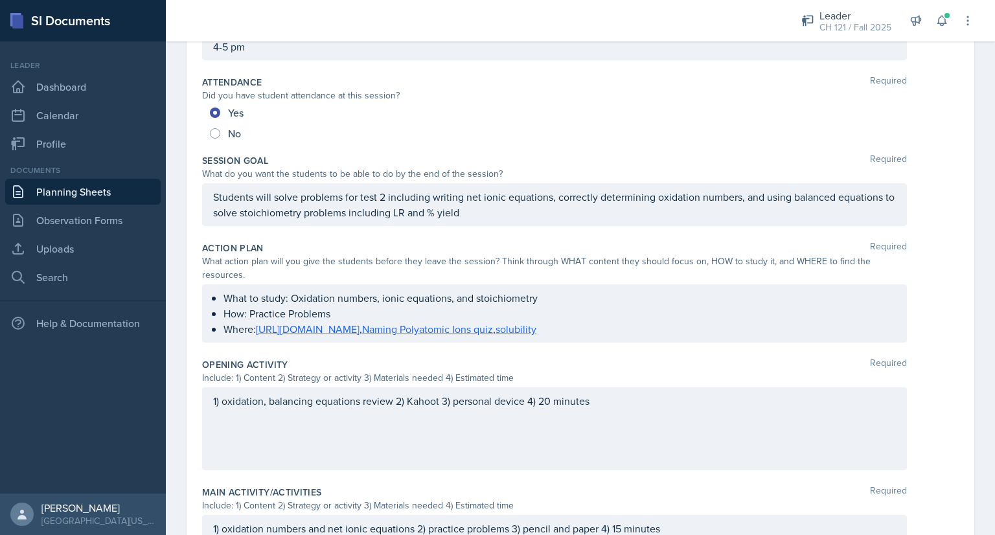
scroll to position [0, 0]
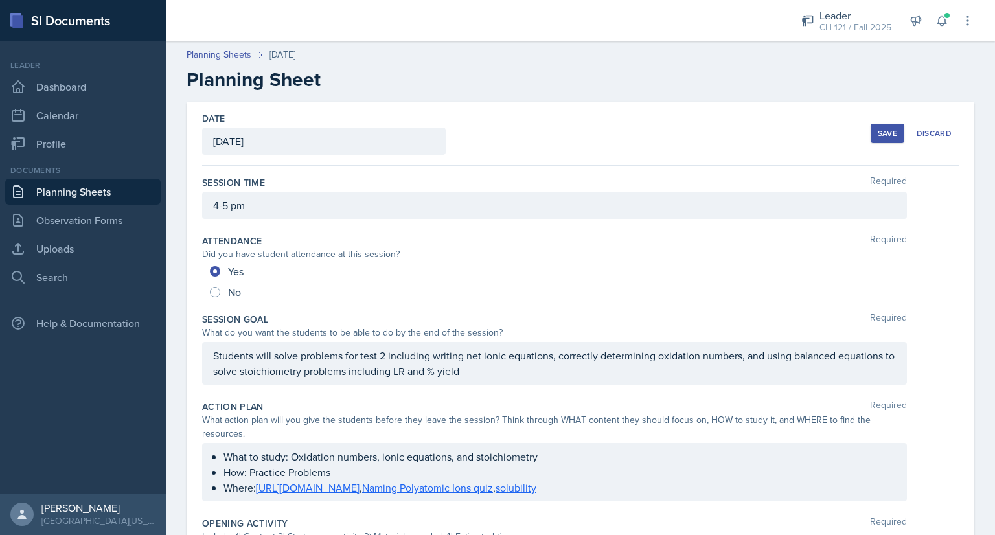
click at [870, 134] on button "Save" at bounding box center [887, 133] width 34 height 19
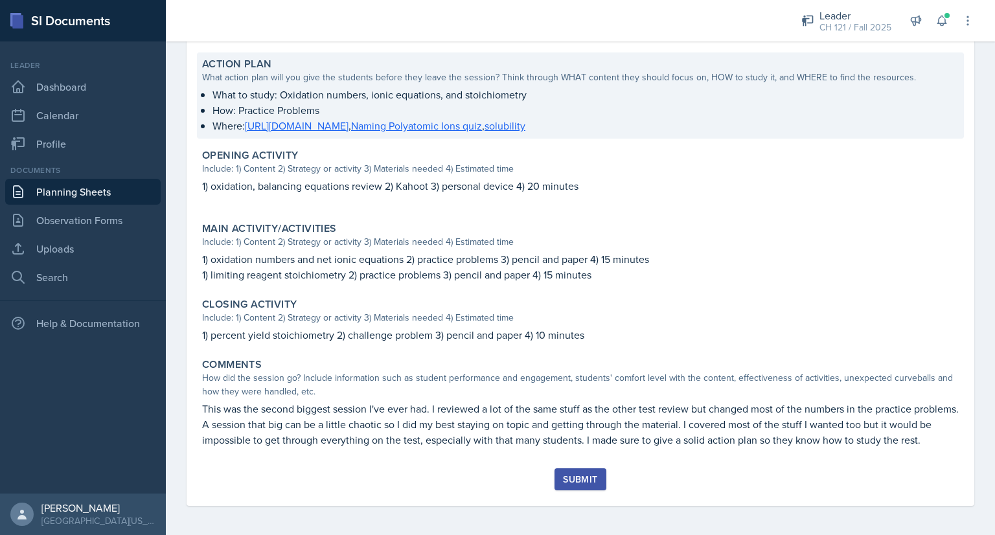
scroll to position [339, 0]
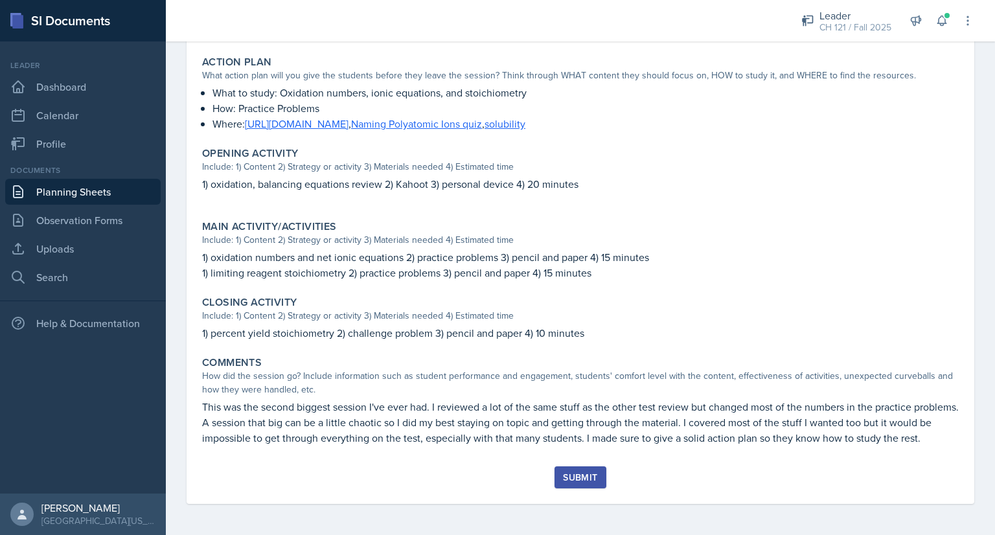
click at [586, 480] on div "Submit" at bounding box center [580, 477] width 34 height 10
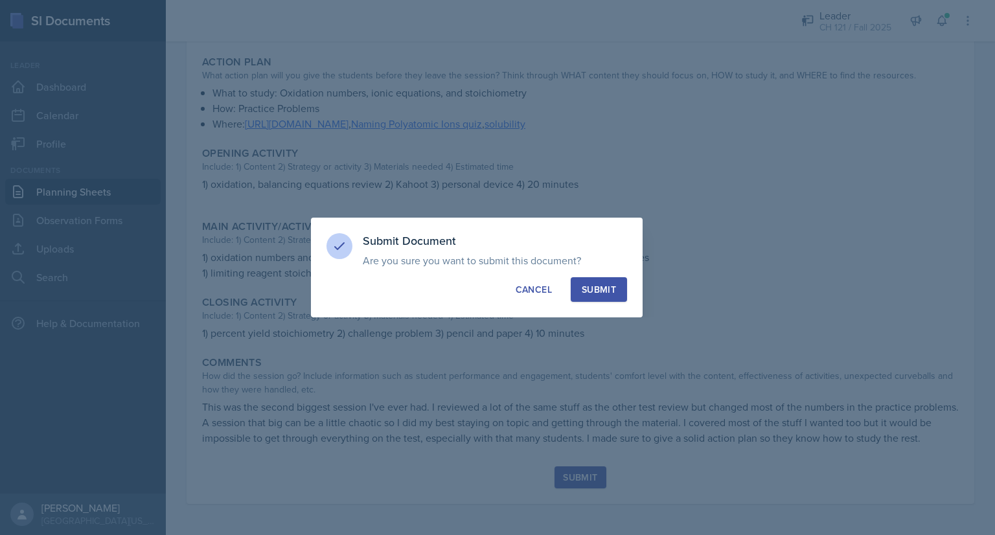
click at [588, 289] on div "Submit" at bounding box center [598, 289] width 34 height 13
radio input "true"
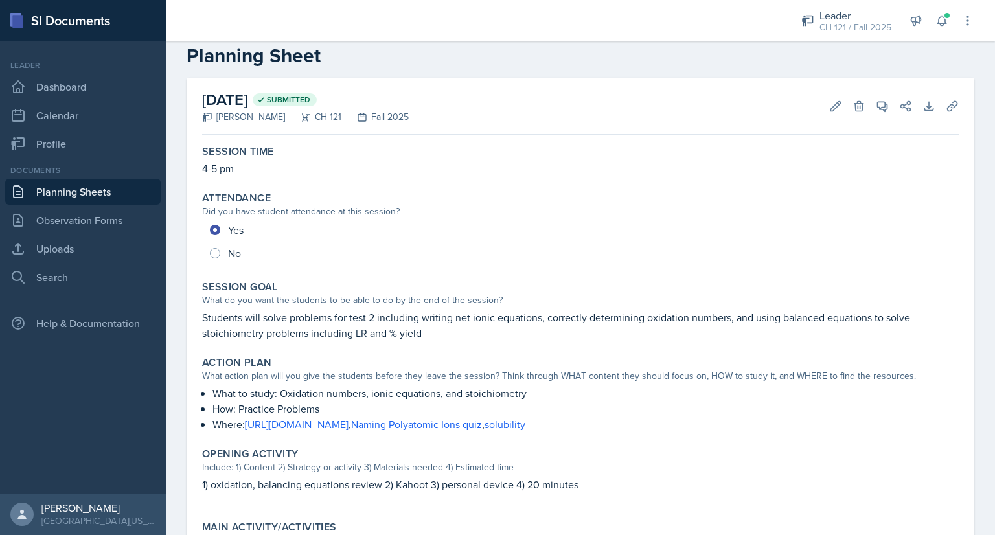
scroll to position [0, 0]
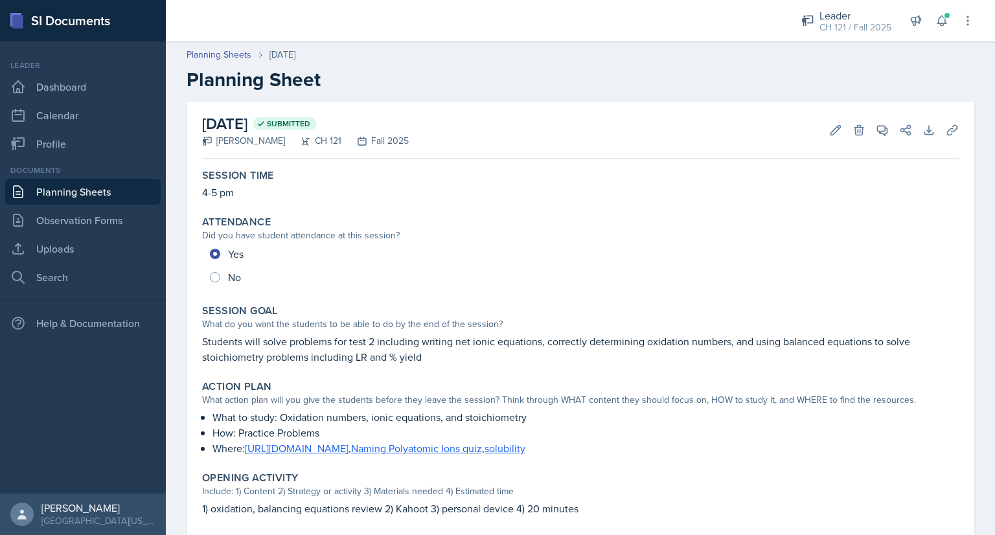
click at [115, 190] on link "Planning Sheets" at bounding box center [82, 192] width 155 height 26
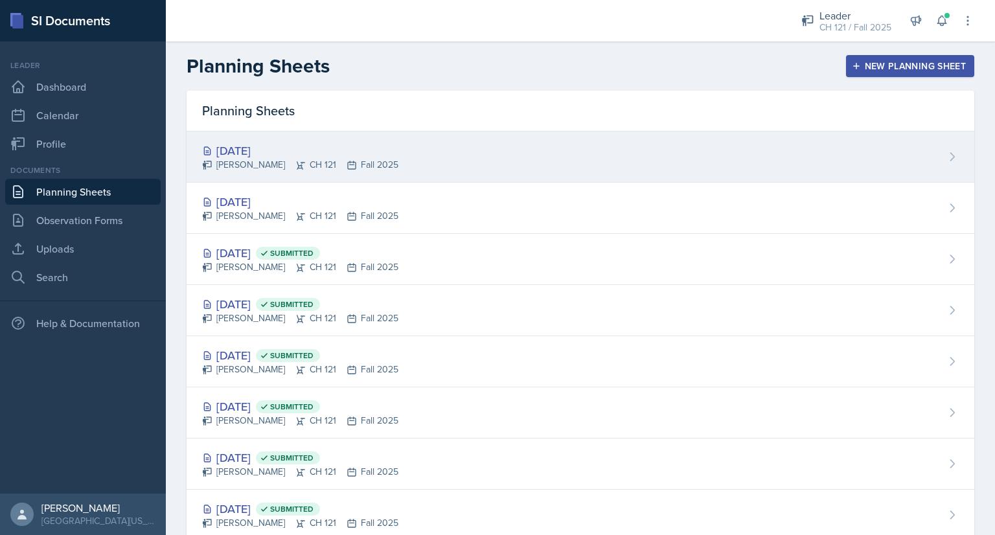
click at [275, 148] on div "[DATE]" at bounding box center [300, 150] width 196 height 17
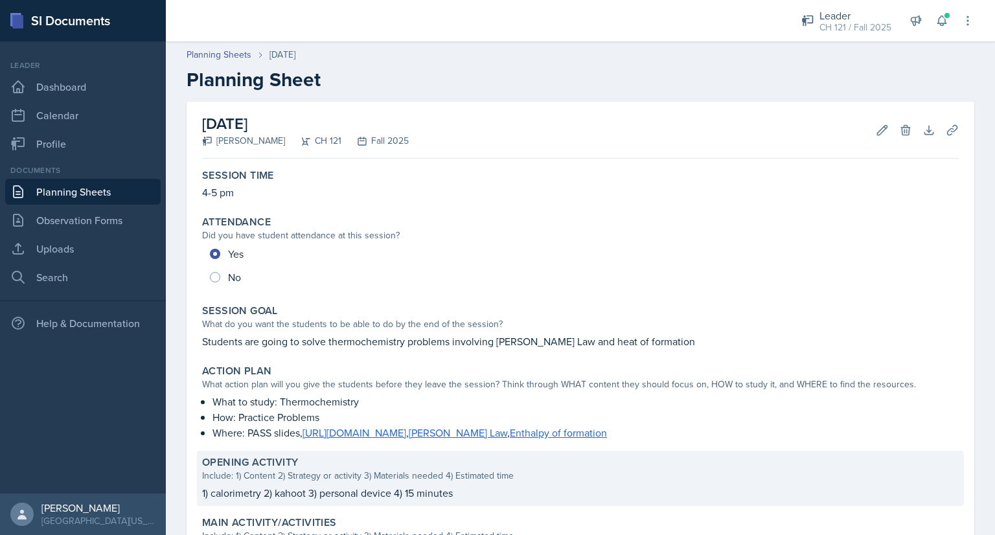
scroll to position [280, 0]
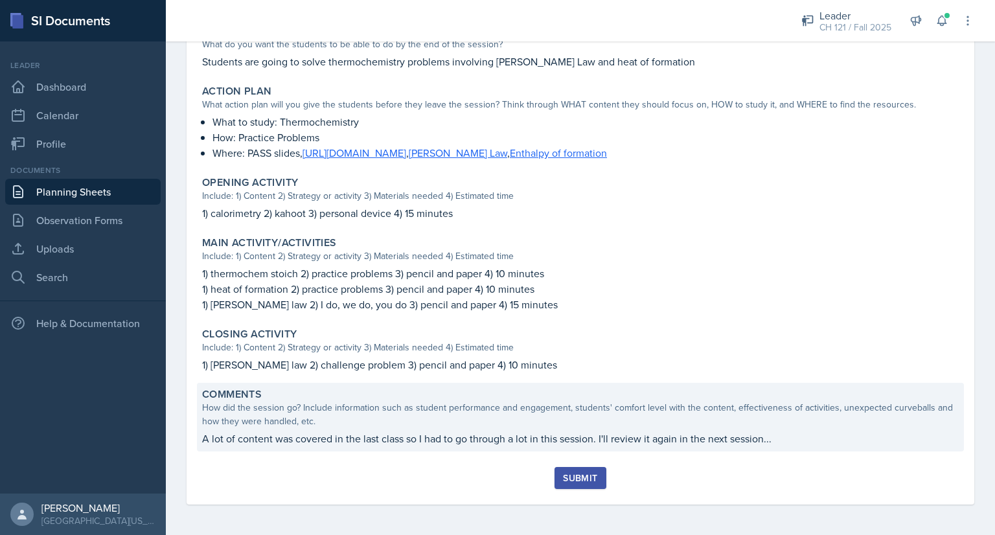
click at [331, 417] on div "How did the session go? Include information such as student performance and eng…" at bounding box center [580, 414] width 756 height 27
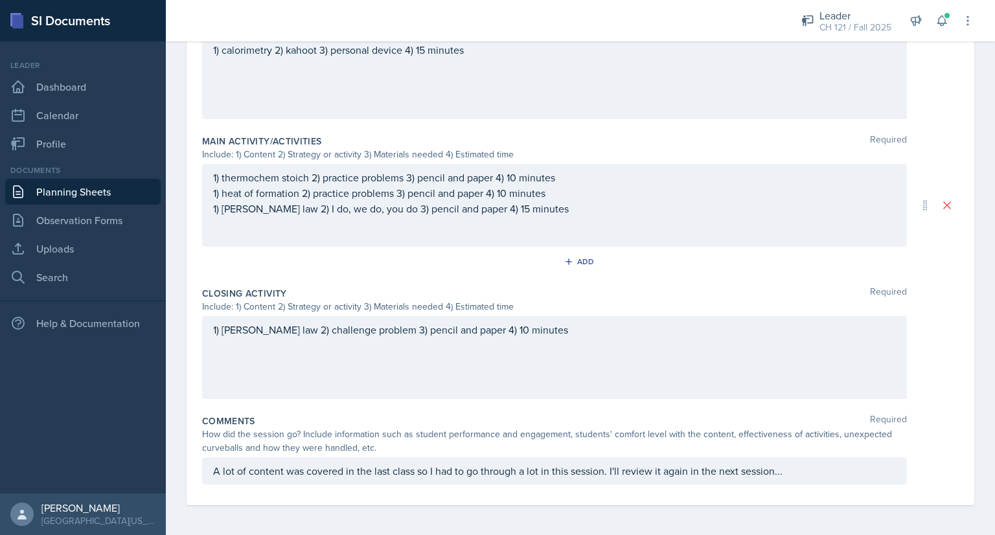
scroll to position [516, 0]
click at [782, 469] on p "A lot of content was covered in the last class so I had to go through a lot in …" at bounding box center [554, 470] width 683 height 16
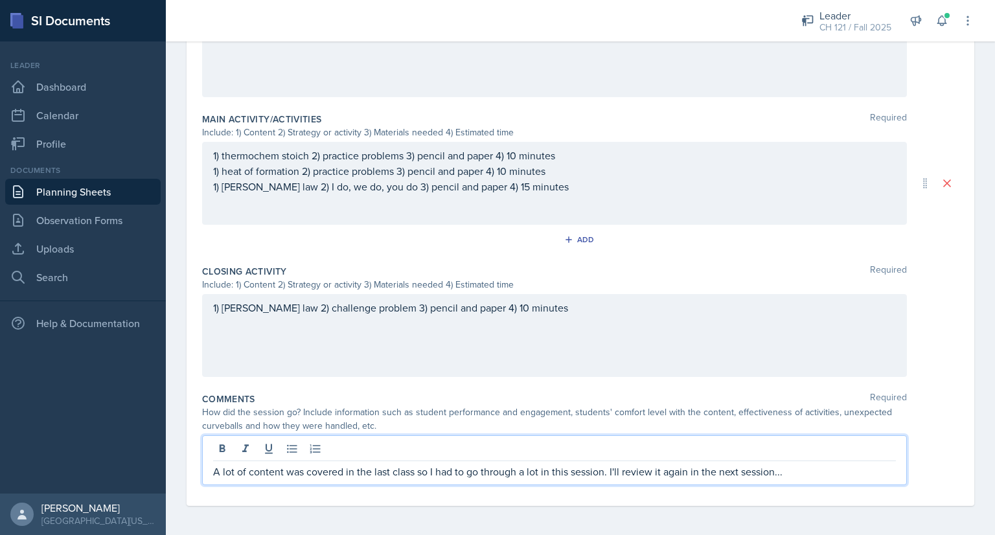
click at [624, 471] on p "A lot of content was covered in the last class so I had to go through a lot in …" at bounding box center [554, 472] width 683 height 16
click at [655, 472] on p "A lot of content was covered in the last class so I had to go through a lot in …" at bounding box center [554, 472] width 683 height 16
click at [834, 471] on p "A lot of content was covered in the last class so I had to go through a lot in …" at bounding box center [554, 472] width 683 height 16
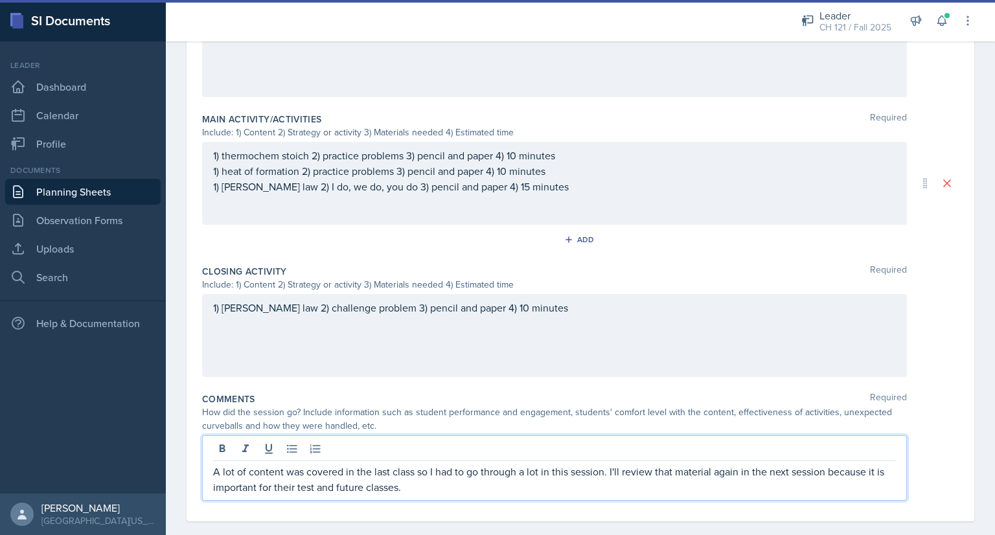
scroll to position [532, 0]
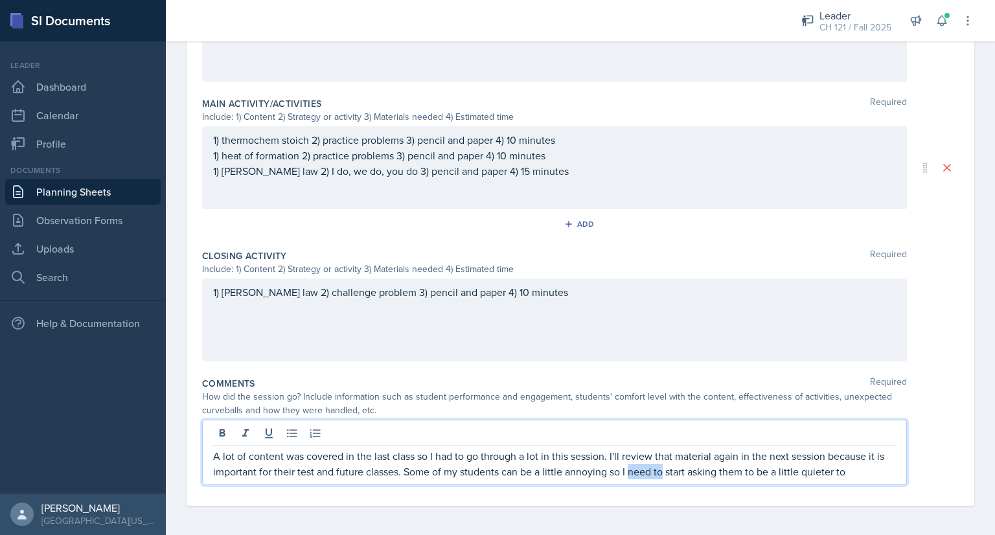
drag, startPoint x: 627, startPoint y: 469, endPoint x: 662, endPoint y: 473, distance: 35.2
click at [662, 473] on p "A lot of content was covered in the last class so I had to go through a lot in …" at bounding box center [554, 463] width 683 height 31
click at [648, 471] on p "A lot of content was covered in the last class so I had to go through a lot in …" at bounding box center [554, 463] width 683 height 31
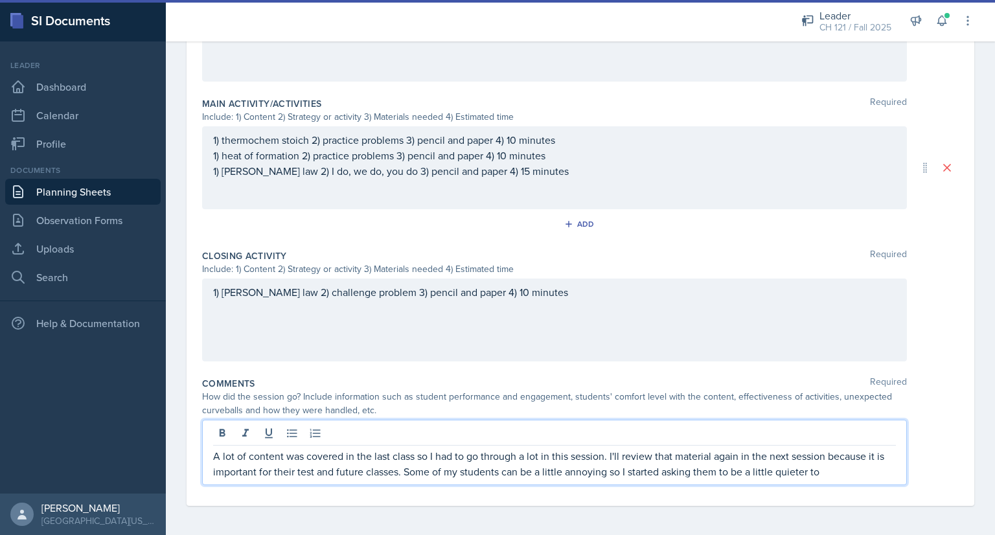
click at [830, 469] on p "A lot of content was covered in the last class so I had to go through a lot in …" at bounding box center [554, 463] width 683 height 31
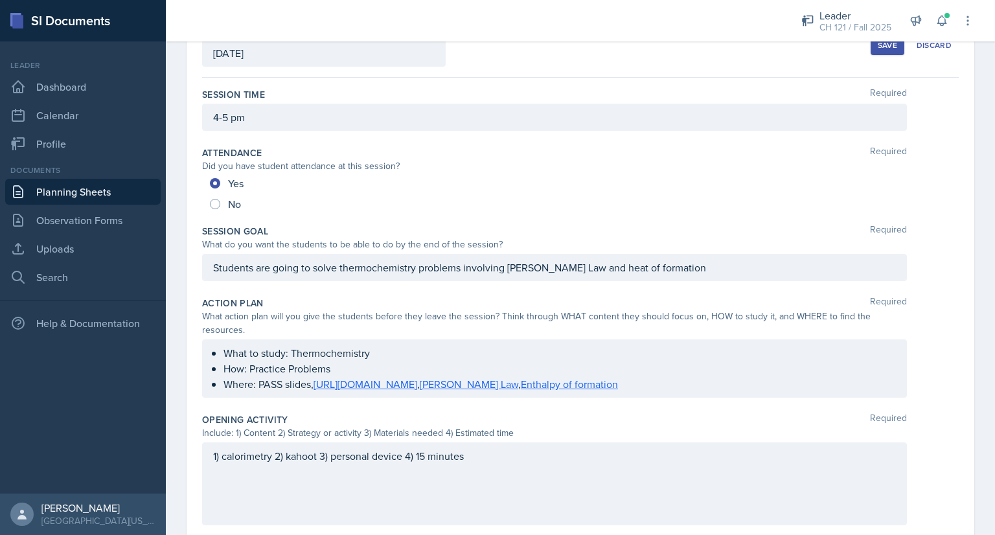
scroll to position [0, 0]
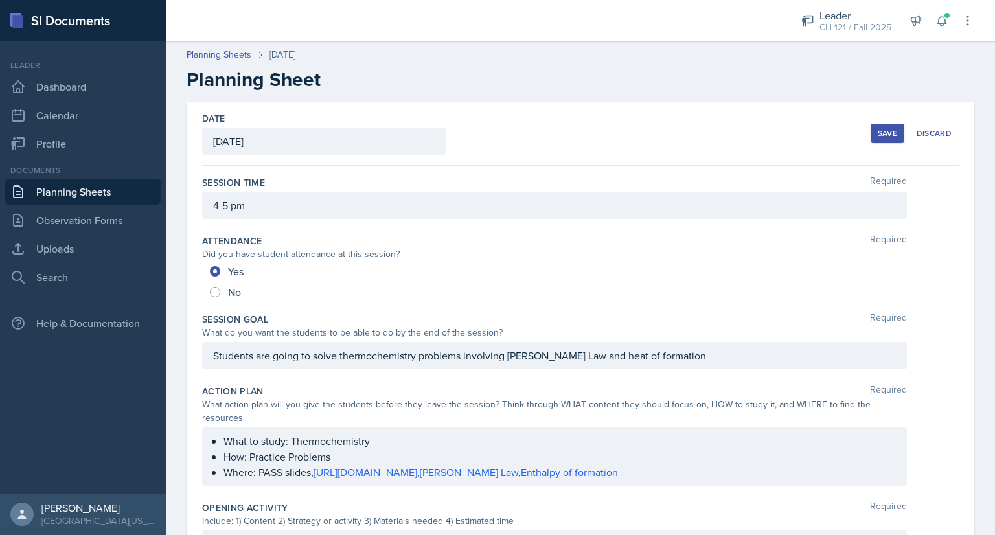
click at [879, 128] on div "Save" at bounding box center [886, 133] width 19 height 10
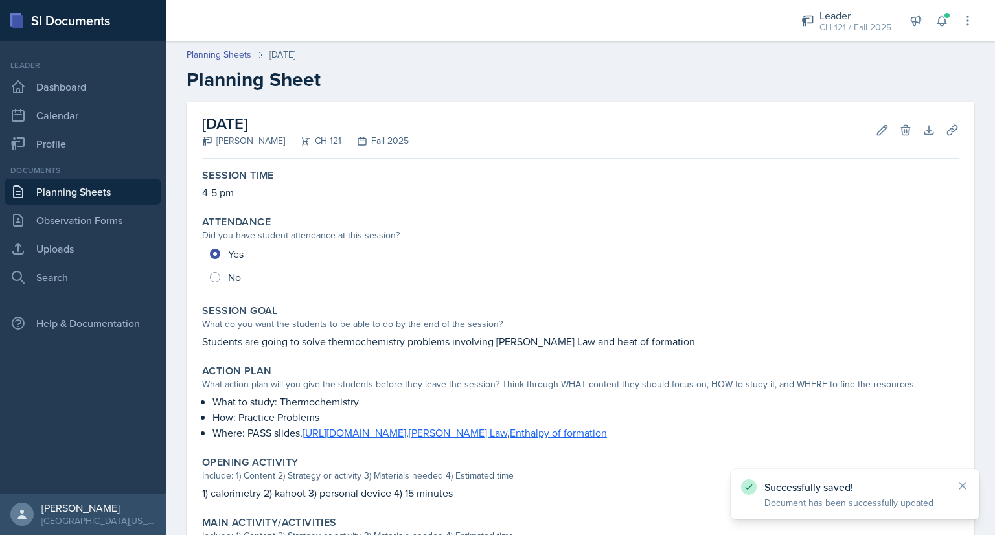
click at [68, 191] on link "Planning Sheets" at bounding box center [82, 192] width 155 height 26
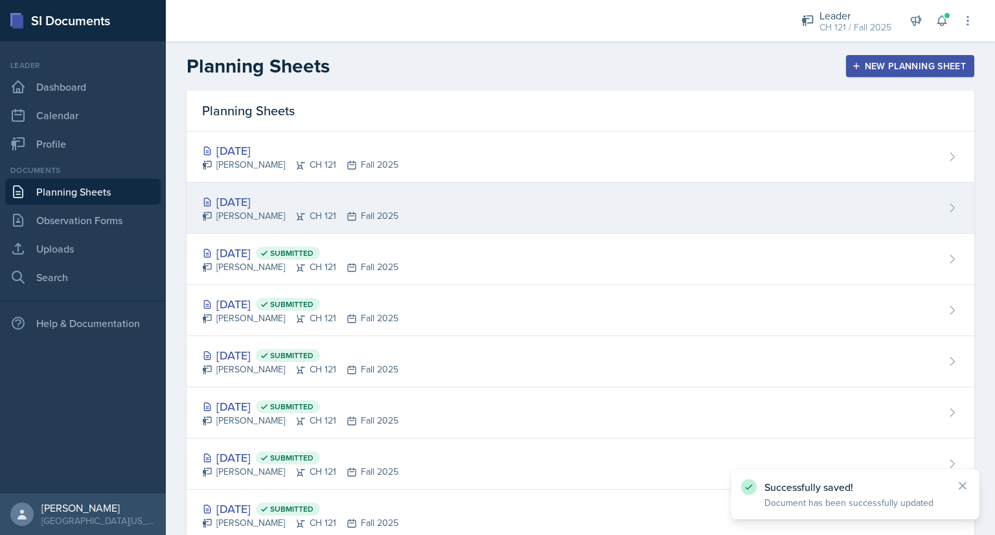
click at [238, 197] on div "[DATE]" at bounding box center [300, 201] width 196 height 17
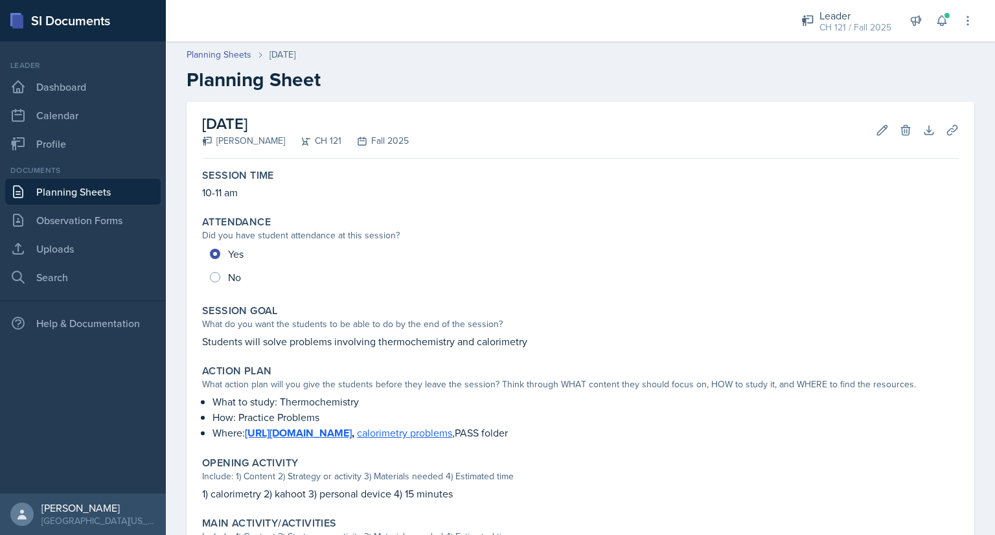
click at [118, 188] on link "Planning Sheets" at bounding box center [82, 192] width 155 height 26
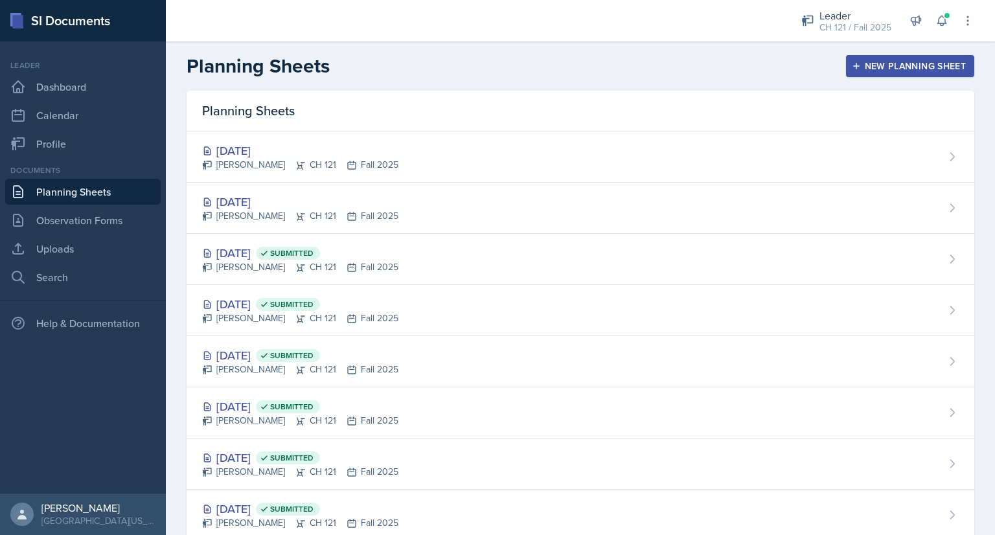
click at [890, 67] on div "New Planning Sheet" at bounding box center [909, 66] width 111 height 10
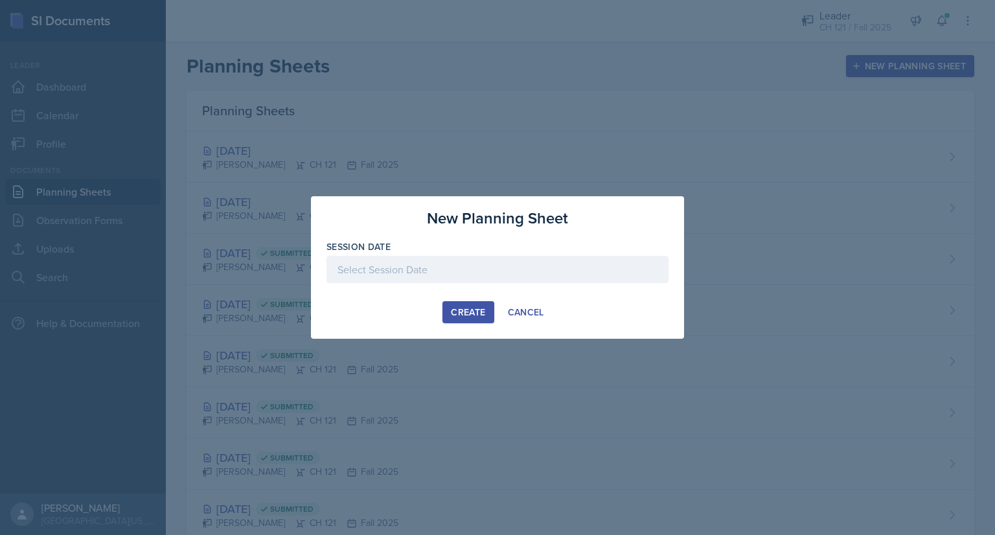
click at [523, 260] on div at bounding box center [497, 269] width 342 height 27
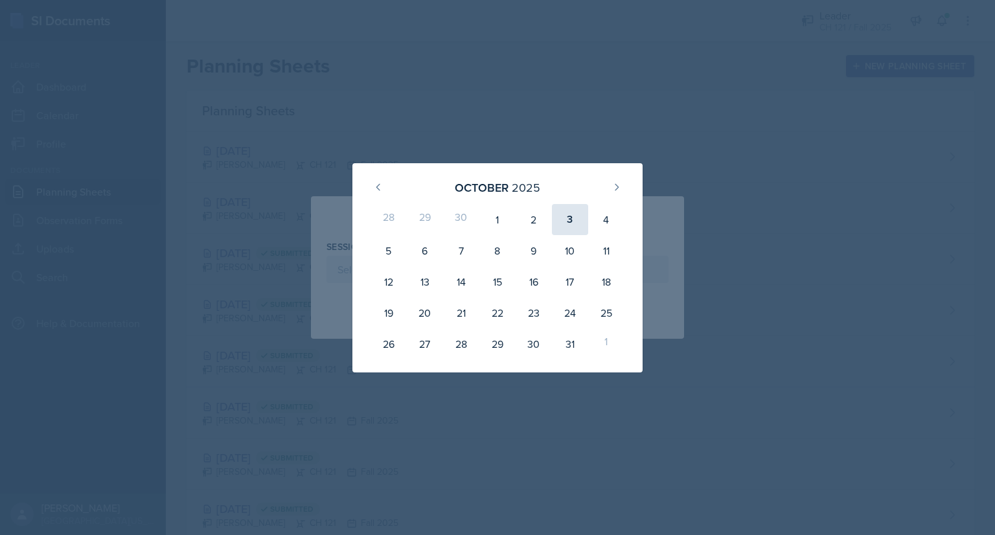
click at [573, 227] on div "3" at bounding box center [570, 219] width 36 height 31
type input "October 3rd, 2025"
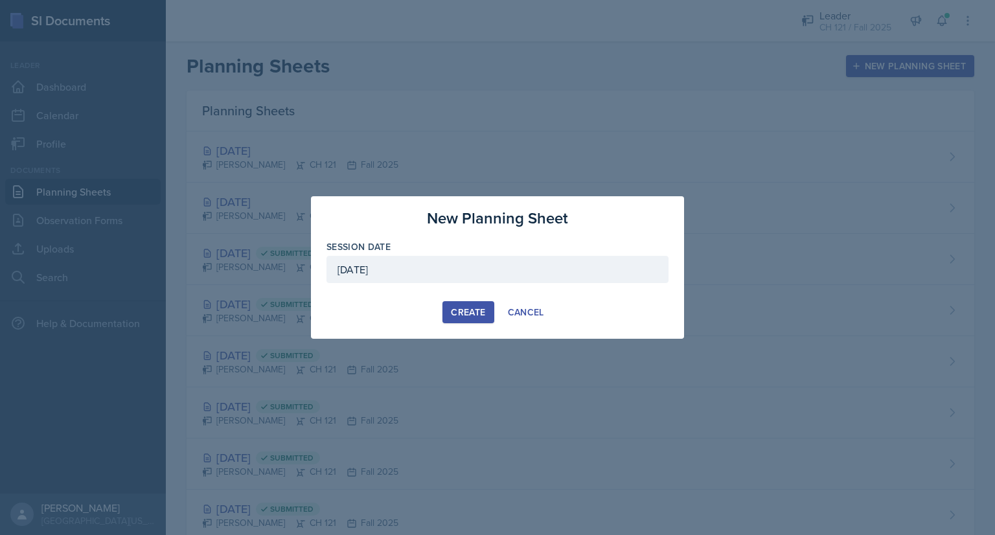
click at [456, 312] on div "Create" at bounding box center [468, 312] width 34 height 10
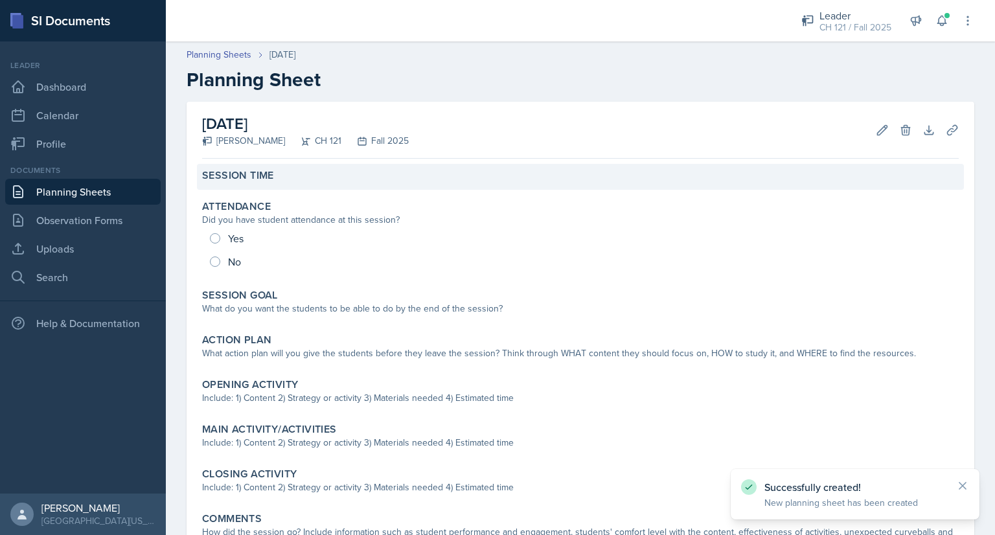
click at [387, 186] on div "Session Time" at bounding box center [580, 177] width 767 height 26
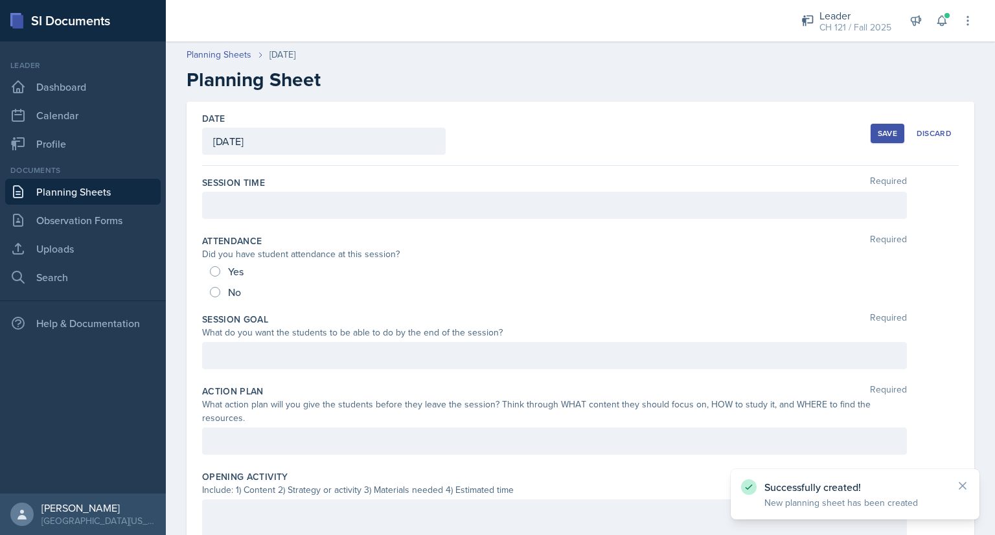
click at [376, 205] on div at bounding box center [554, 205] width 705 height 27
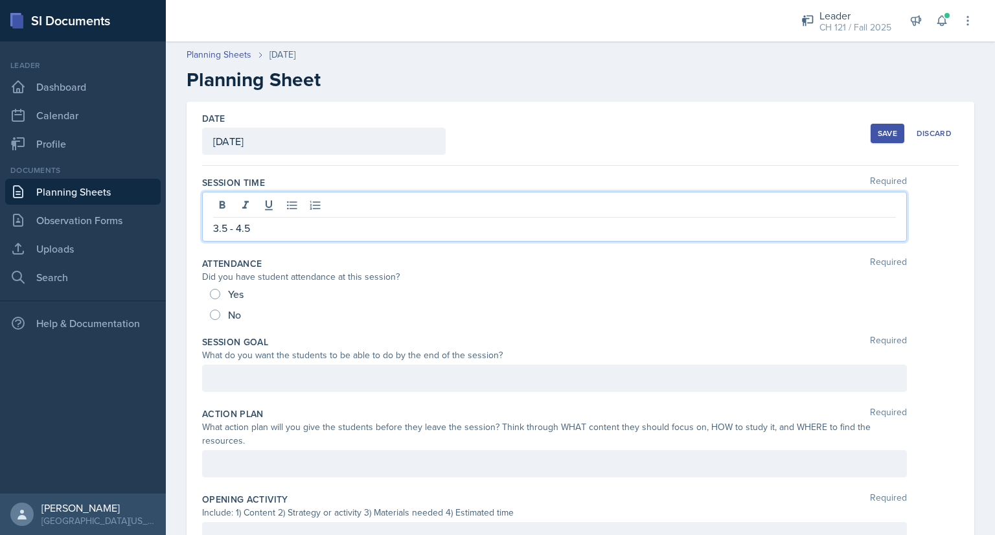
click at [218, 227] on p "3.5 - 4.5" at bounding box center [554, 228] width 683 height 16
click at [246, 228] on p "15.5 - 4.5" at bounding box center [554, 228] width 683 height 16
click at [212, 291] on input "Yes" at bounding box center [215, 294] width 10 height 10
radio input "true"
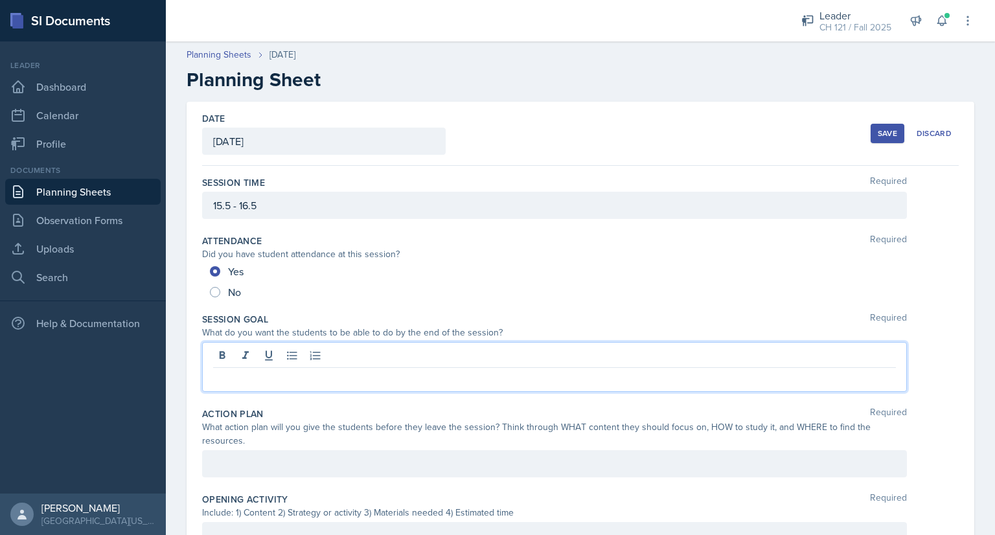
click at [264, 355] on div at bounding box center [554, 367] width 705 height 50
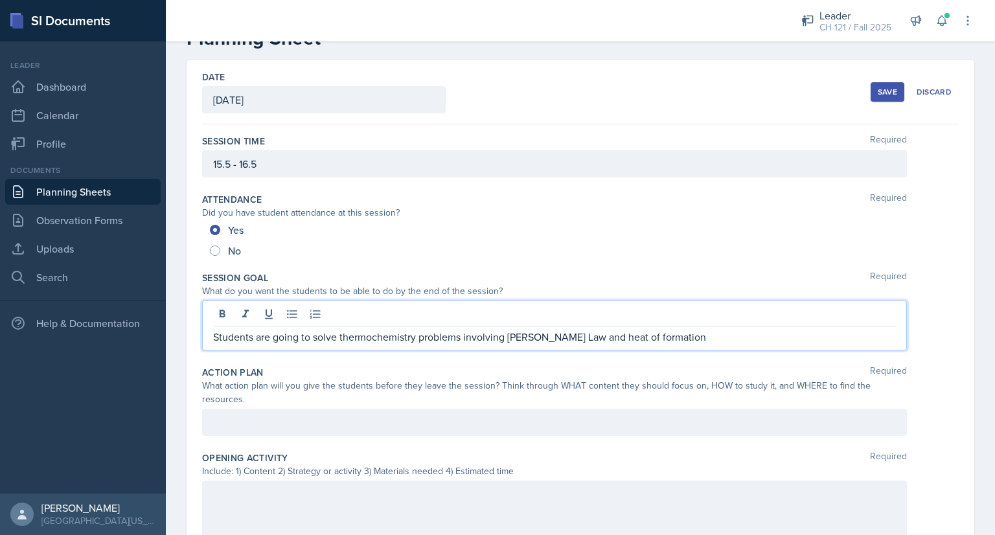
scroll to position [52, 0]
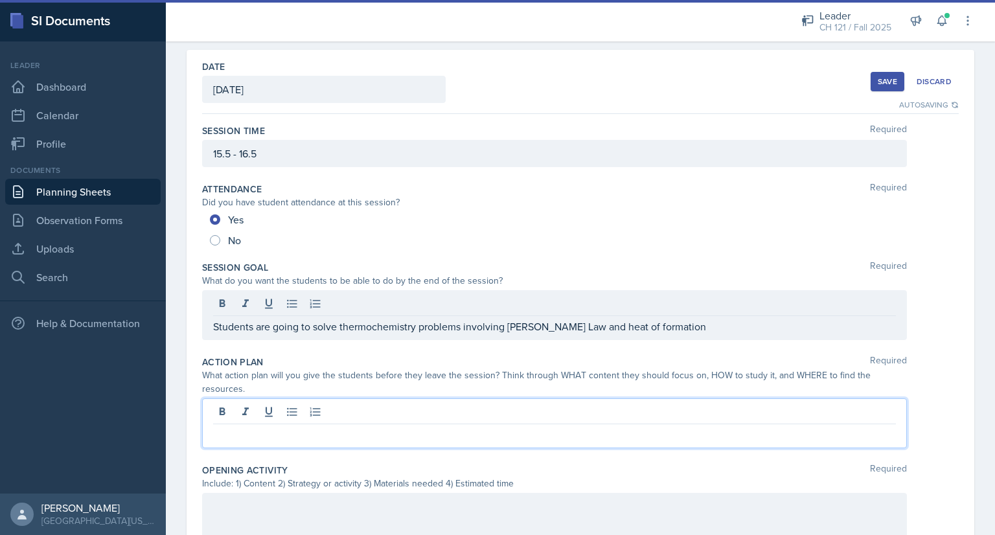
click at [347, 414] on div at bounding box center [554, 423] width 705 height 50
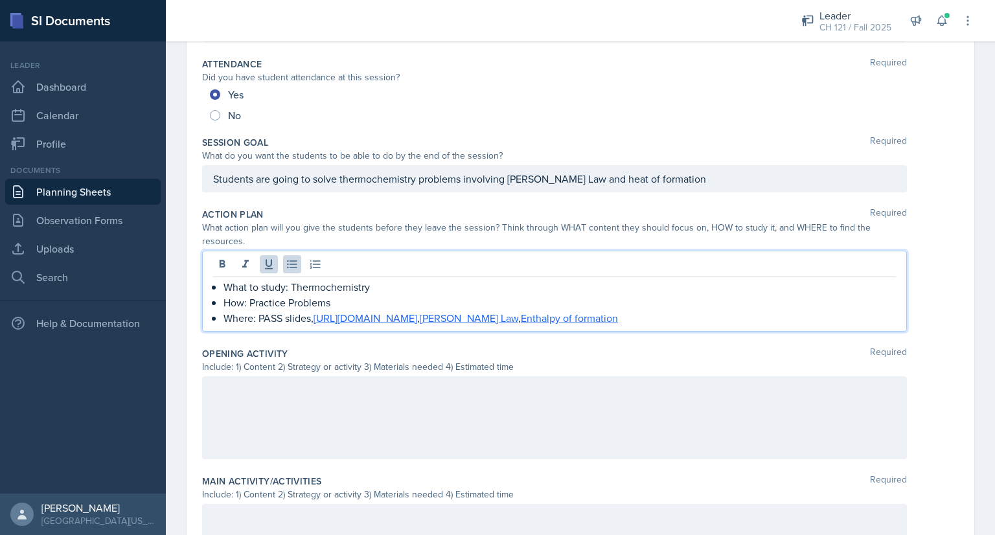
scroll to position [177, 0]
click at [310, 392] on div at bounding box center [554, 417] width 705 height 83
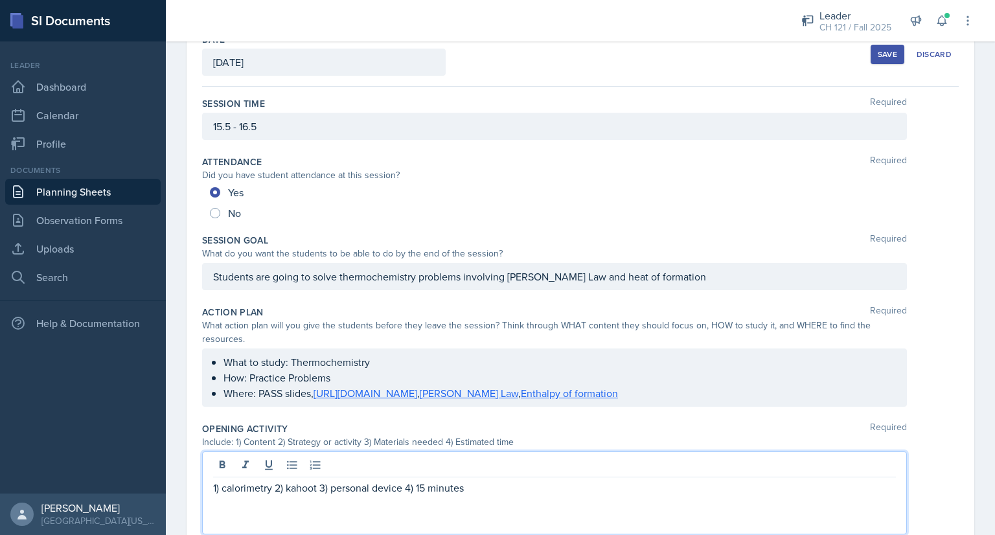
scroll to position [0, 0]
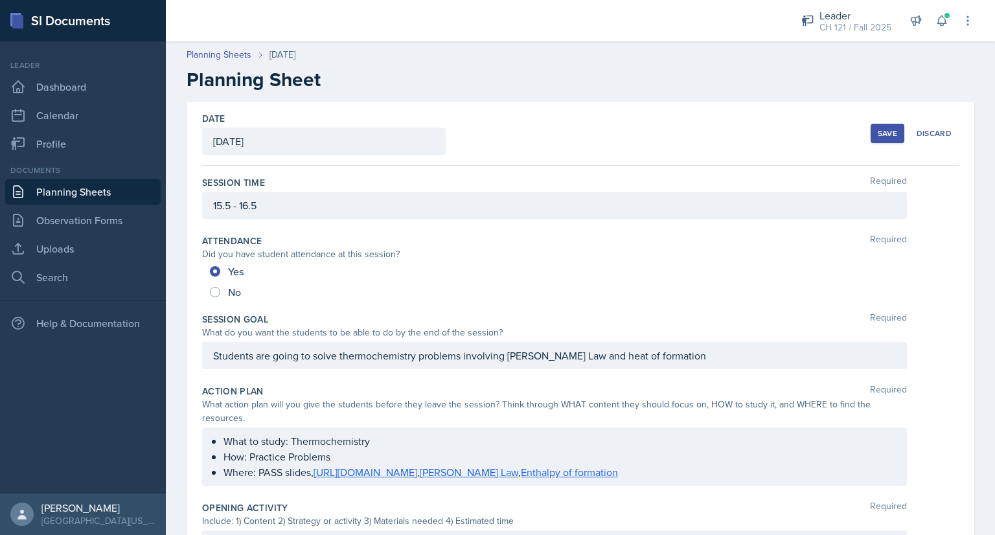
click at [877, 137] on div "Save" at bounding box center [886, 133] width 19 height 10
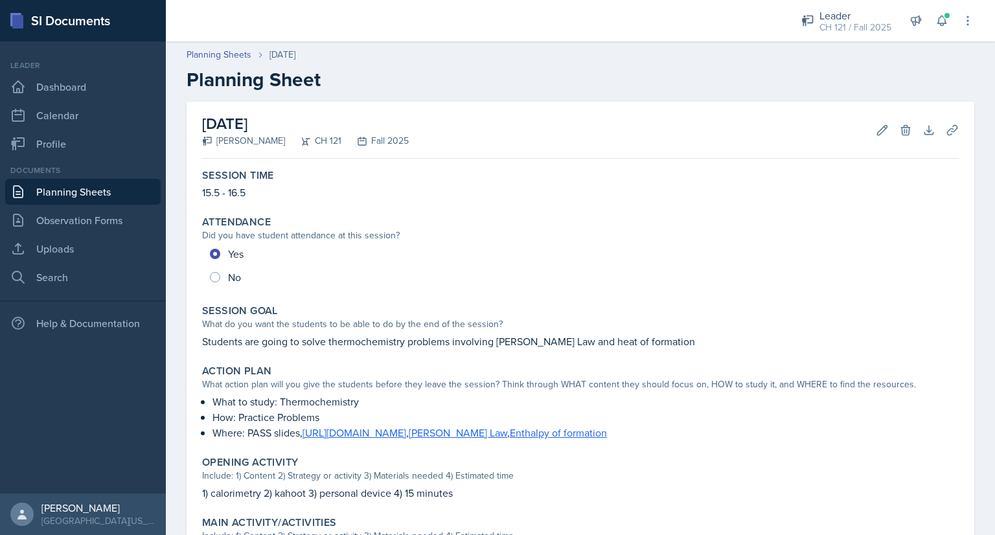
click at [126, 187] on link "Planning Sheets" at bounding box center [82, 192] width 155 height 26
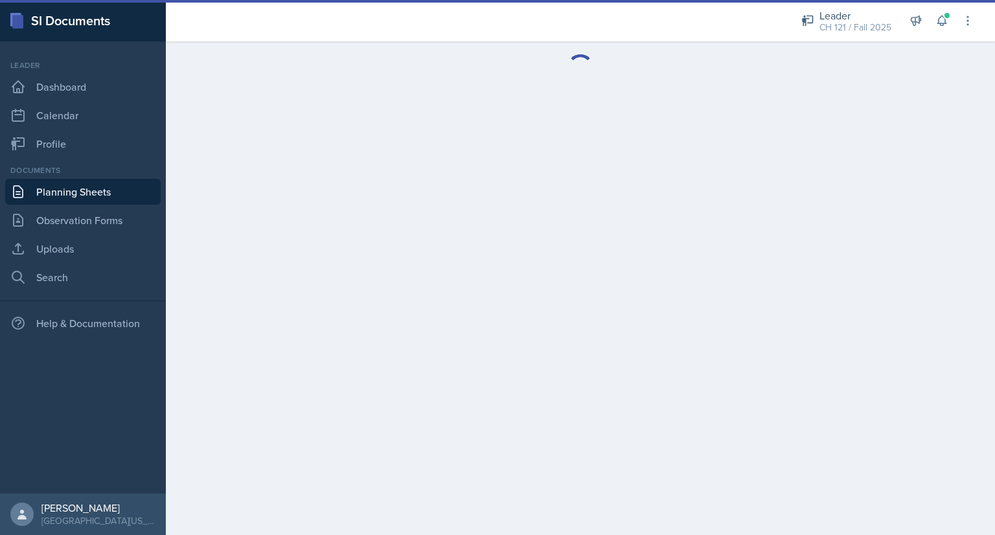
click at [92, 189] on link "Planning Sheets" at bounding box center [82, 192] width 155 height 26
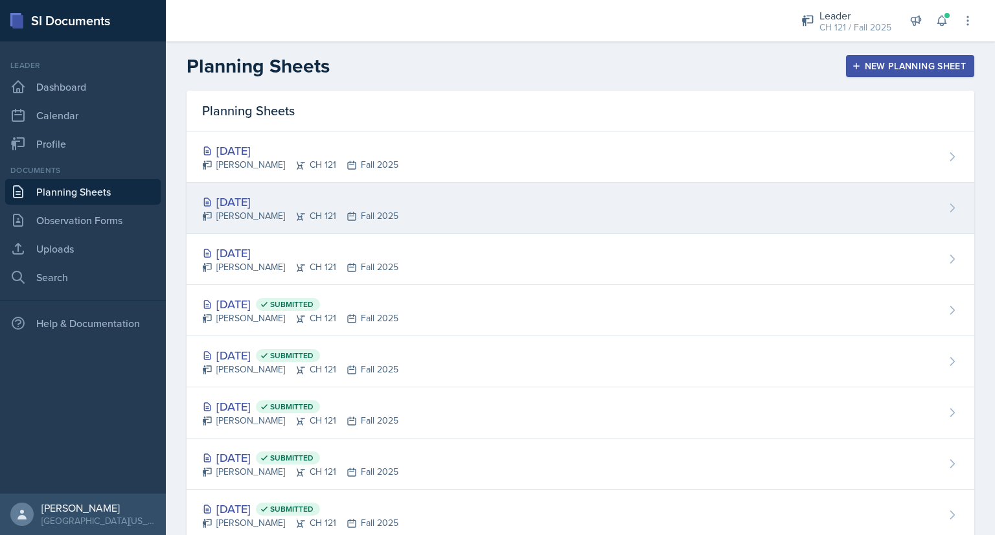
click at [238, 198] on div "[DATE]" at bounding box center [300, 201] width 196 height 17
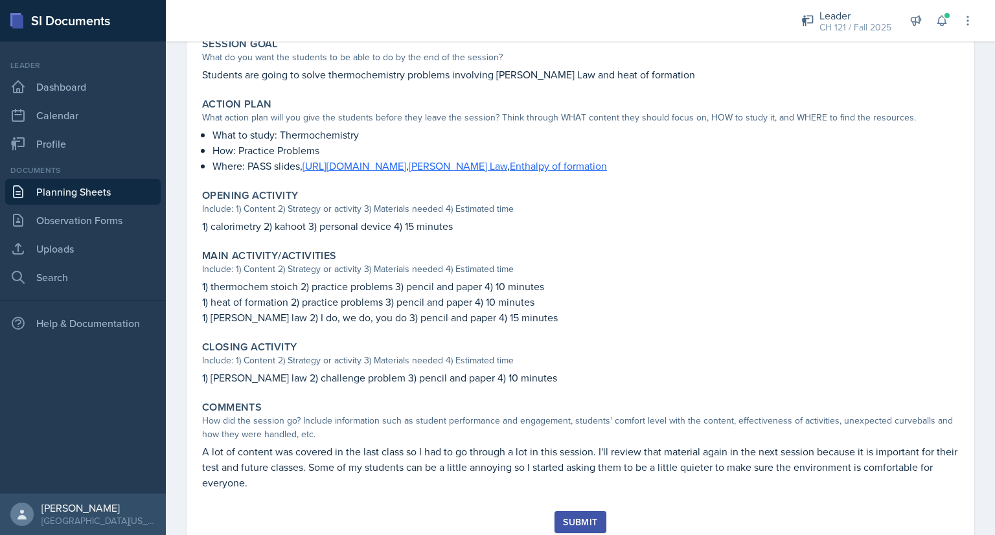
scroll to position [272, 0]
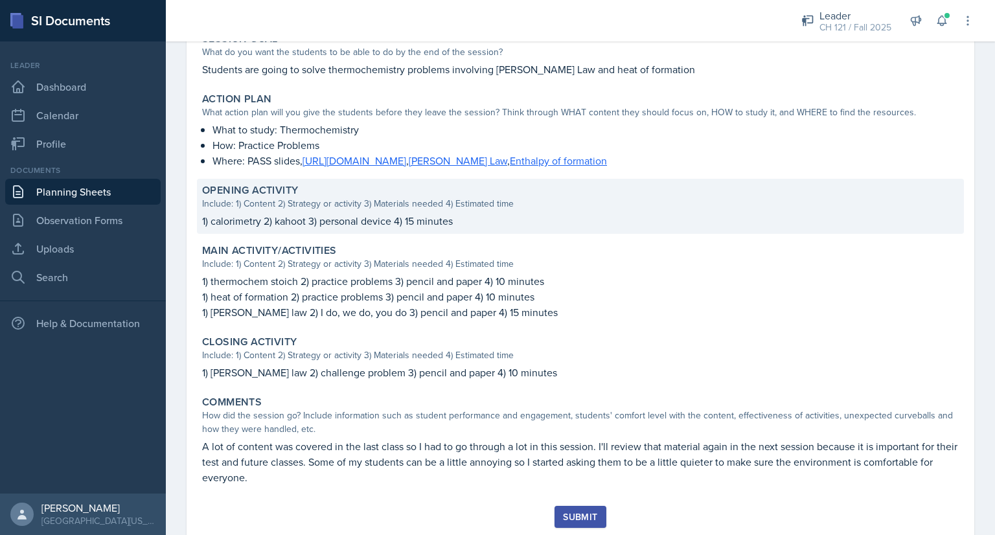
click at [335, 213] on p "1) calorimetry 2) kahoot 3) personal device 4) 15 minutes" at bounding box center [580, 221] width 756 height 16
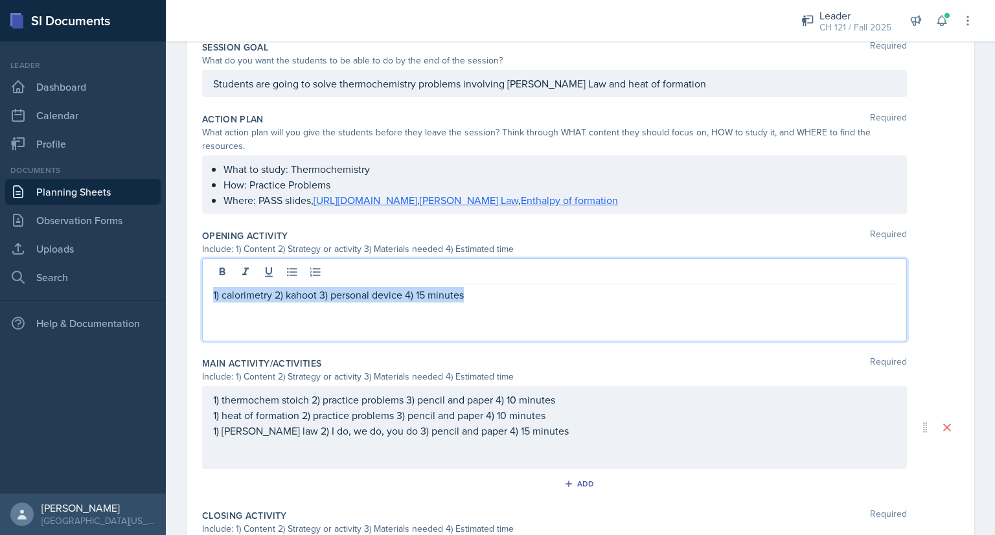
drag, startPoint x: 502, startPoint y: 270, endPoint x: 196, endPoint y: 280, distance: 306.5
click at [196, 280] on div "Date October 2nd, 2025 October 2025 28 29 30 1 2 3 4 5 6 7 8 9 10 11 12 13 14 1…" at bounding box center [579, 294] width 787 height 929
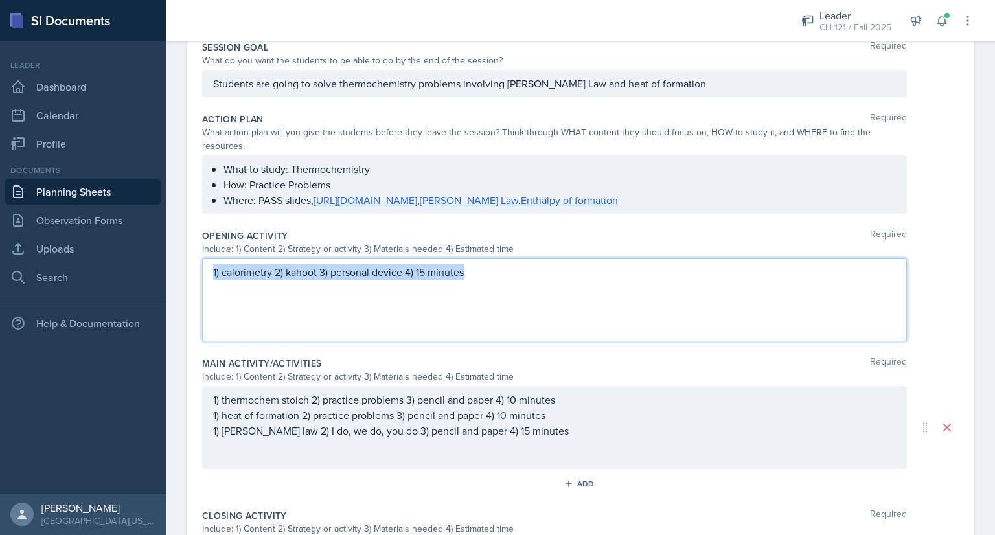
scroll to position [249, 0]
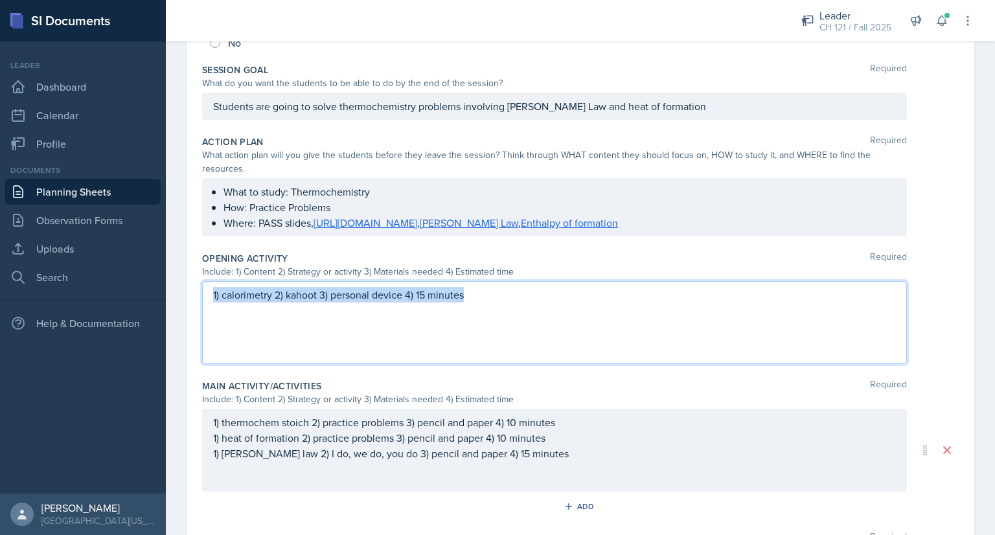
copy p "1) calorimetry 2) kahoot 3) personal device 4) 15 minutes"
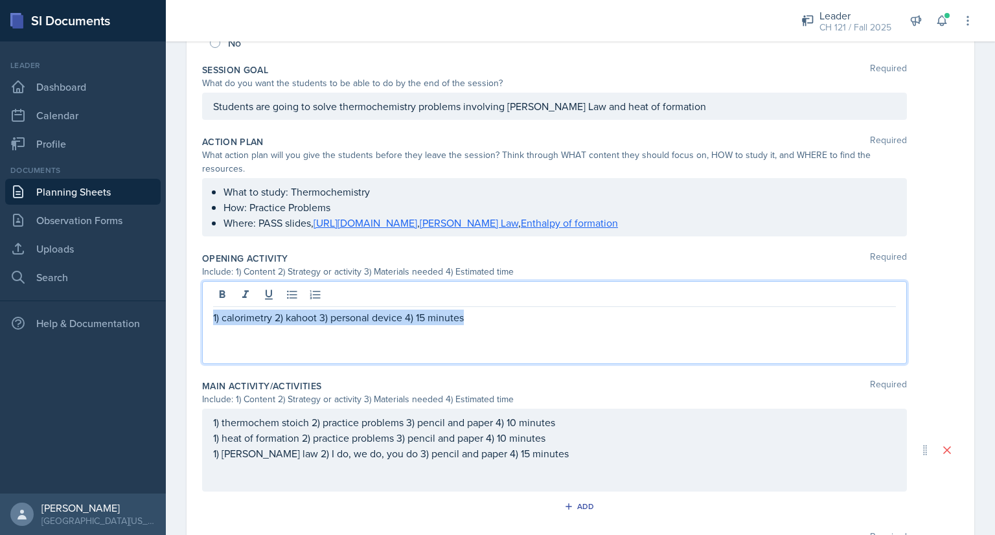
scroll to position [272, 0]
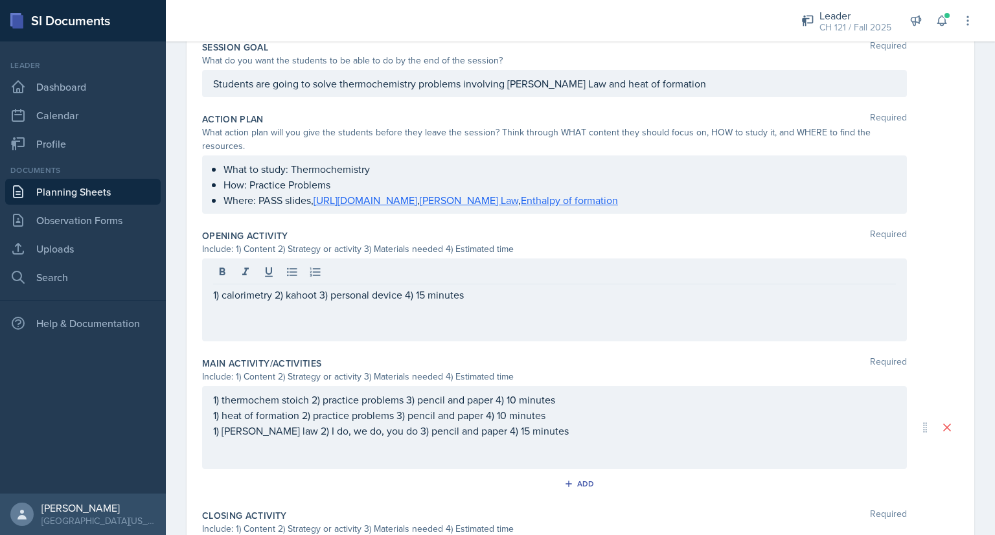
click at [539, 321] on div "1) calorimetry 2) kahoot 3) personal device 4) 15 minutes" at bounding box center [554, 299] width 705 height 83
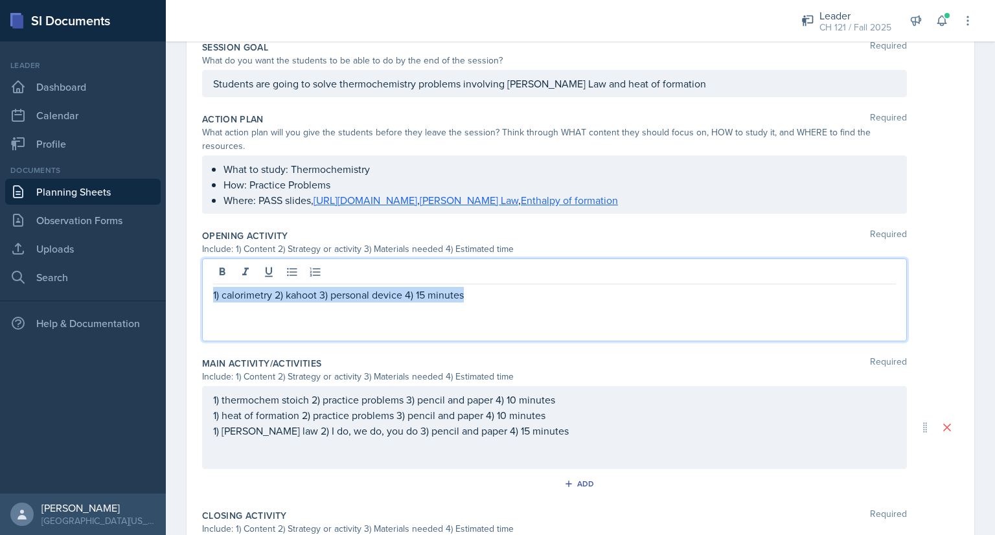
scroll to position [0, 0]
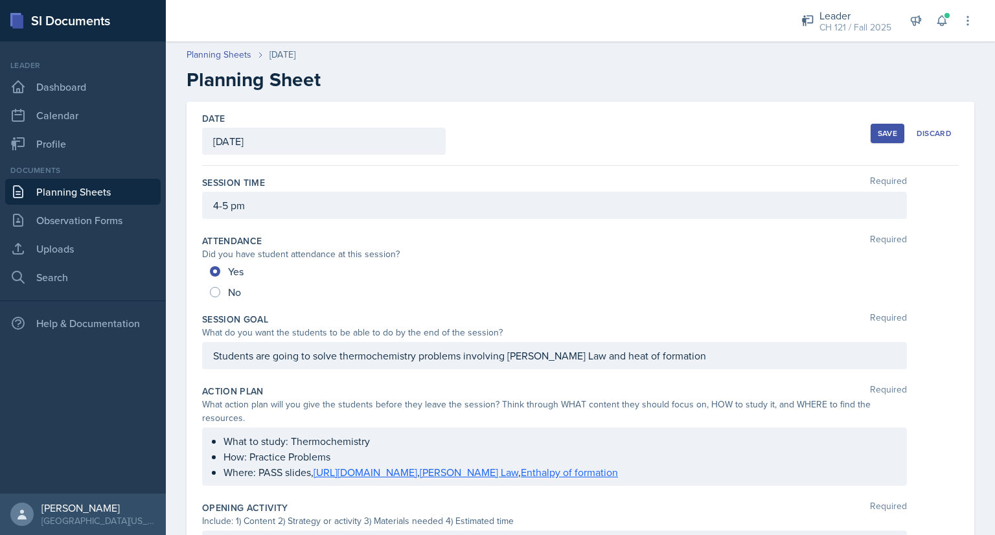
click at [883, 132] on div "Save" at bounding box center [886, 133] width 19 height 10
